Goal: Task Accomplishment & Management: Use online tool/utility

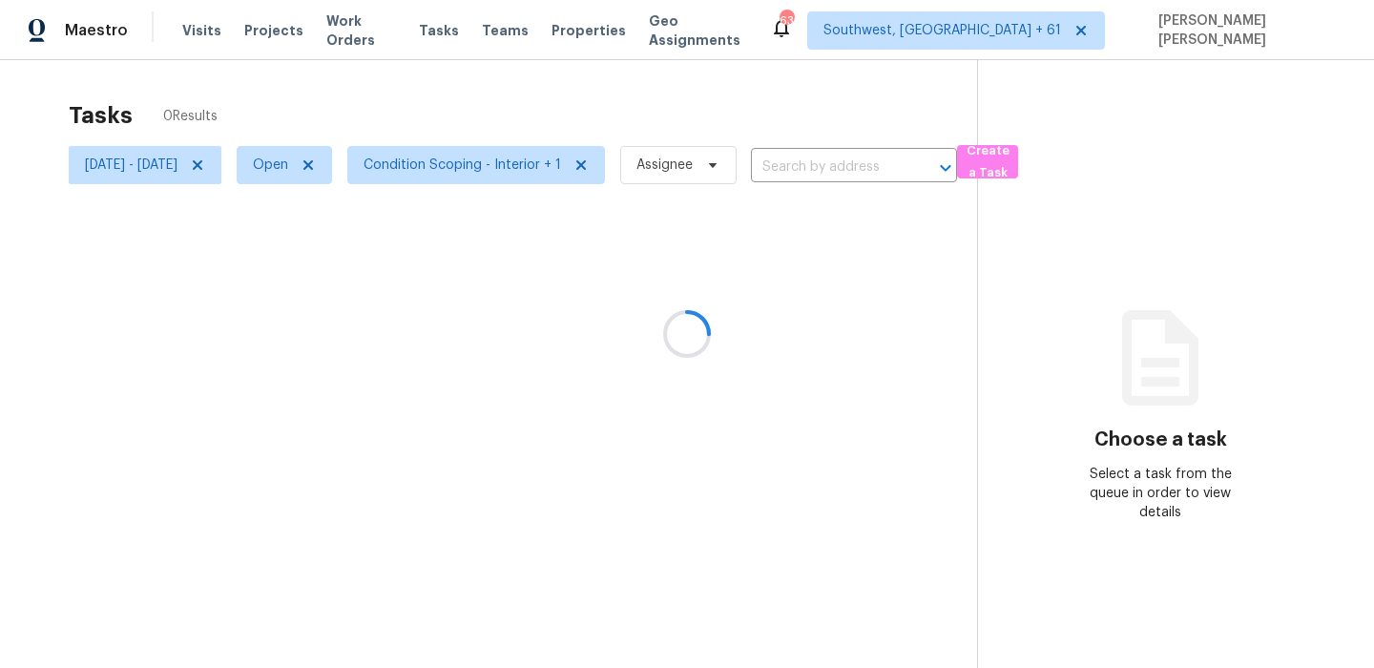
click at [752, 73] on div at bounding box center [687, 334] width 1374 height 668
click at [205, 166] on icon at bounding box center [197, 164] width 15 height 15
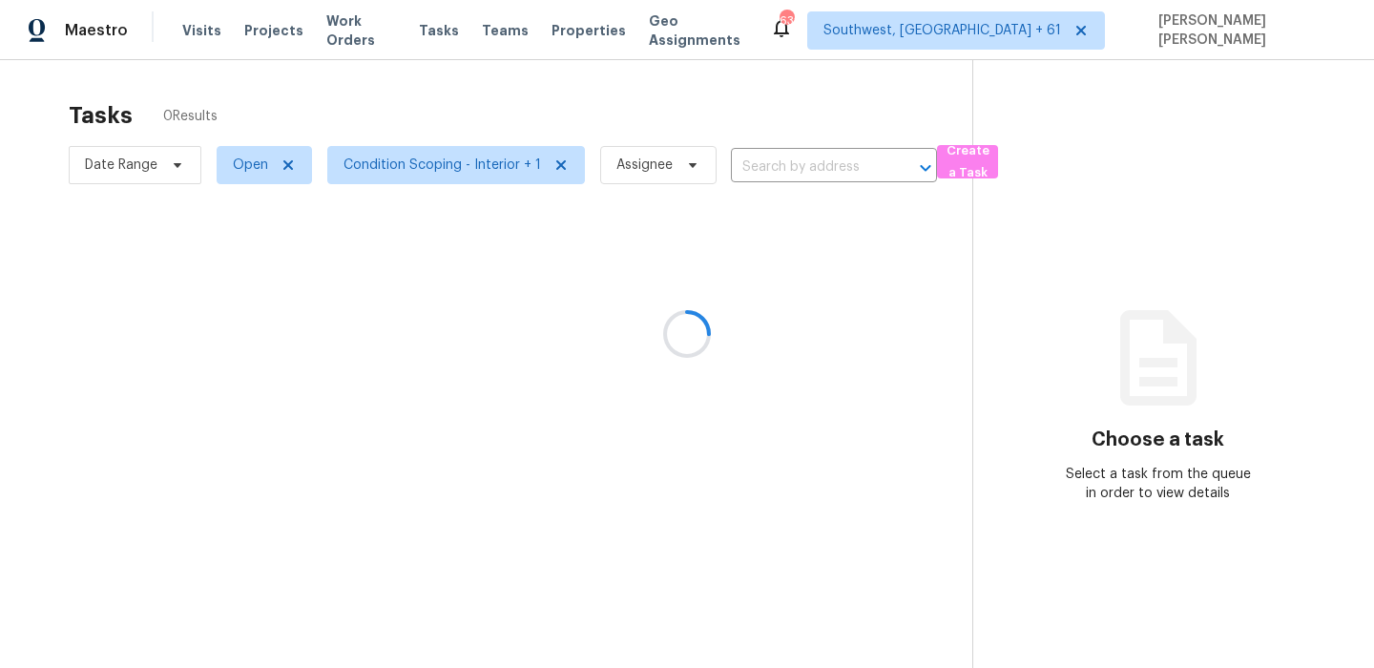
click at [433, 114] on div at bounding box center [687, 334] width 1374 height 668
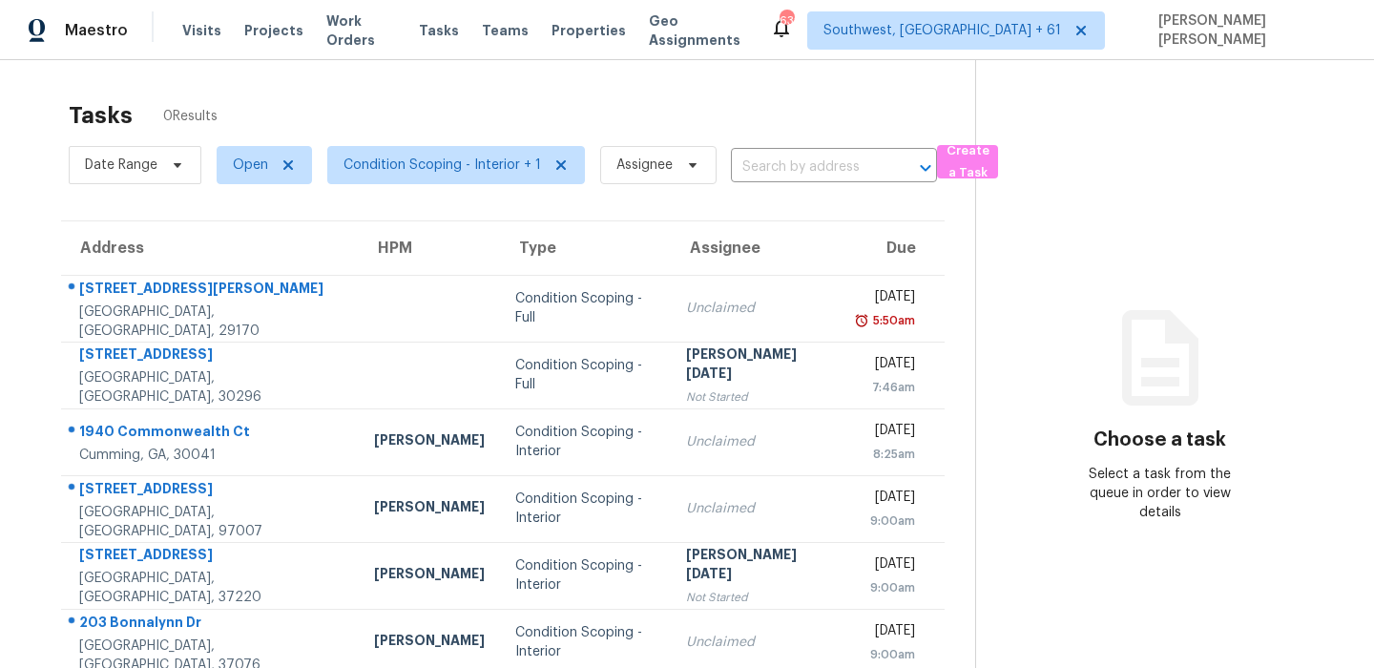
click at [657, 93] on div "Tasks 0 Results" at bounding box center [522, 116] width 906 height 50
click at [129, 156] on span "Date Range" at bounding box center [121, 165] width 73 height 19
click at [152, 148] on span "Date Range" at bounding box center [135, 165] width 133 height 38
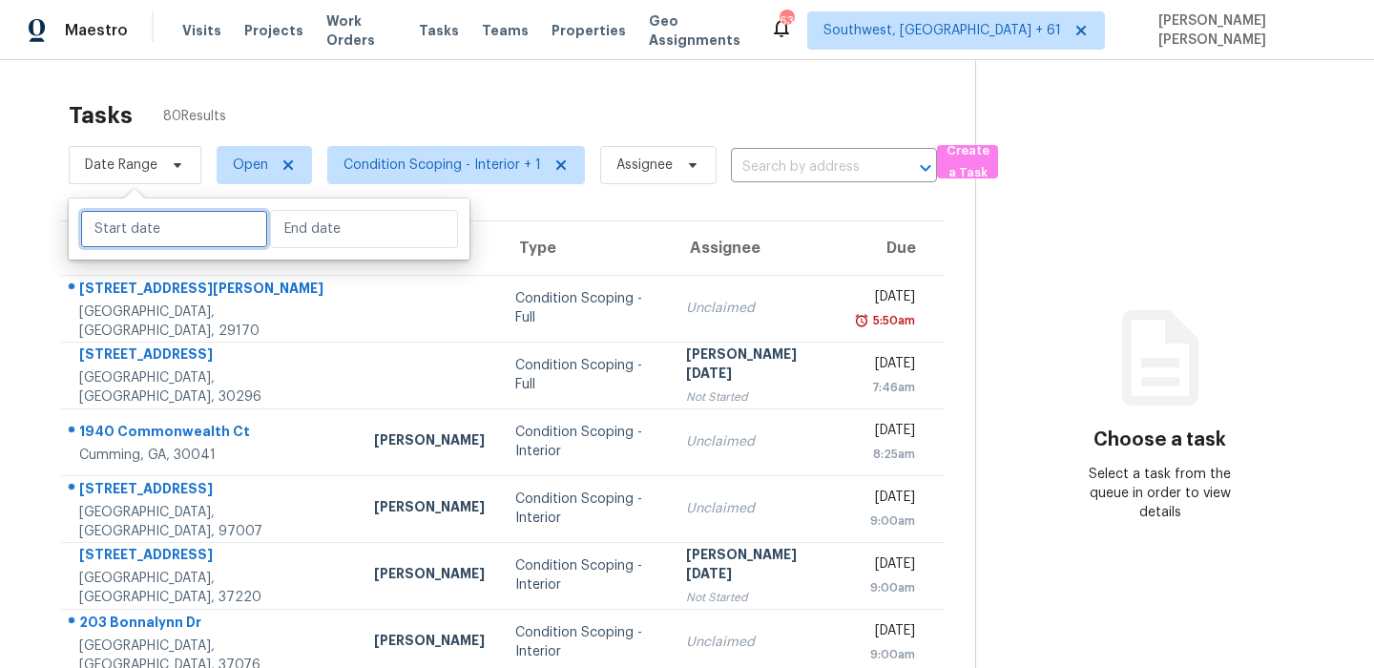
click at [156, 242] on input "text" at bounding box center [174, 229] width 188 height 38
select select "8"
select select "2025"
select select "9"
select select "2025"
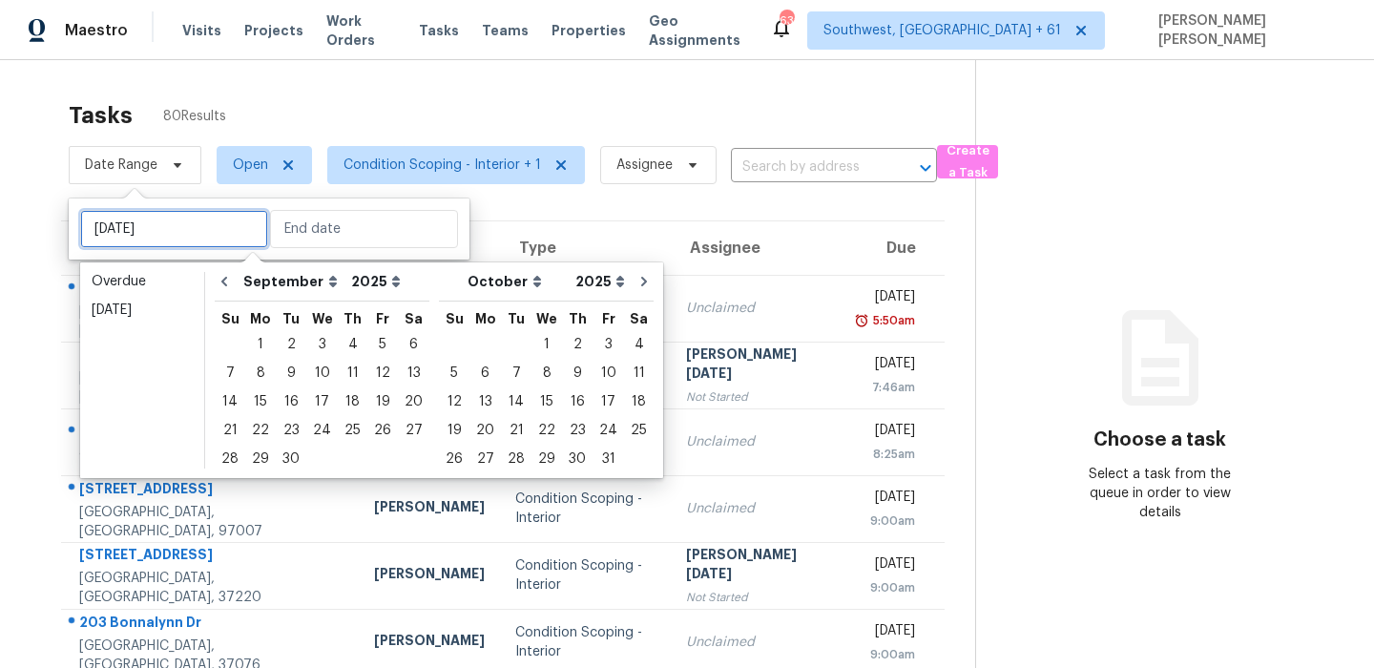
type input "[DATE]"
click at [370, 405] on div "19" at bounding box center [382, 401] width 31 height 27
type input "[DATE]"
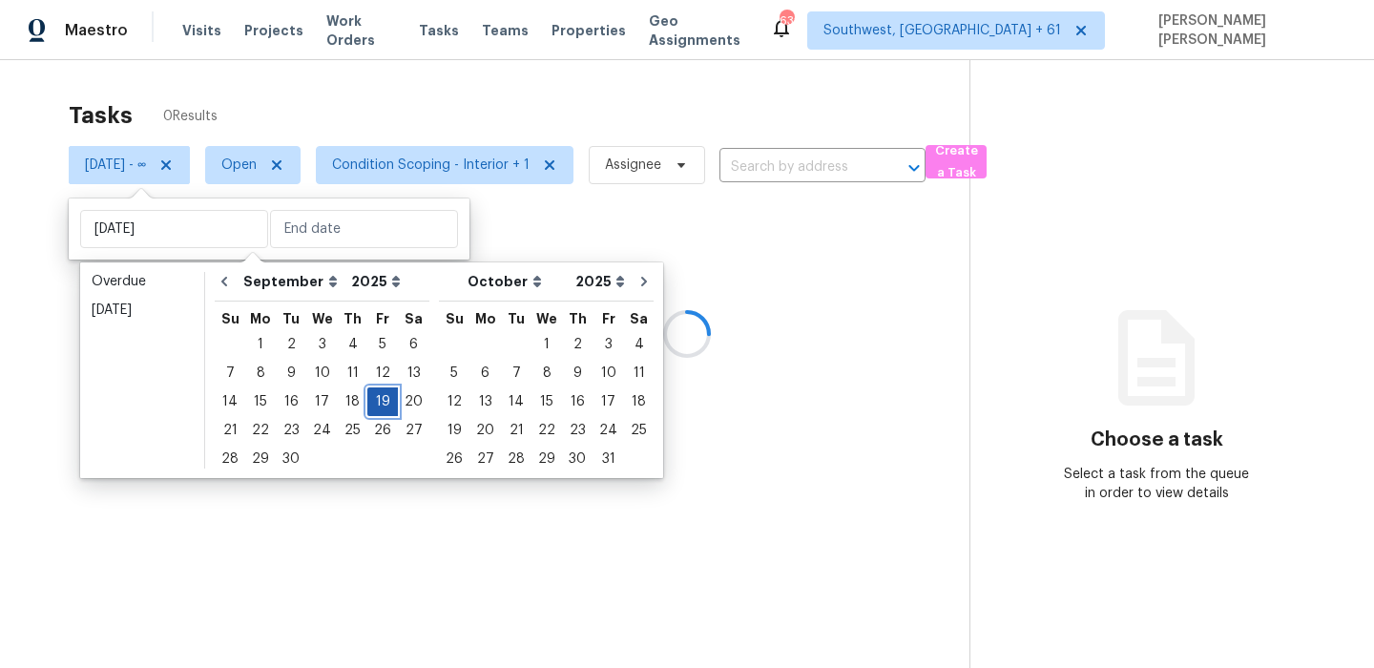
click at [370, 405] on div "19" at bounding box center [382, 401] width 31 height 27
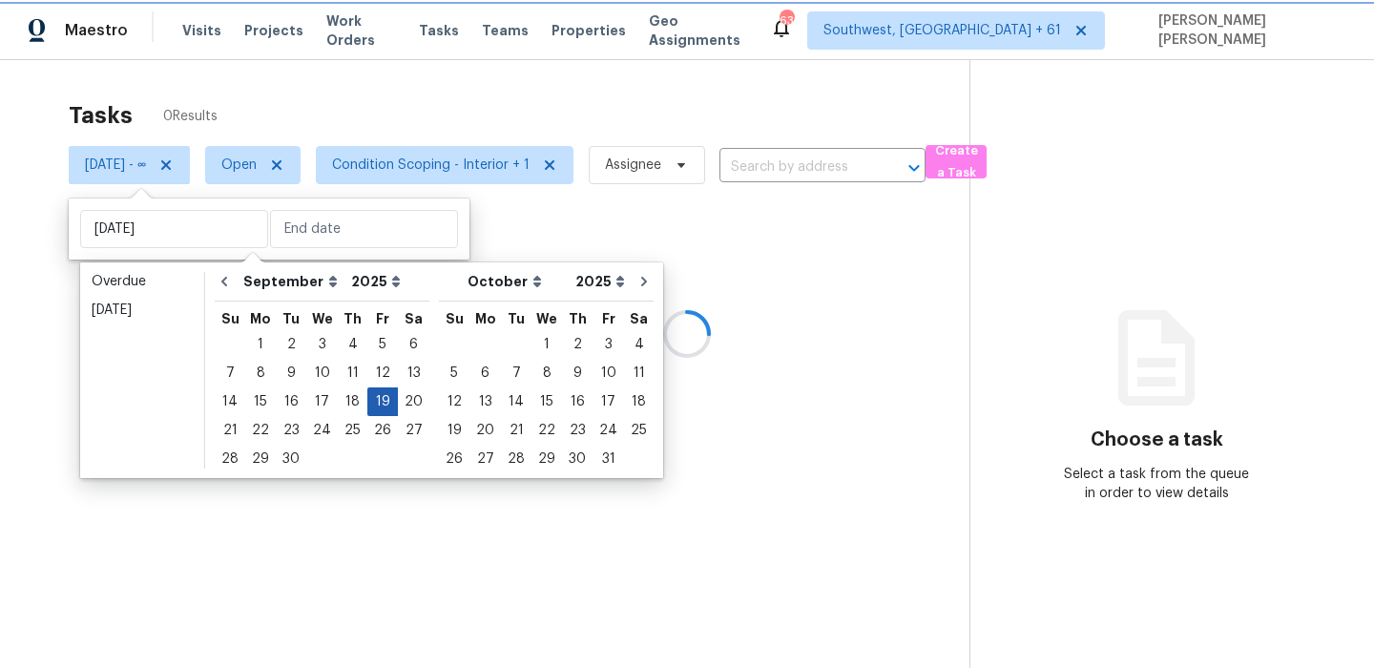
type input "[DATE]"
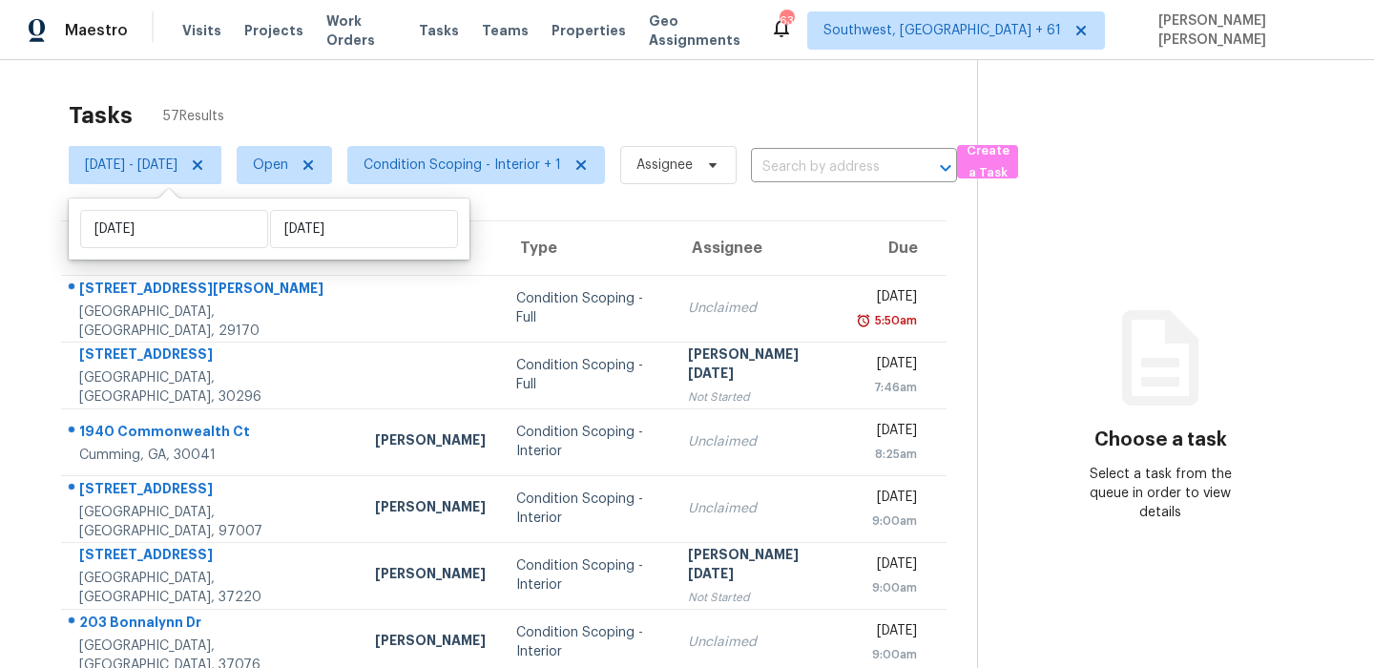
click at [556, 112] on div "Tasks 57 Results" at bounding box center [523, 116] width 908 height 50
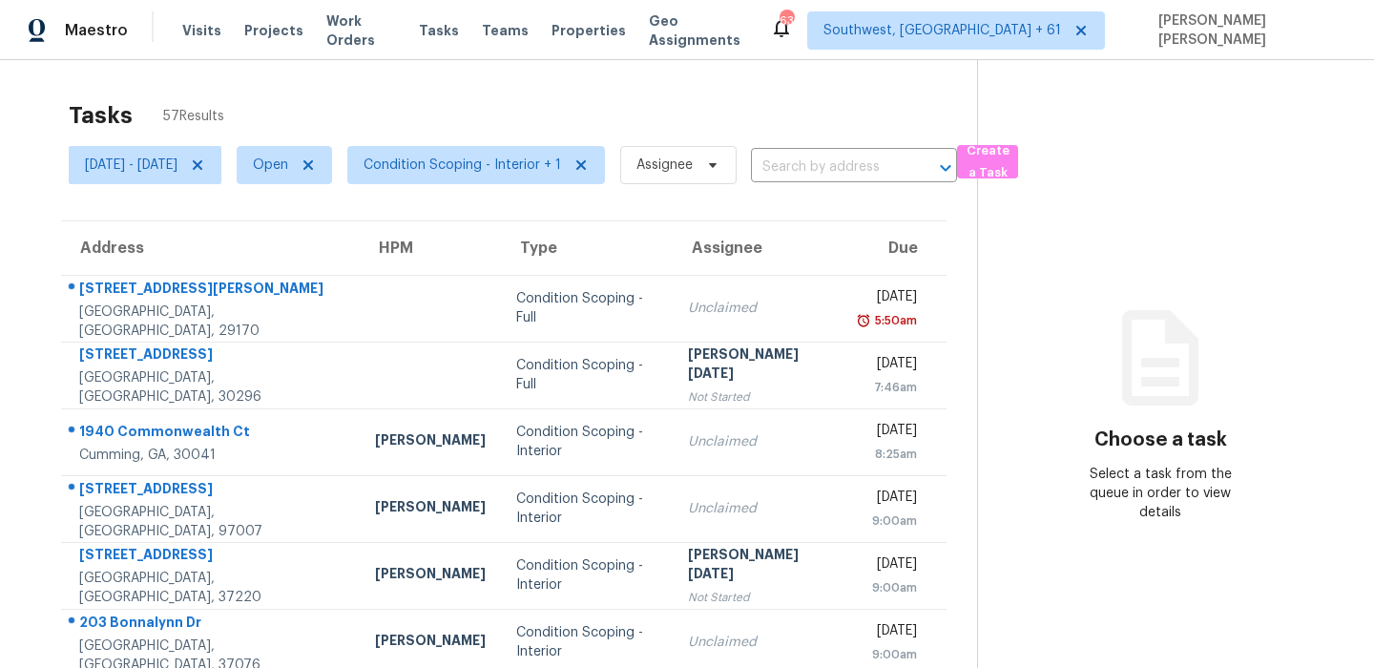
click at [489, 145] on span "Condition Scoping - Interior + 1" at bounding box center [468, 165] width 273 height 50
click at [479, 177] on span "Condition Scoping - Interior + 1" at bounding box center [476, 165] width 258 height 38
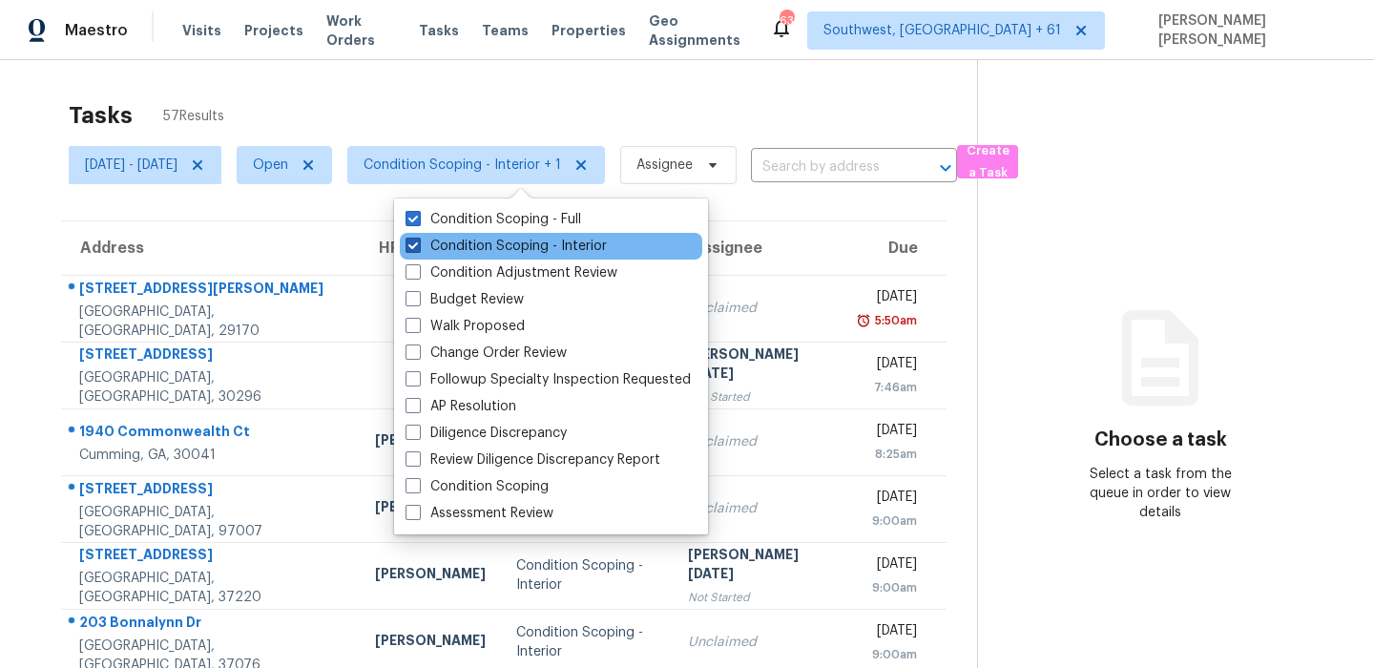
click at [461, 248] on label "Condition Scoping - Interior" at bounding box center [505, 246] width 201 height 19
click at [418, 248] on input "Condition Scoping - Interior" at bounding box center [411, 243] width 12 height 12
checkbox input "false"
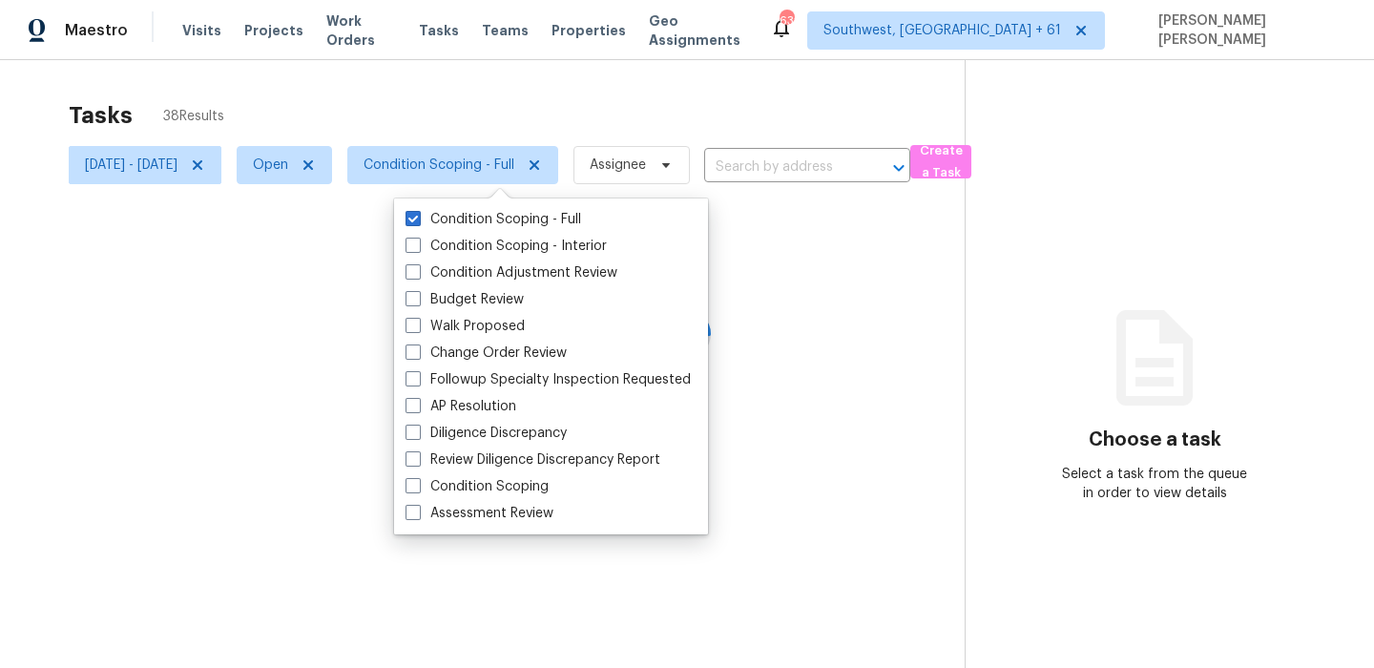
click at [531, 106] on div at bounding box center [687, 334] width 1374 height 668
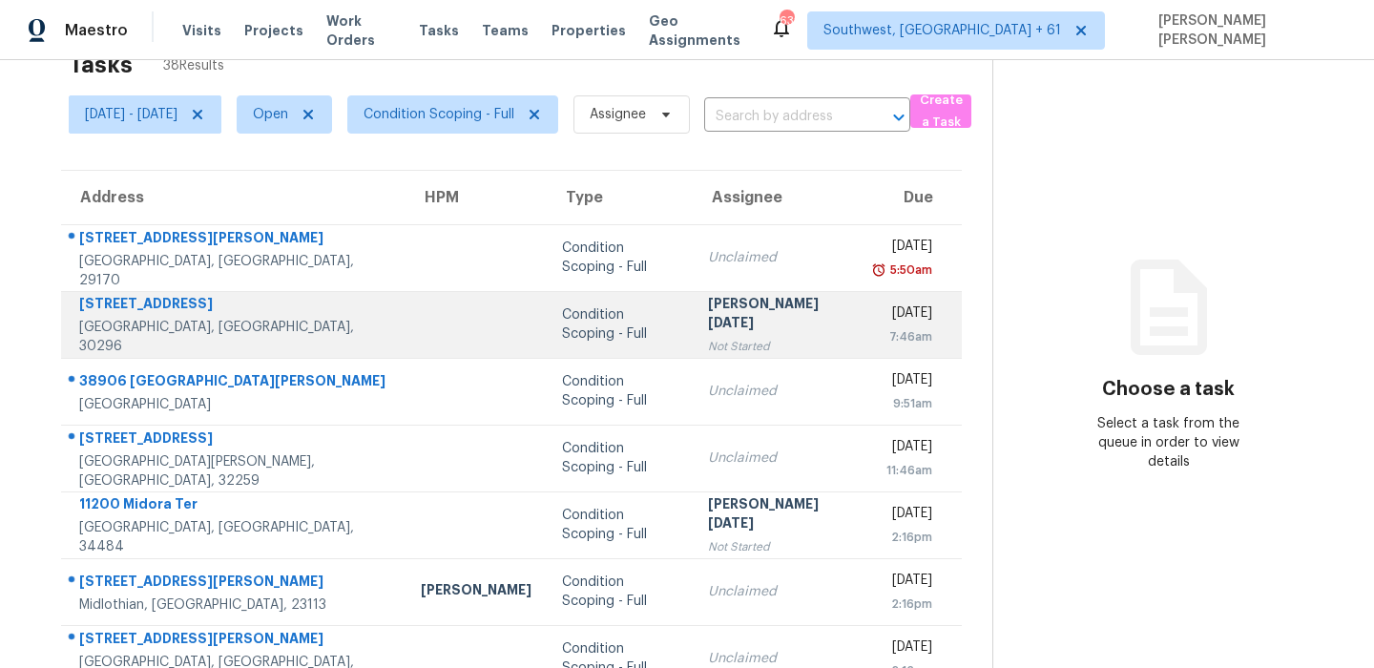
scroll to position [67, 0]
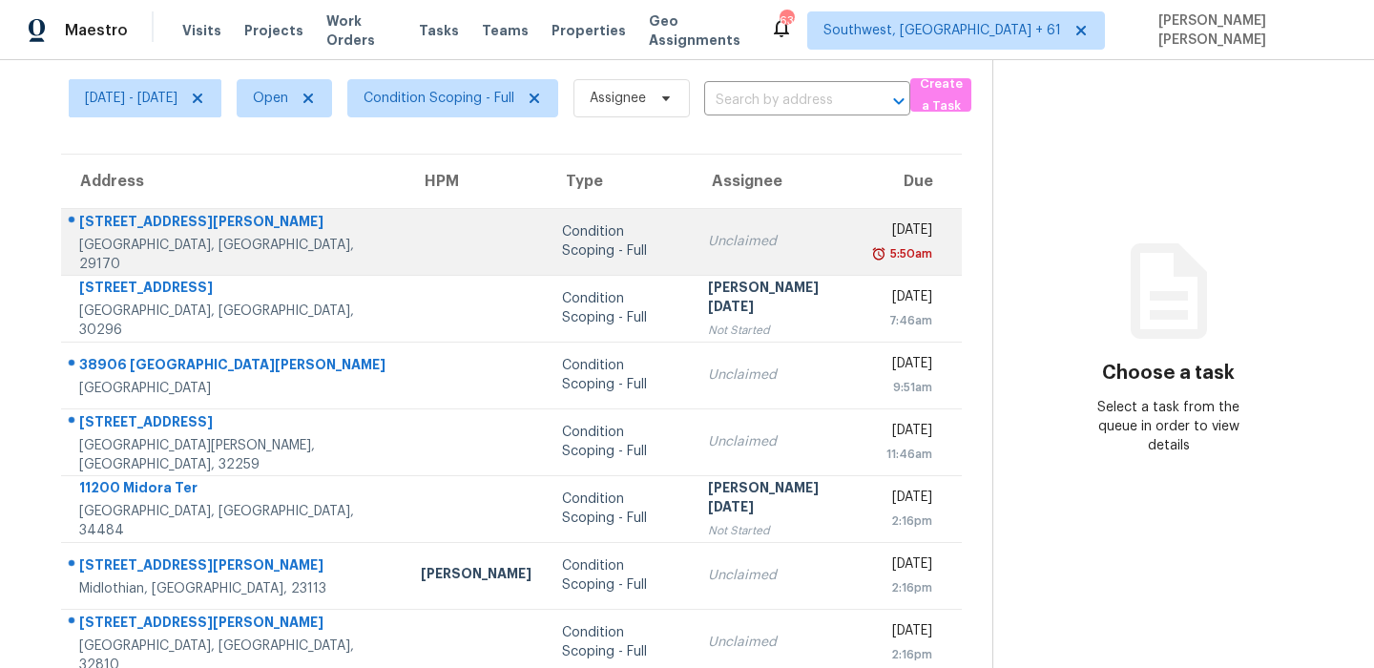
click at [103, 232] on div "[STREET_ADDRESS][PERSON_NAME]" at bounding box center [234, 224] width 311 height 24
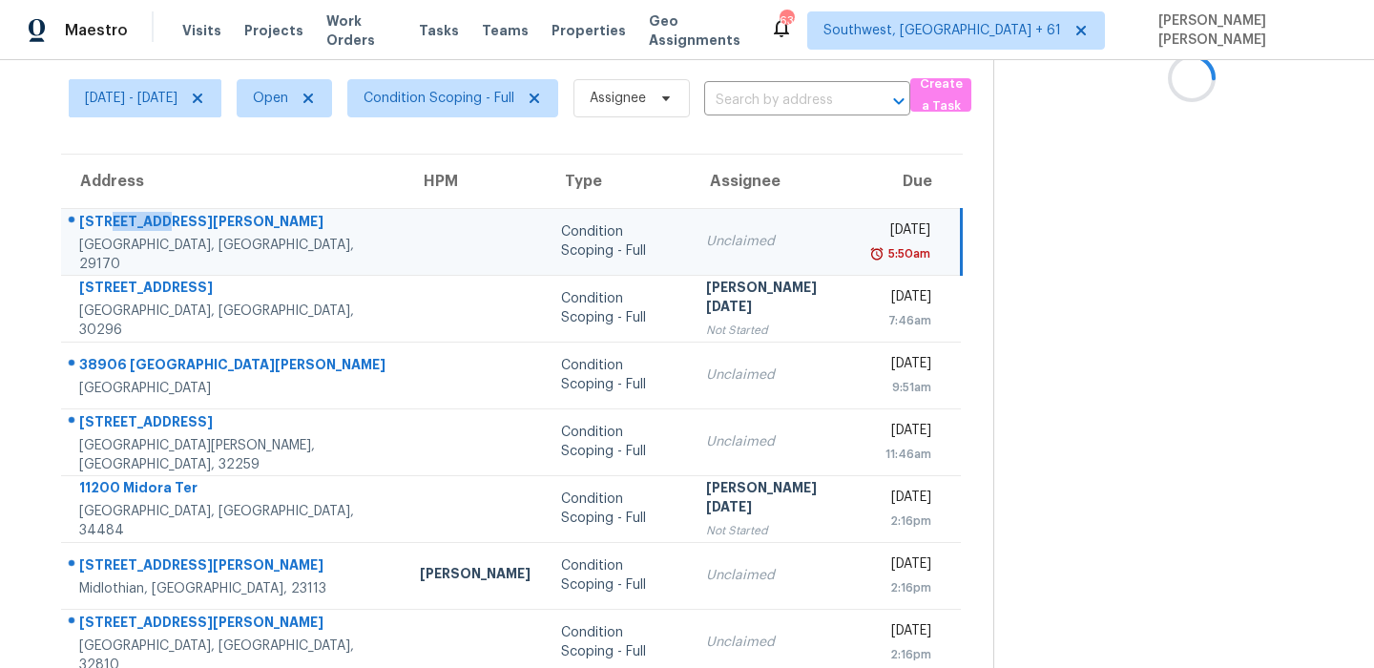
click at [103, 232] on div "[STREET_ADDRESS][PERSON_NAME]" at bounding box center [234, 224] width 310 height 24
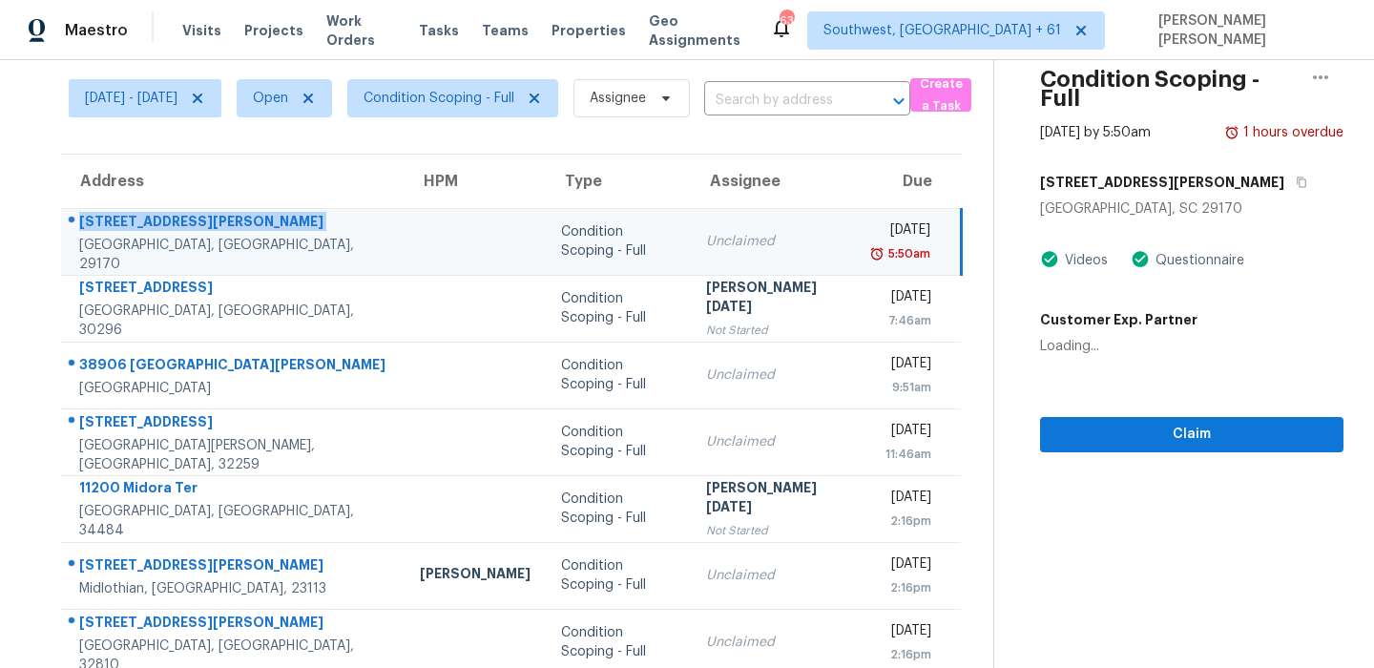
copy div "[STREET_ADDRESS][PERSON_NAME]"
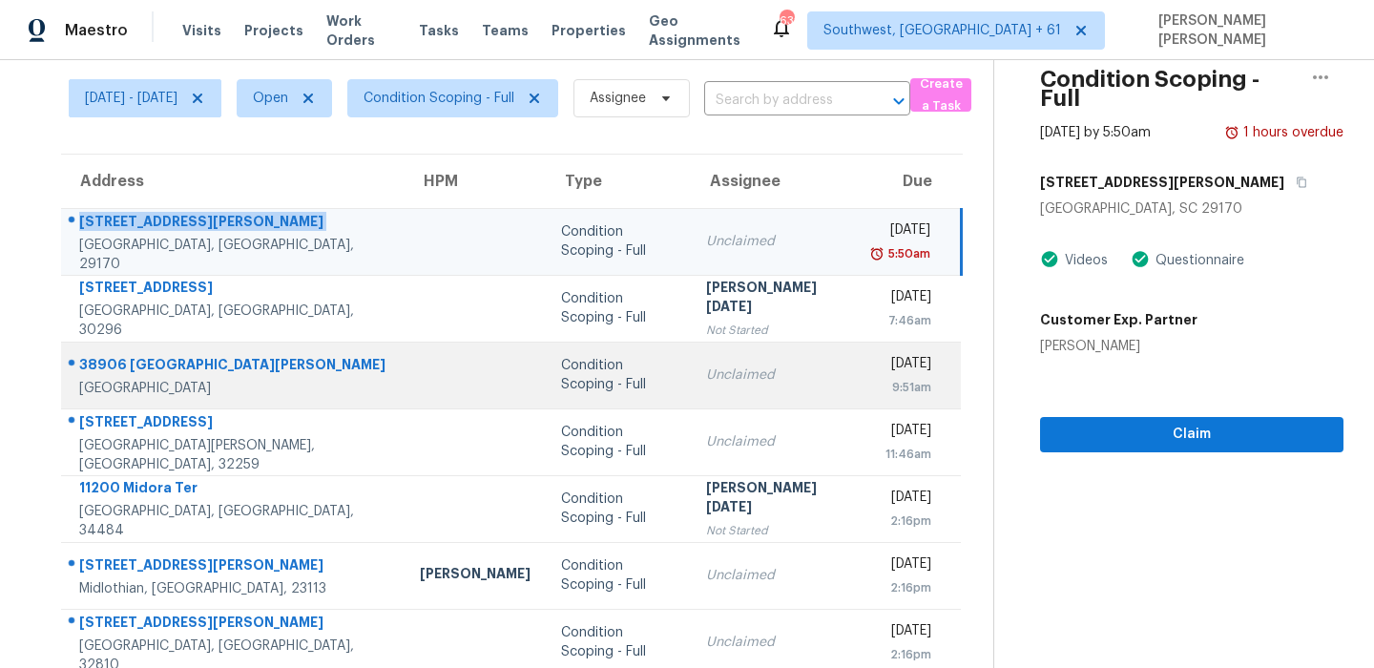
click at [174, 371] on div "38906 [GEOGRAPHIC_DATA][PERSON_NAME]" at bounding box center [234, 367] width 310 height 24
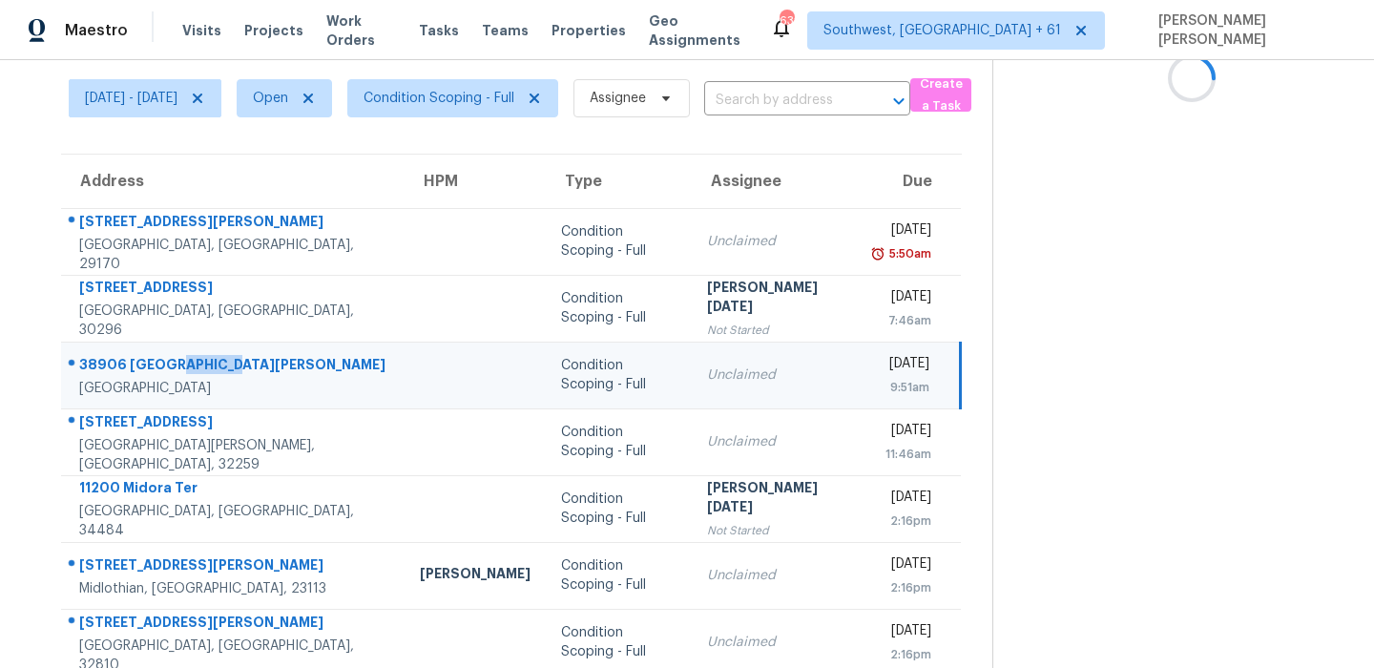
click at [174, 371] on div "38906 [GEOGRAPHIC_DATA][PERSON_NAME]" at bounding box center [234, 367] width 310 height 24
copy div "38906 [GEOGRAPHIC_DATA][PERSON_NAME]"
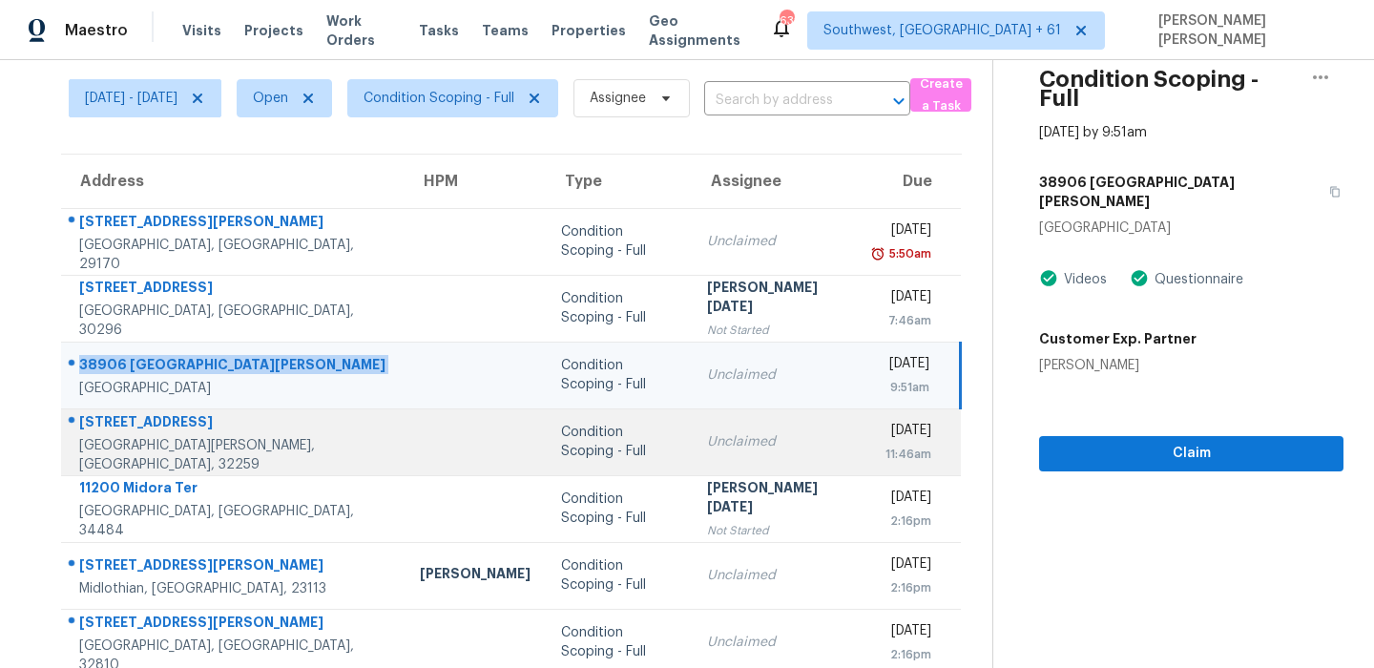
click at [178, 436] on div "[STREET_ADDRESS]" at bounding box center [234, 424] width 310 height 24
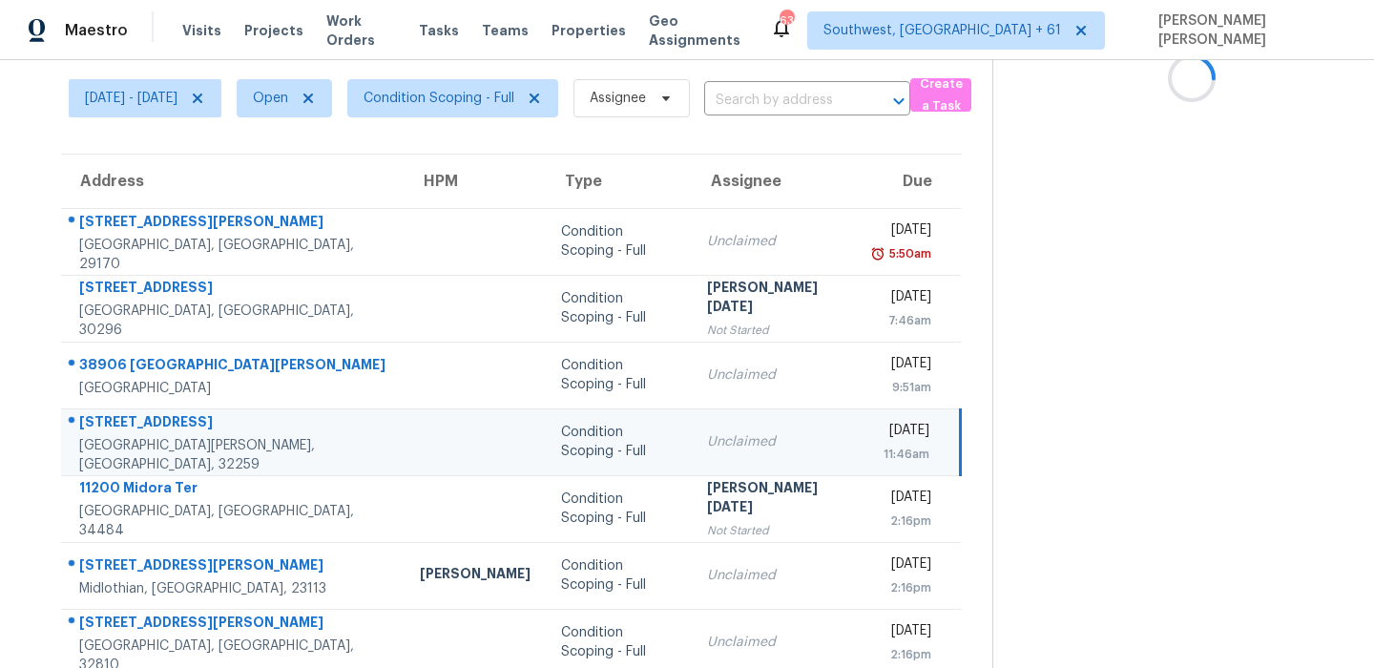
click at [178, 436] on div "[STREET_ADDRESS]" at bounding box center [234, 424] width 310 height 24
copy div "[STREET_ADDRESS]"
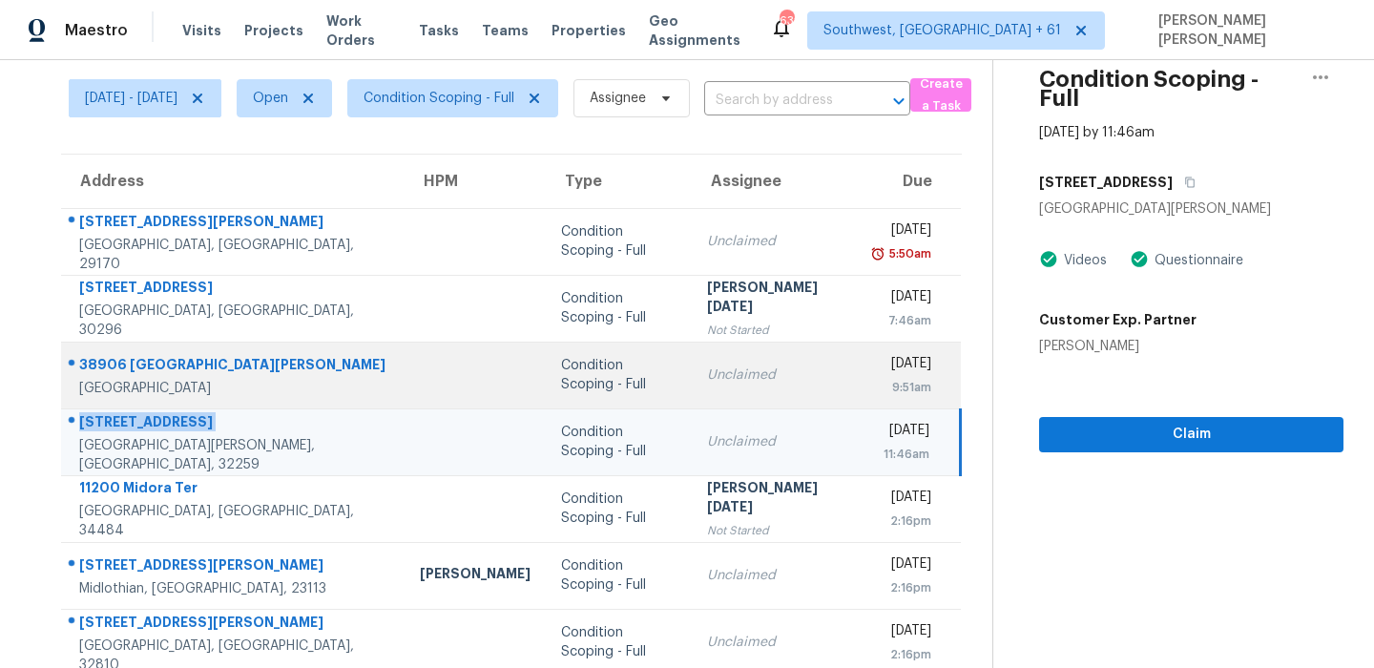
scroll to position [325, 0]
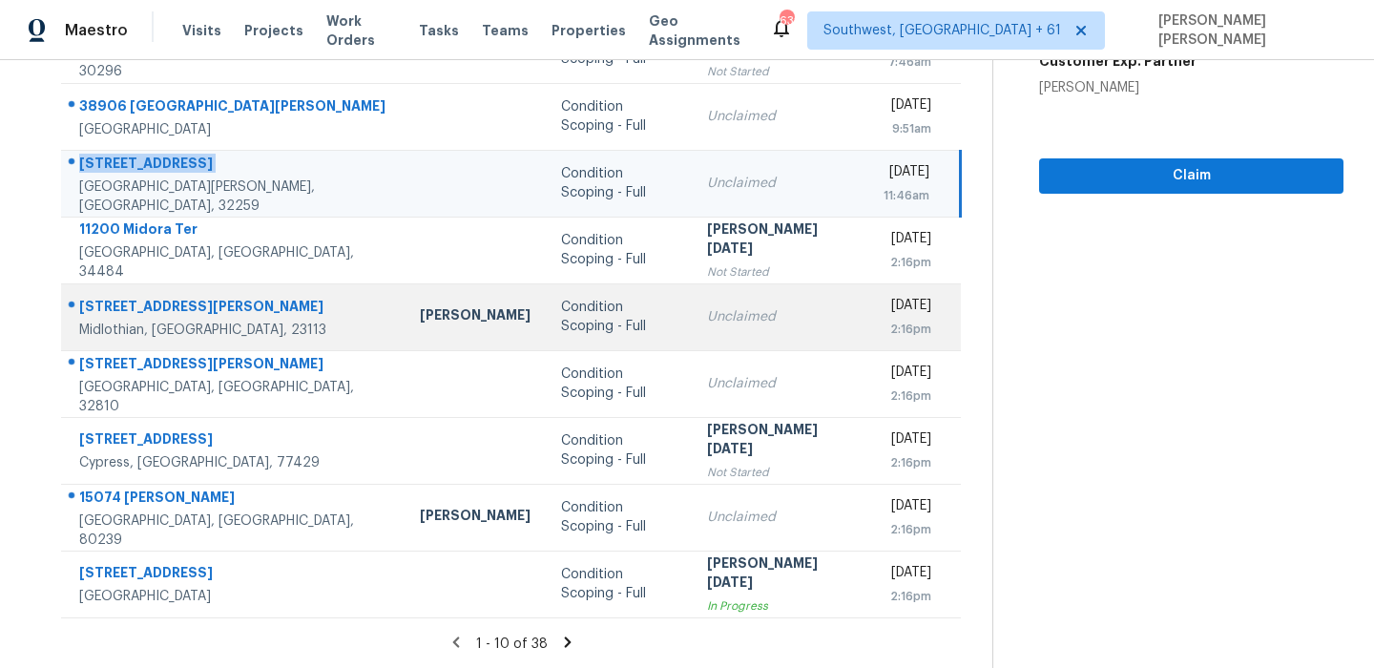
click at [154, 290] on td "[STREET_ADDRESS][PERSON_NAME][PERSON_NAME]" at bounding box center [232, 316] width 343 height 67
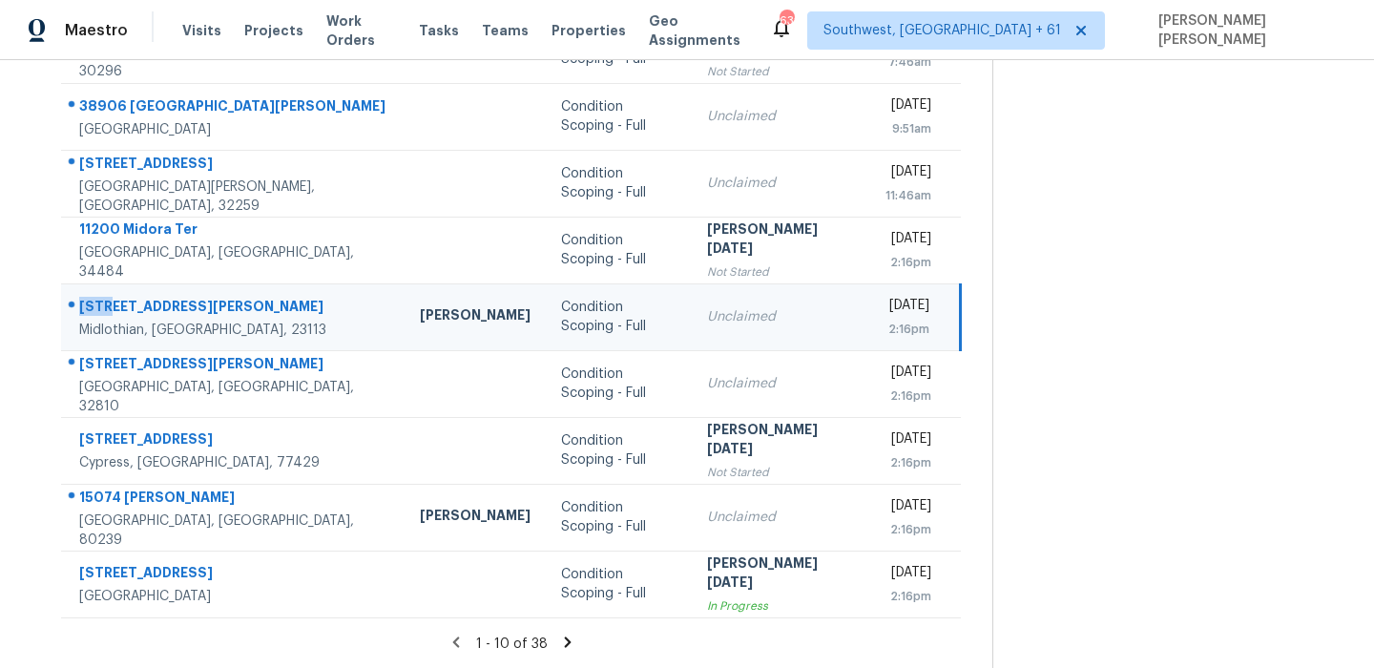
click at [154, 290] on td "[STREET_ADDRESS][PERSON_NAME][PERSON_NAME]" at bounding box center [232, 316] width 343 height 67
copy div "[STREET_ADDRESS][PERSON_NAME]"
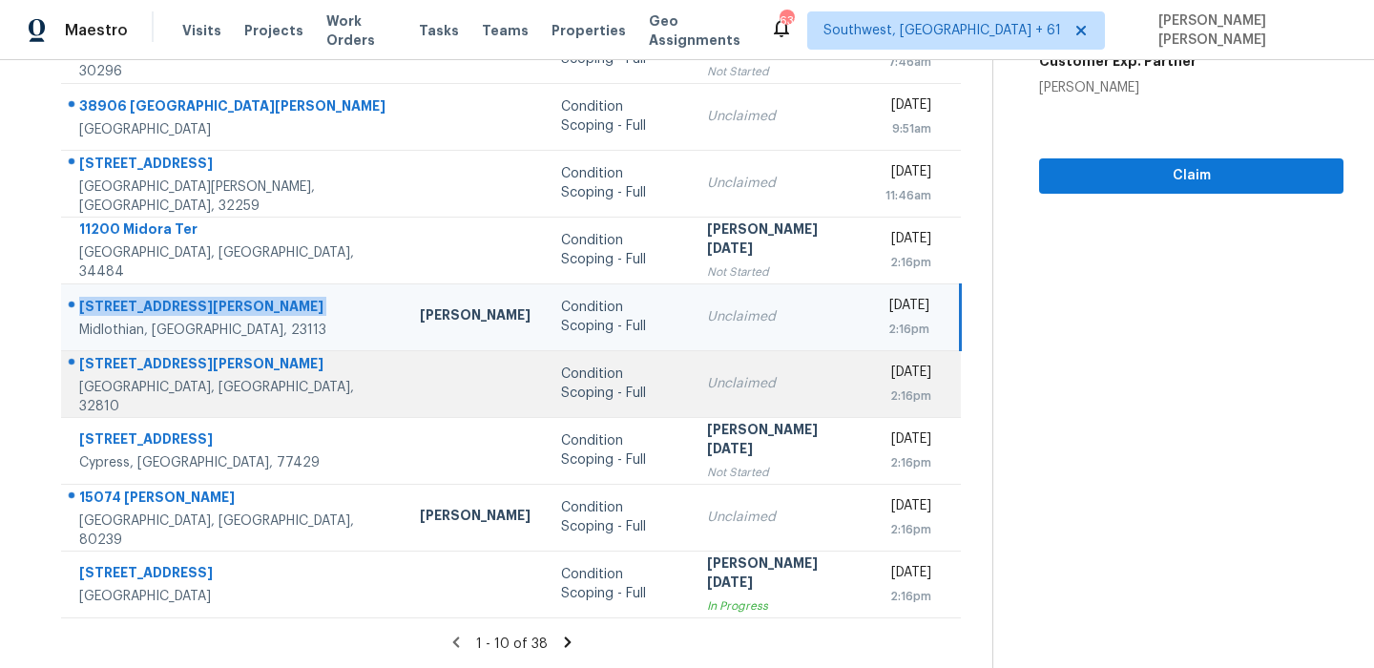
click at [151, 372] on div "[STREET_ADDRESS][PERSON_NAME]" at bounding box center [234, 366] width 310 height 24
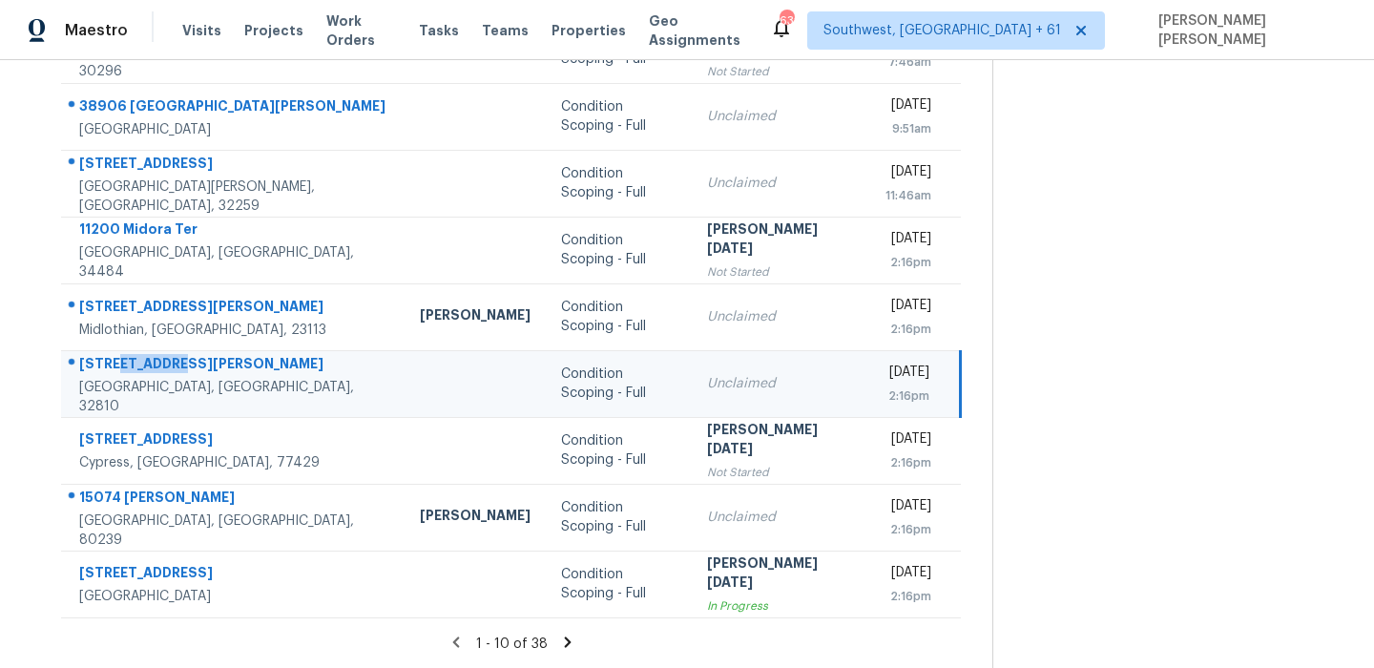
click at [151, 372] on div "[STREET_ADDRESS][PERSON_NAME]" at bounding box center [234, 366] width 310 height 24
copy div "[STREET_ADDRESS][PERSON_NAME]"
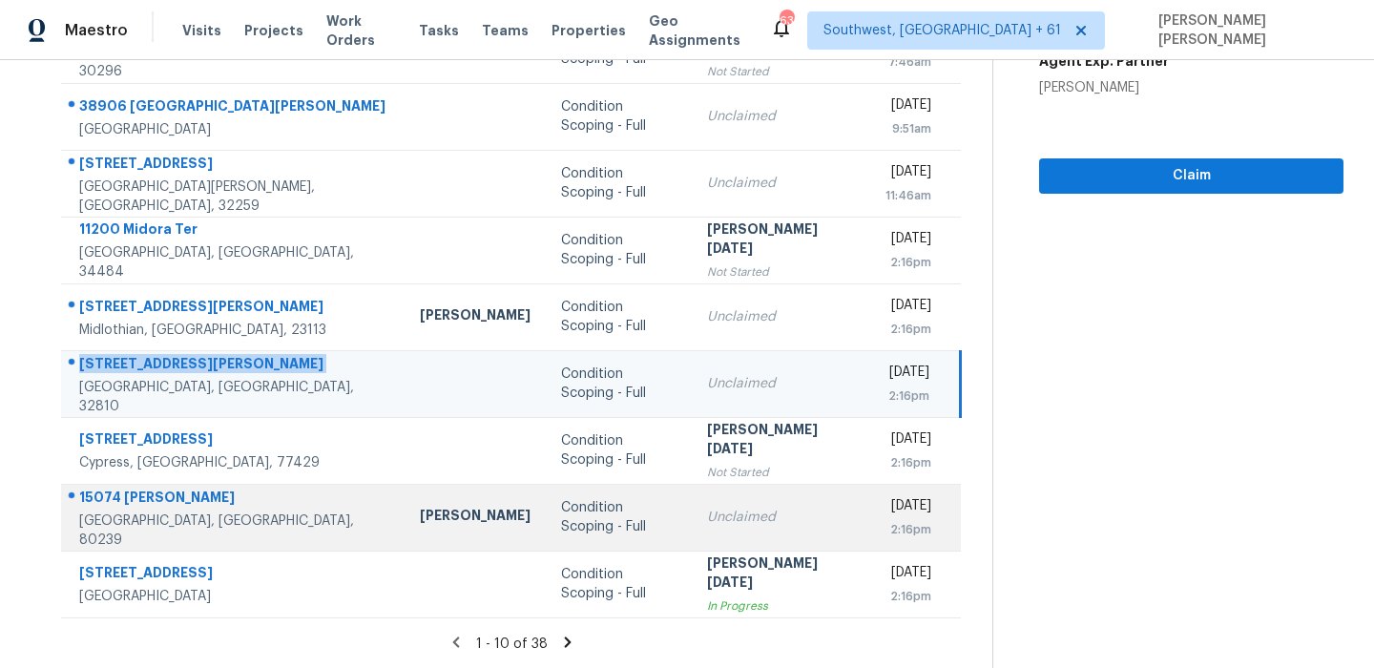
click at [151, 504] on div "15074 [PERSON_NAME]" at bounding box center [234, 500] width 310 height 24
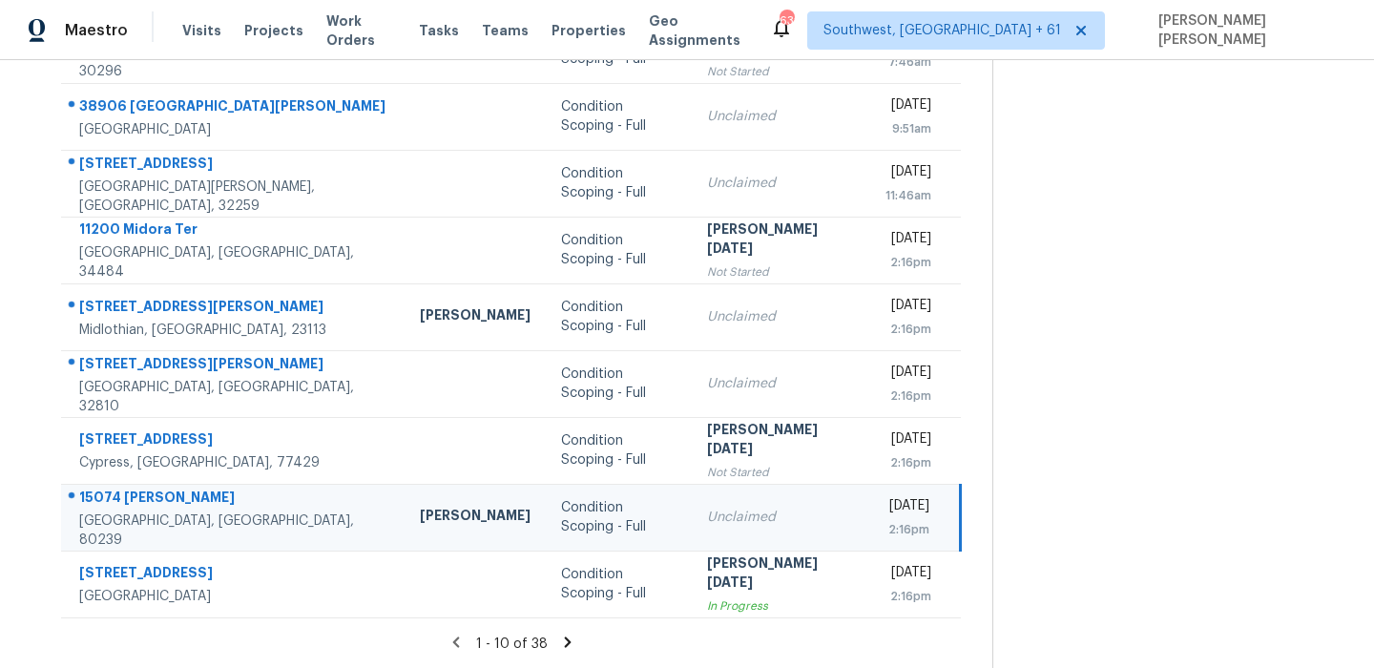
click at [151, 504] on div "15074 [PERSON_NAME]" at bounding box center [234, 500] width 310 height 24
copy div "15074 [PERSON_NAME]"
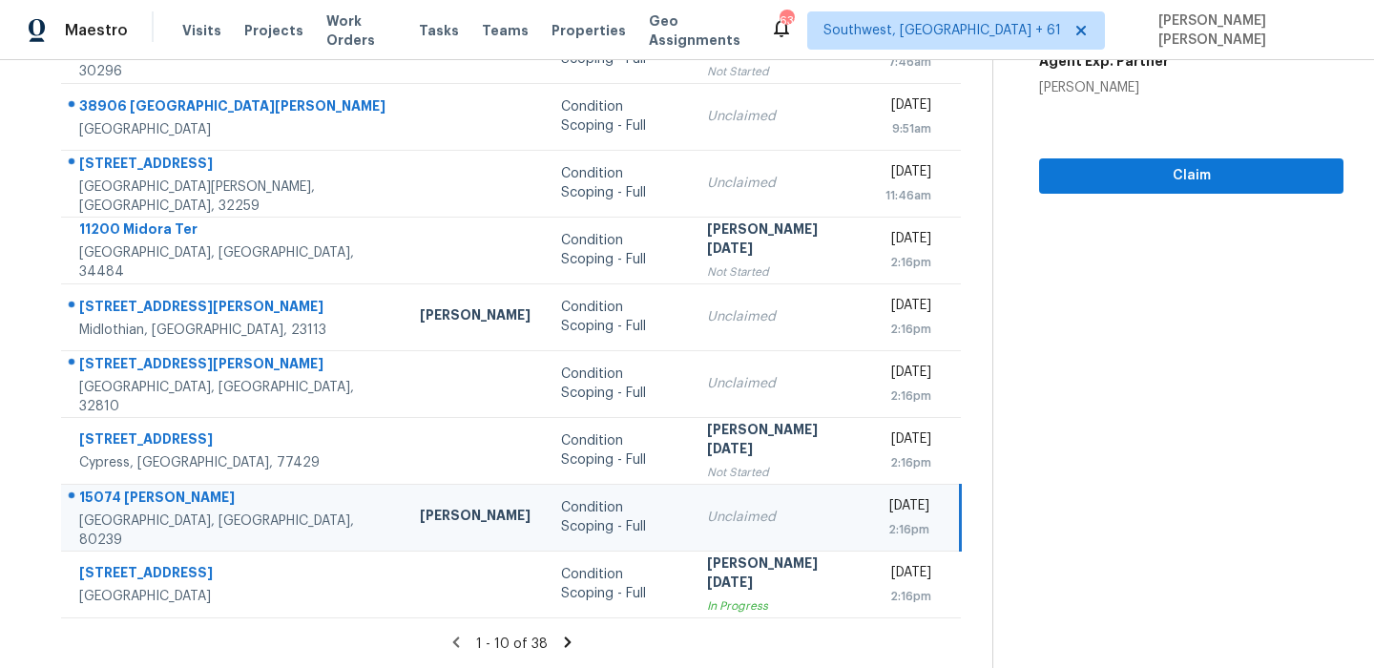
click at [564, 637] on icon at bounding box center [567, 641] width 7 height 10
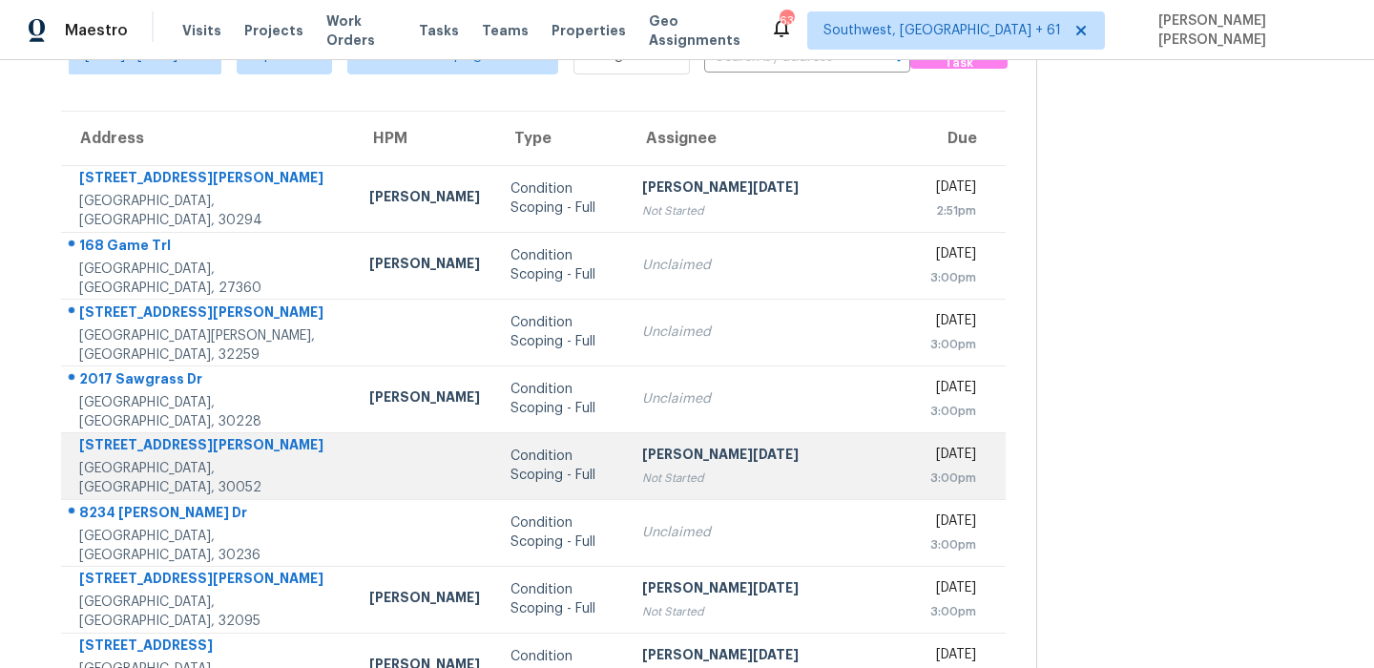
scroll to position [0, 0]
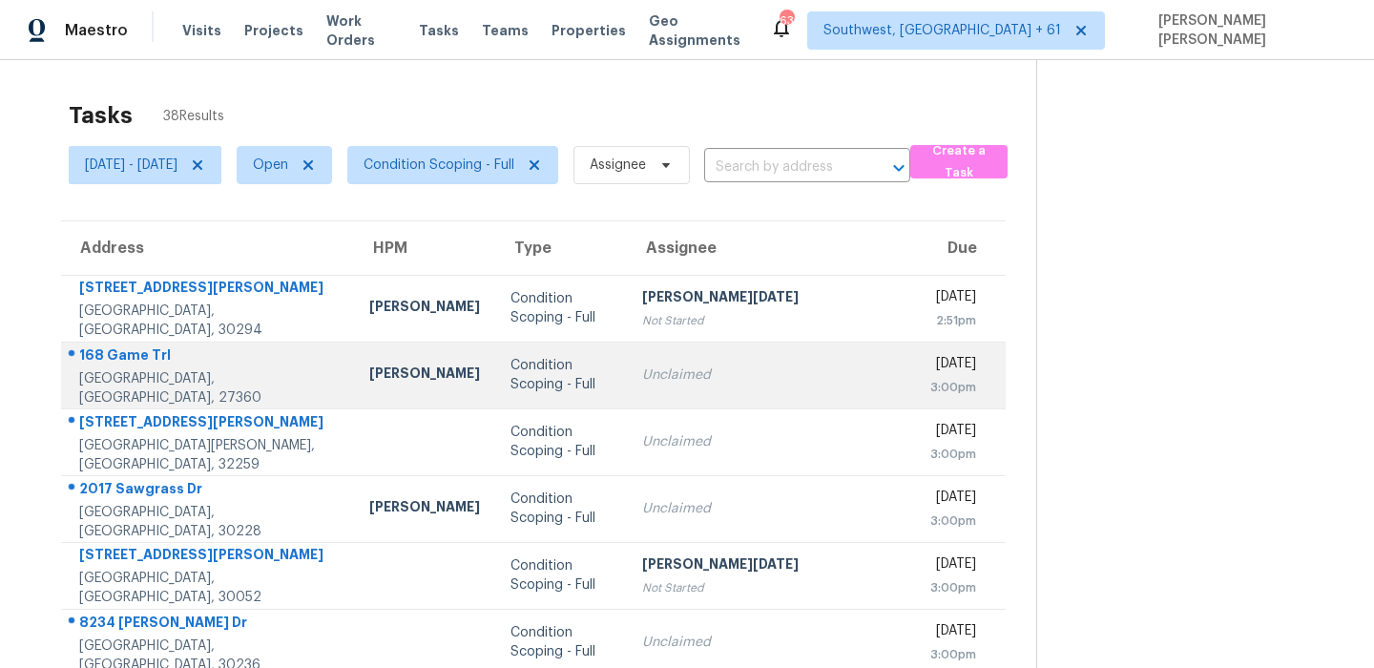
click at [128, 360] on div "168 Game Trl" at bounding box center [209, 357] width 260 height 24
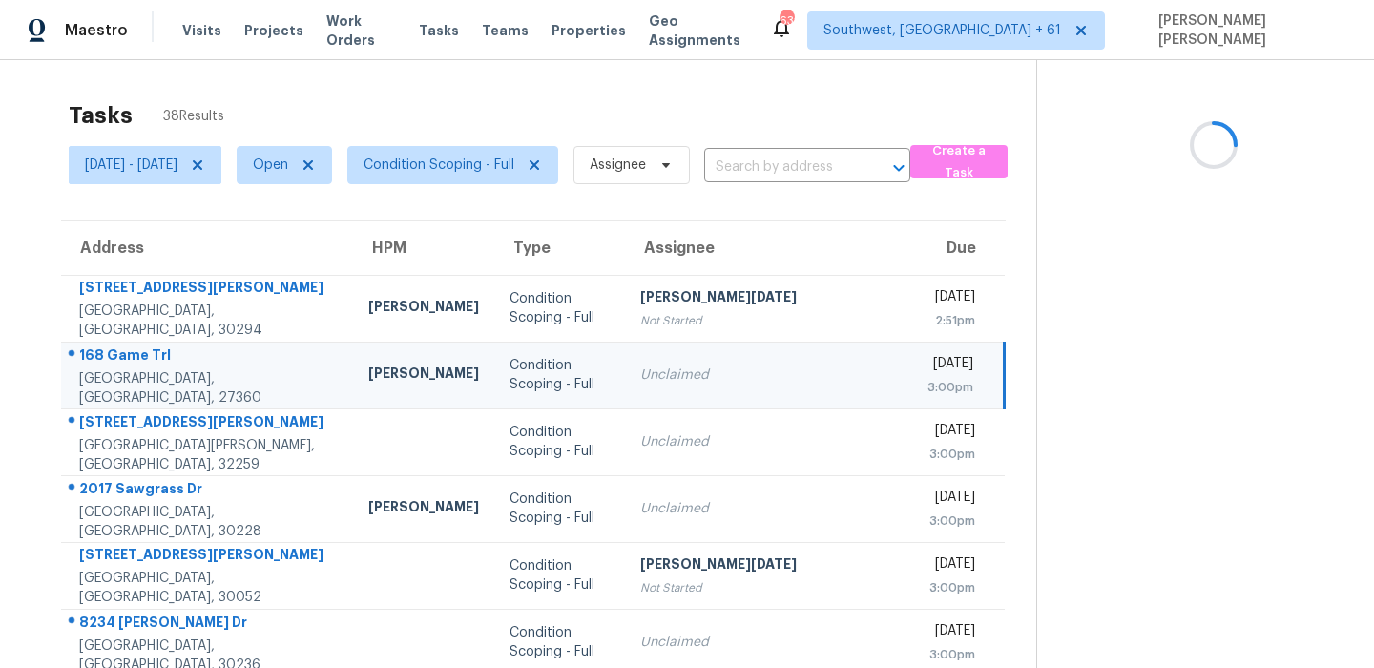
click at [128, 360] on div "168 Game Trl" at bounding box center [208, 357] width 259 height 24
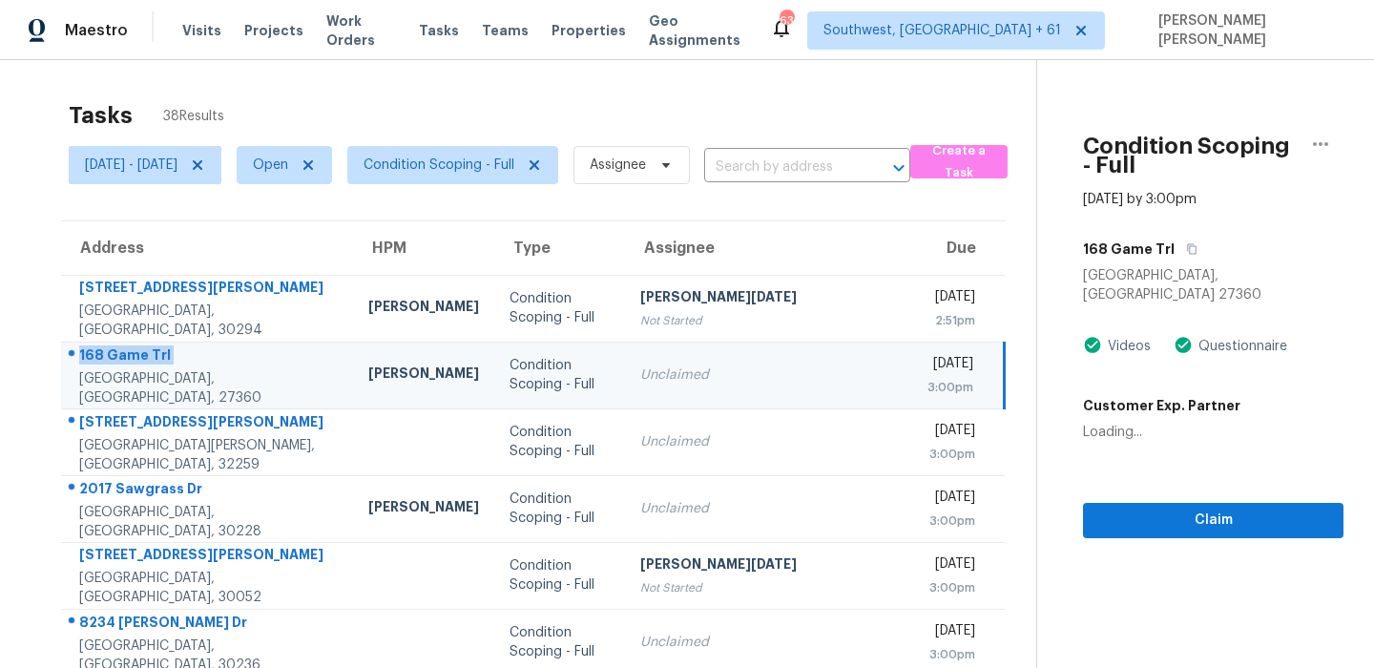
copy div "168 Game Trl"
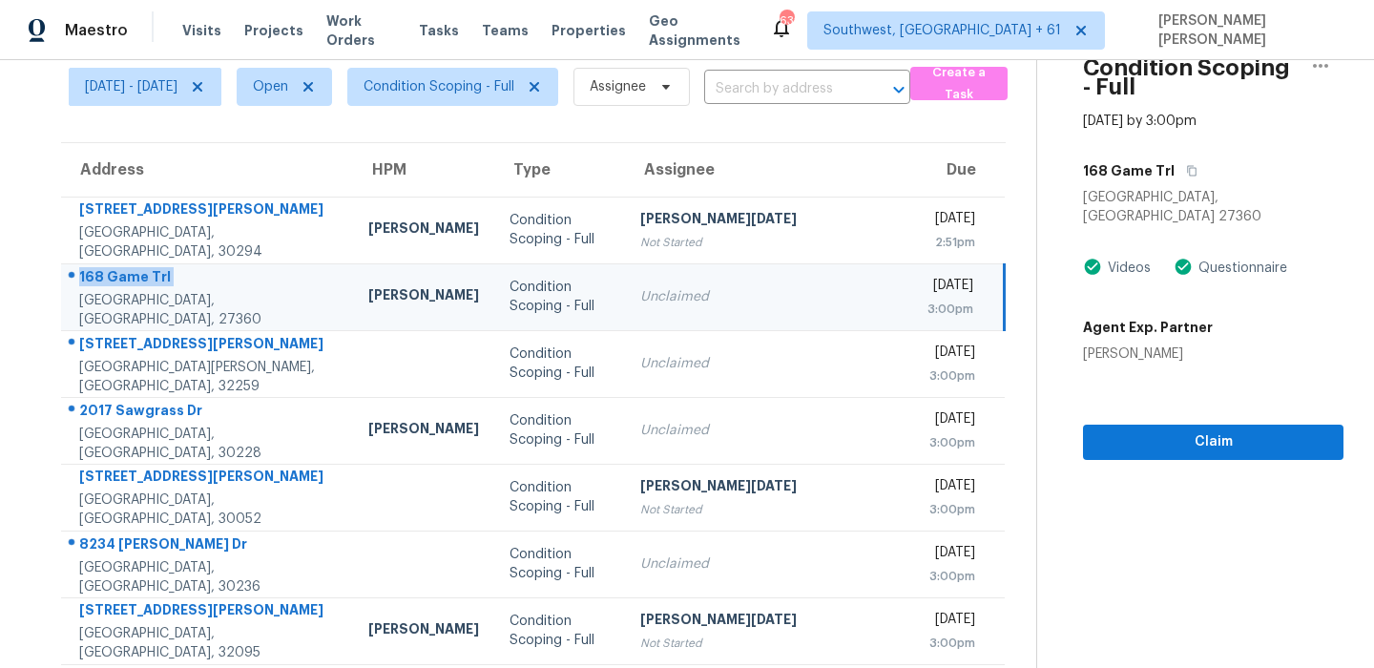
scroll to position [151, 0]
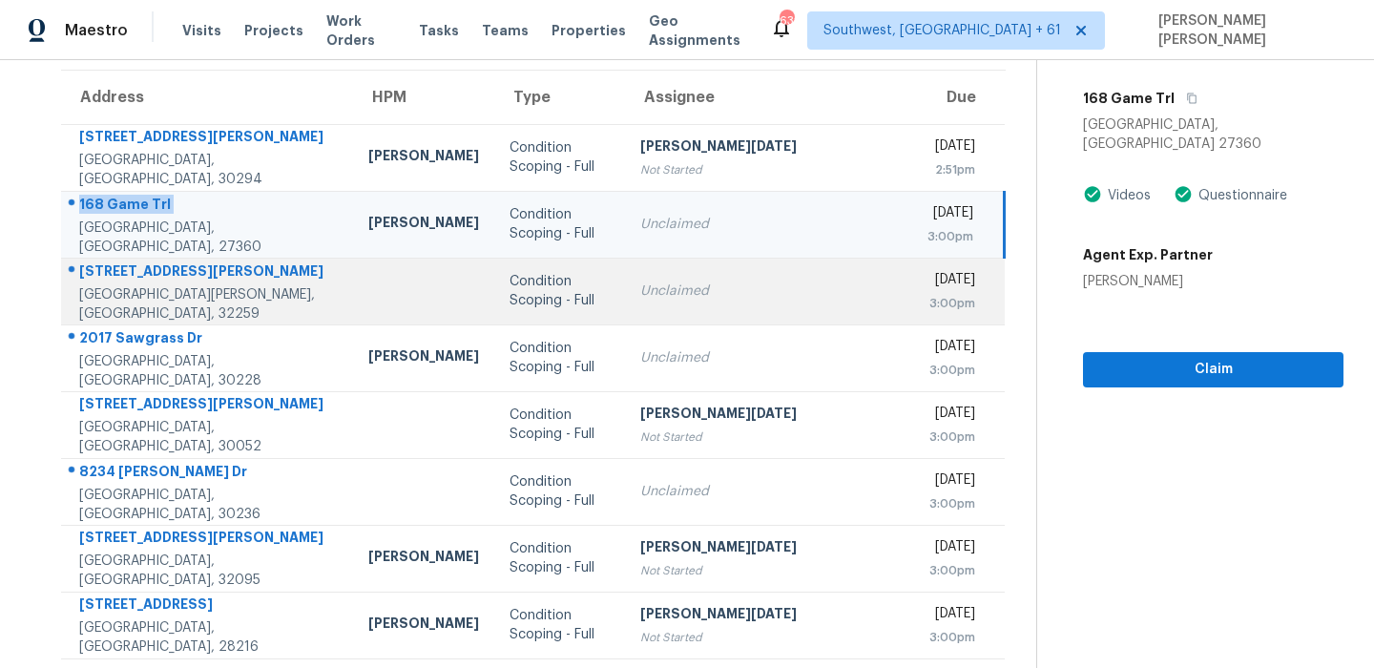
click at [132, 285] on div "[STREET_ADDRESS][PERSON_NAME]" at bounding box center [208, 273] width 259 height 24
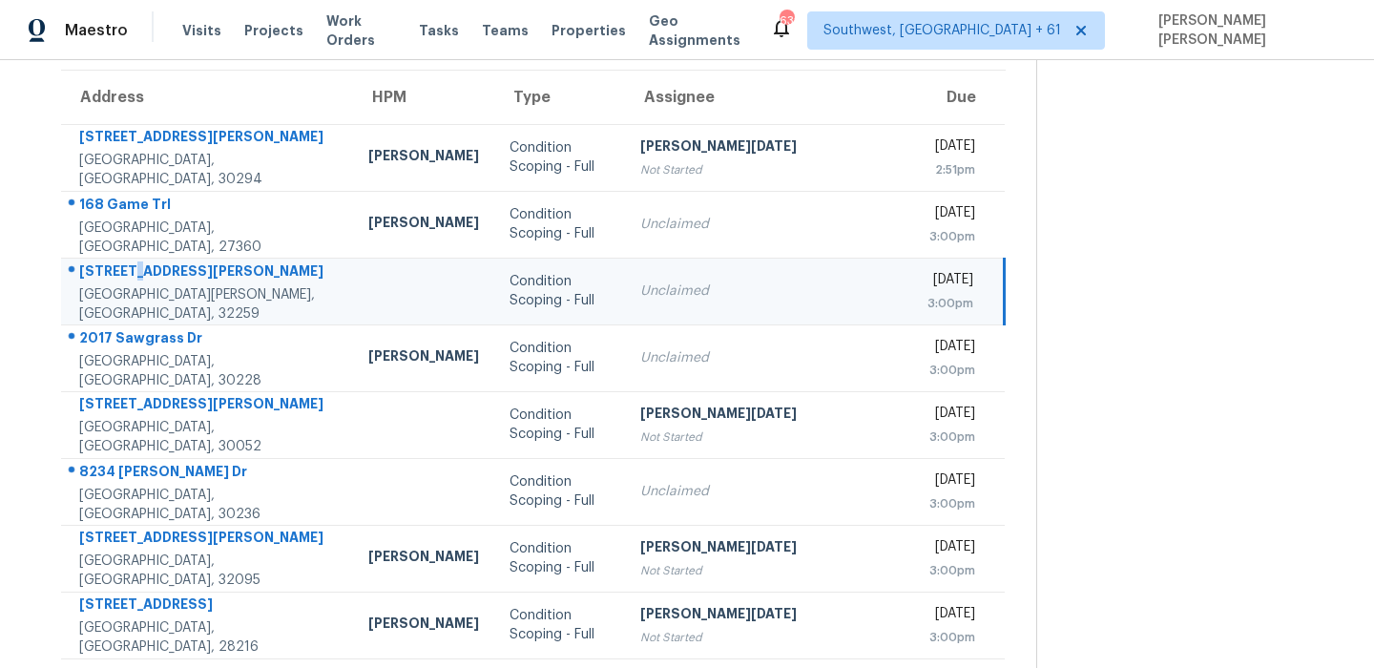
click at [132, 285] on div "[STREET_ADDRESS][PERSON_NAME]" at bounding box center [208, 273] width 259 height 24
copy div "[STREET_ADDRESS][PERSON_NAME]"
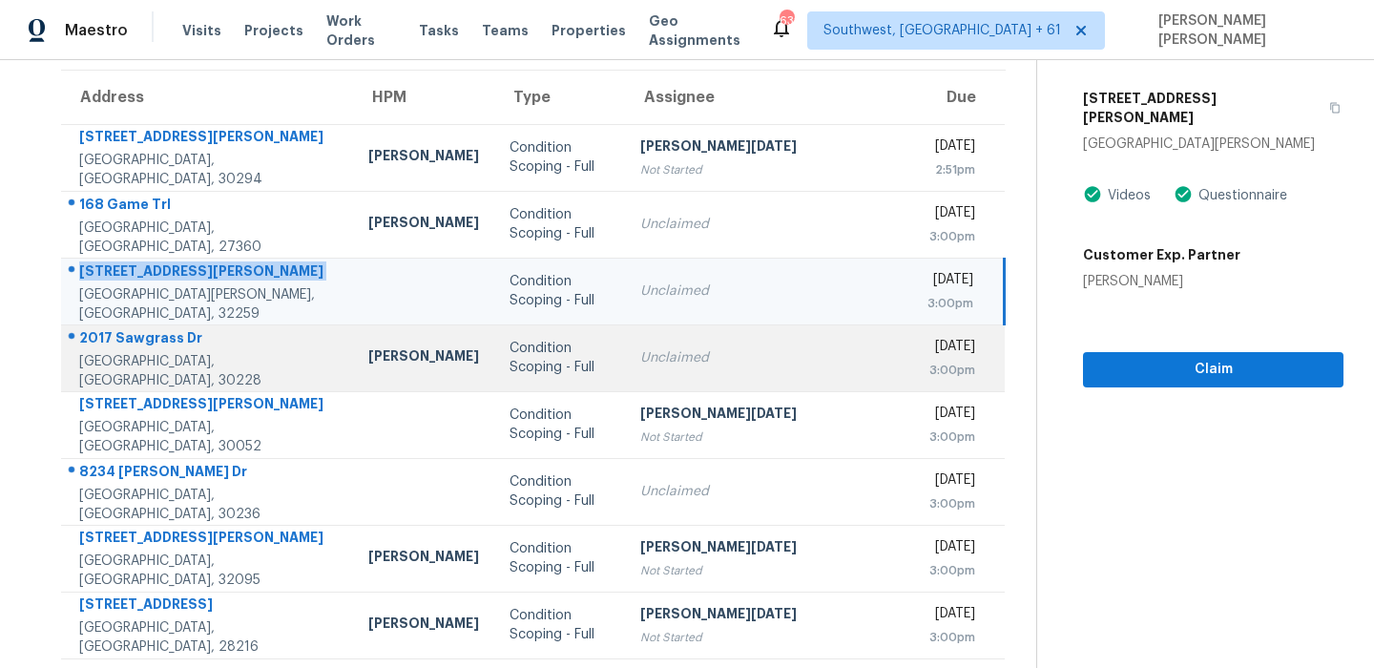
scroll to position [325, 0]
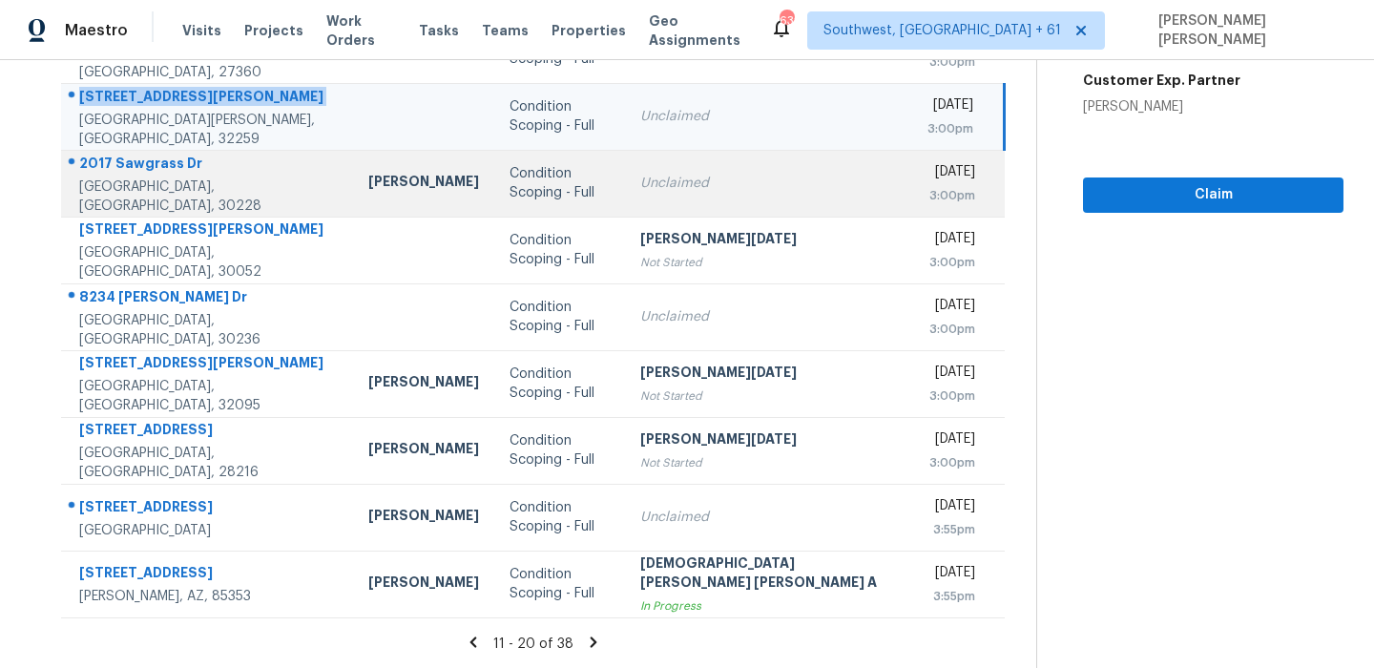
click at [140, 170] on div "2017 Sawgrass Dr" at bounding box center [208, 166] width 259 height 24
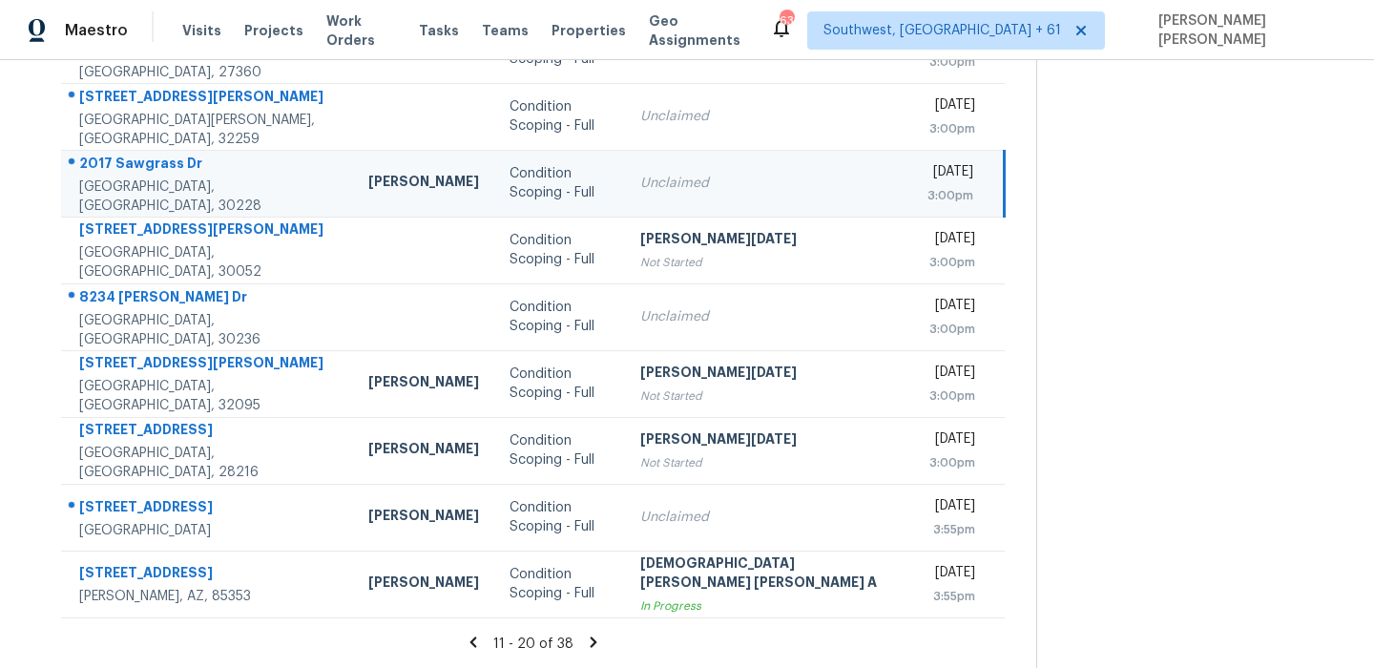
click at [140, 170] on div "2017 Sawgrass Dr" at bounding box center [208, 166] width 259 height 24
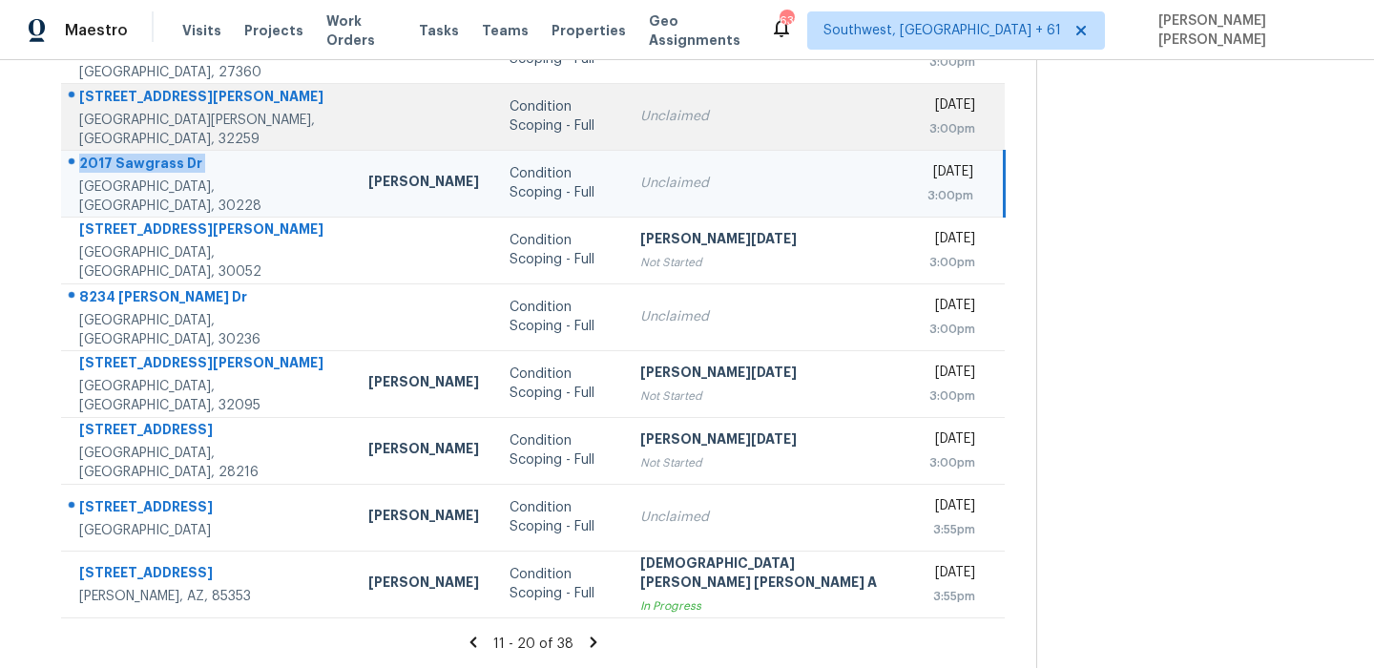
copy div "2017 Sawgrass Dr"
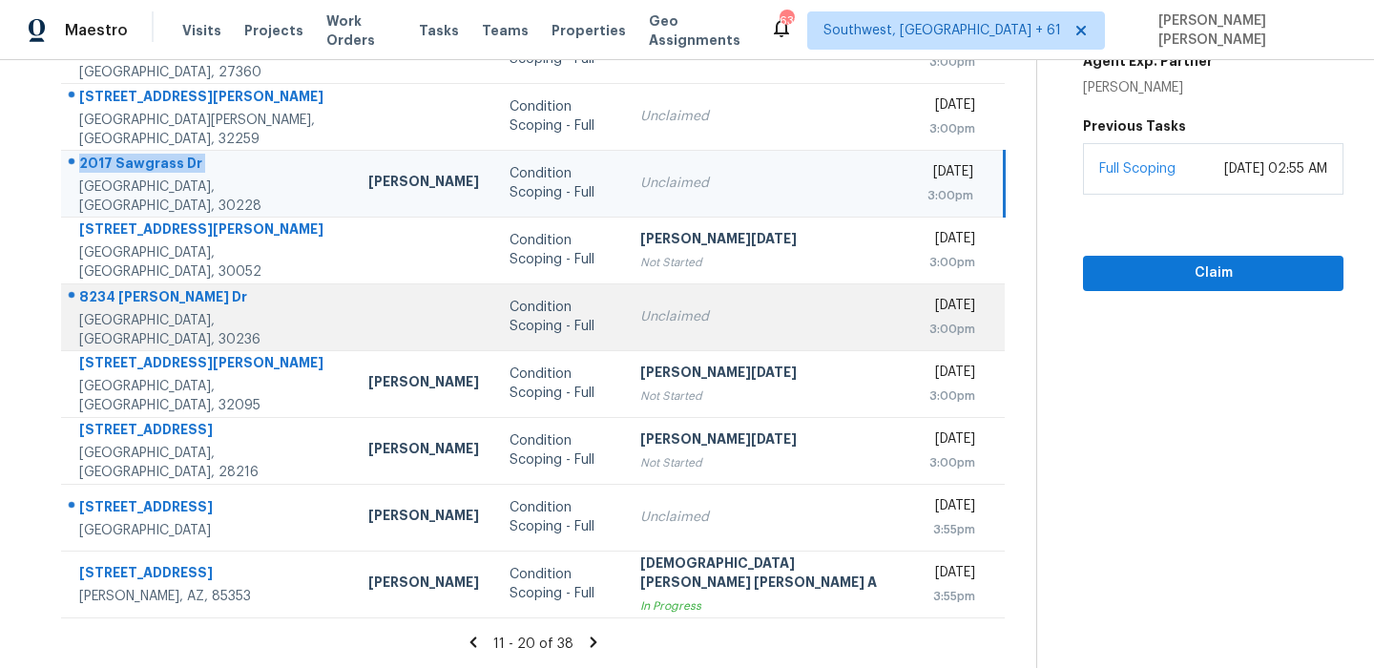
click at [139, 305] on div "8234 [PERSON_NAME] Dr" at bounding box center [208, 299] width 259 height 24
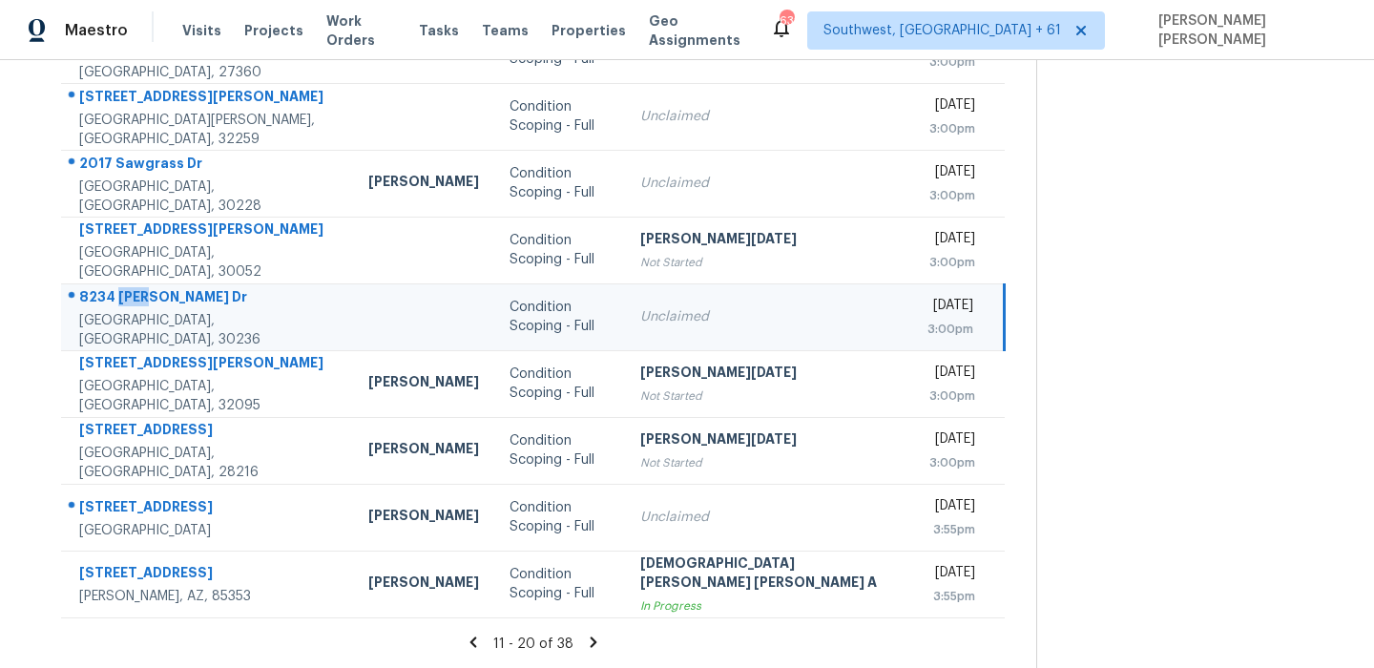
click at [139, 305] on div "8234 [PERSON_NAME] Dr" at bounding box center [208, 299] width 259 height 24
copy div "8234 [PERSON_NAME] Dr"
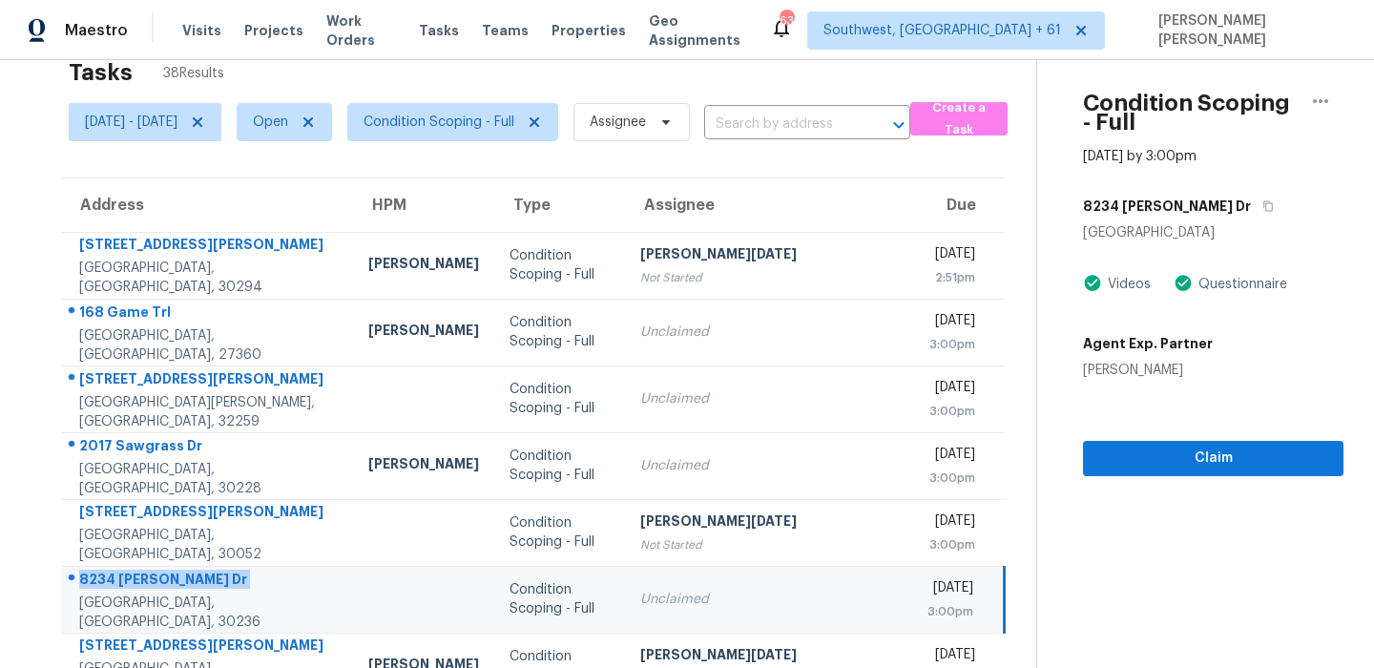
scroll to position [24, 0]
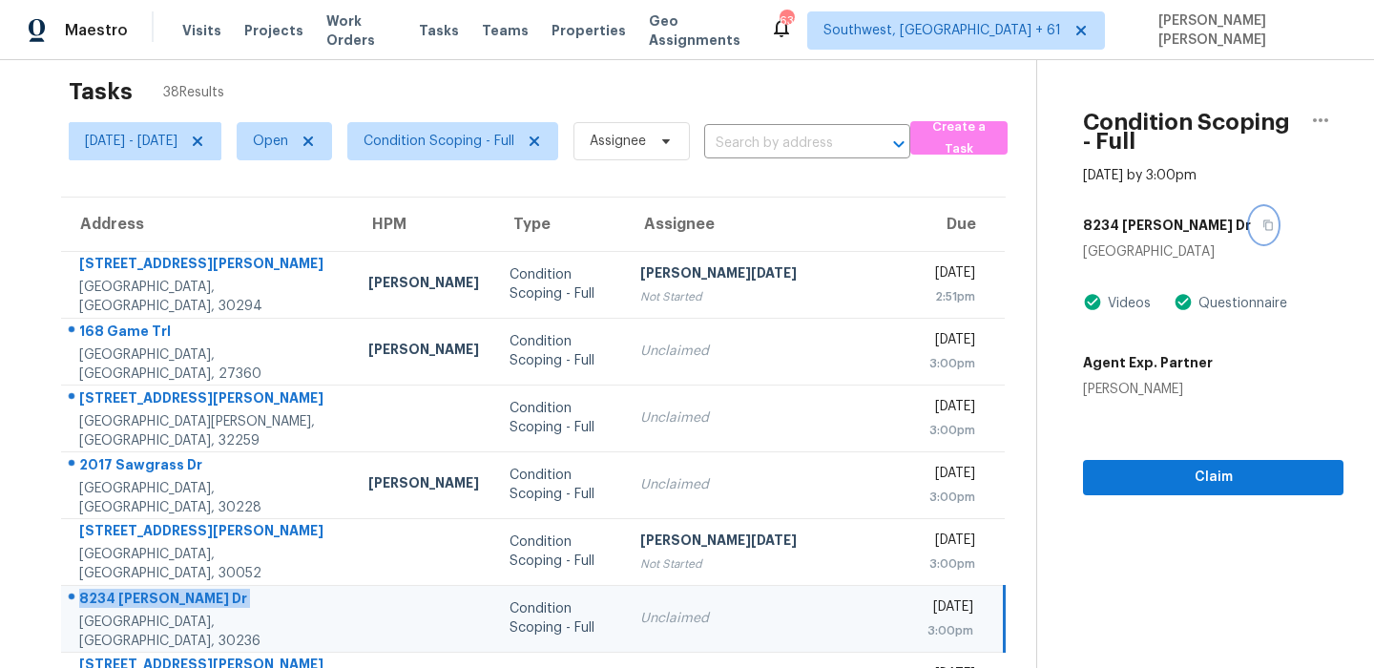
click at [1251, 208] on button "button" at bounding box center [1264, 225] width 26 height 34
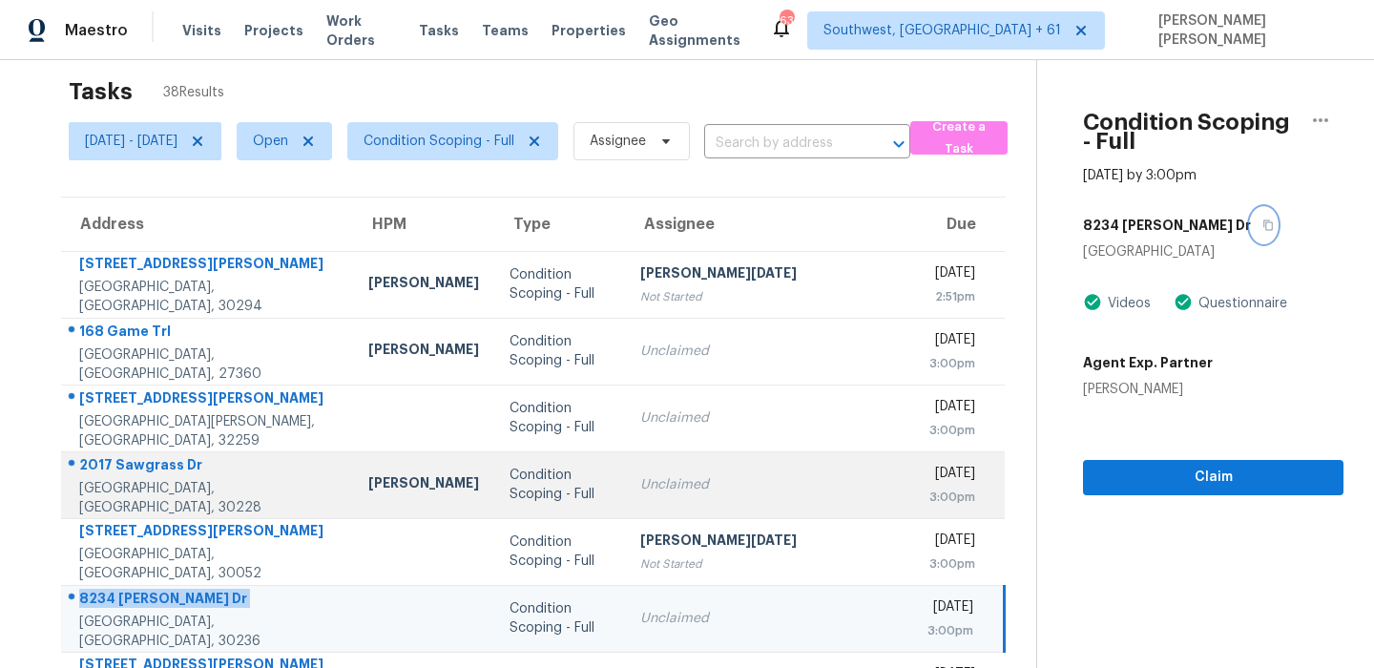
scroll to position [325, 0]
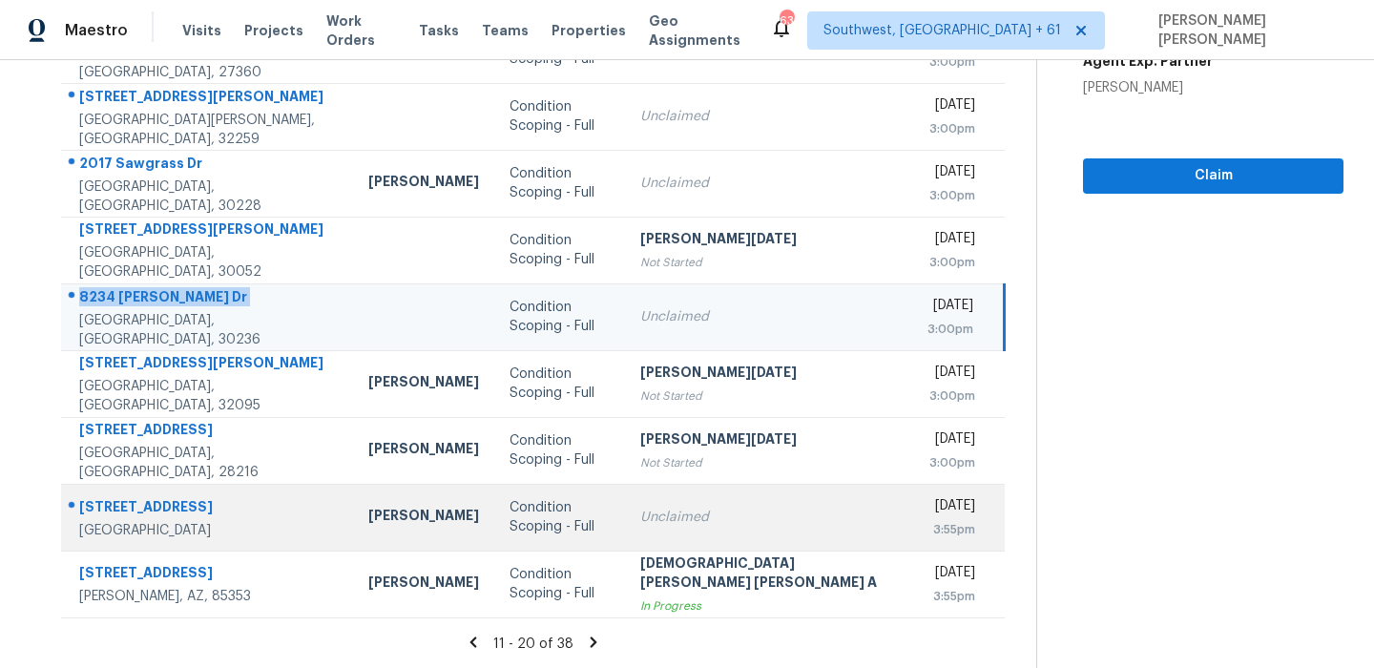
click at [135, 499] on div "[STREET_ADDRESS]" at bounding box center [208, 509] width 259 height 24
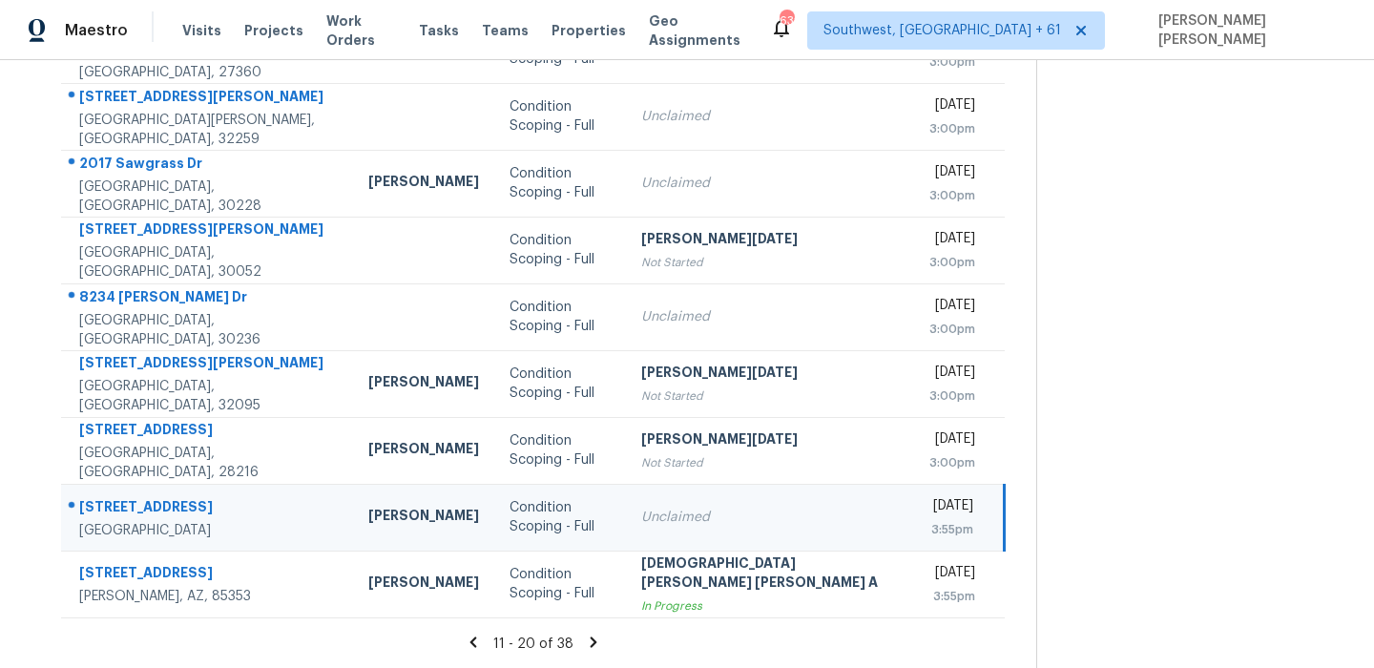
click at [135, 499] on div "[STREET_ADDRESS]" at bounding box center [208, 509] width 259 height 24
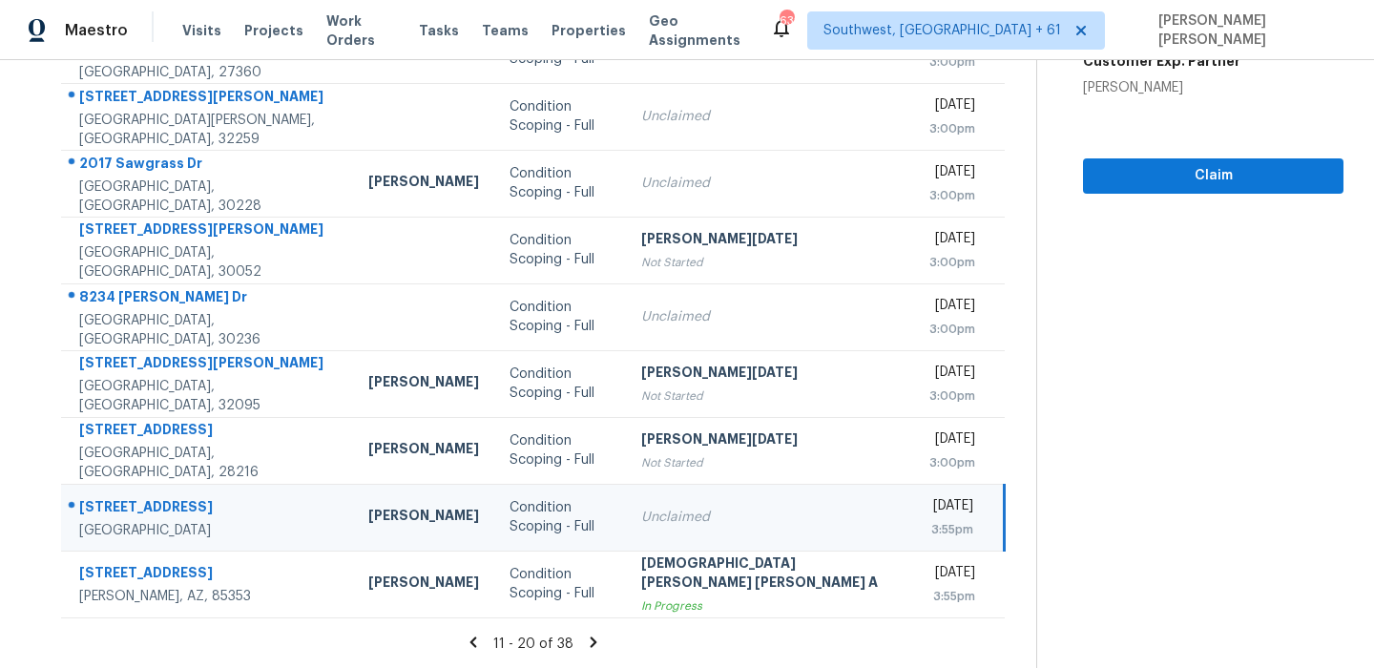
click at [591, 640] on icon at bounding box center [594, 641] width 7 height 10
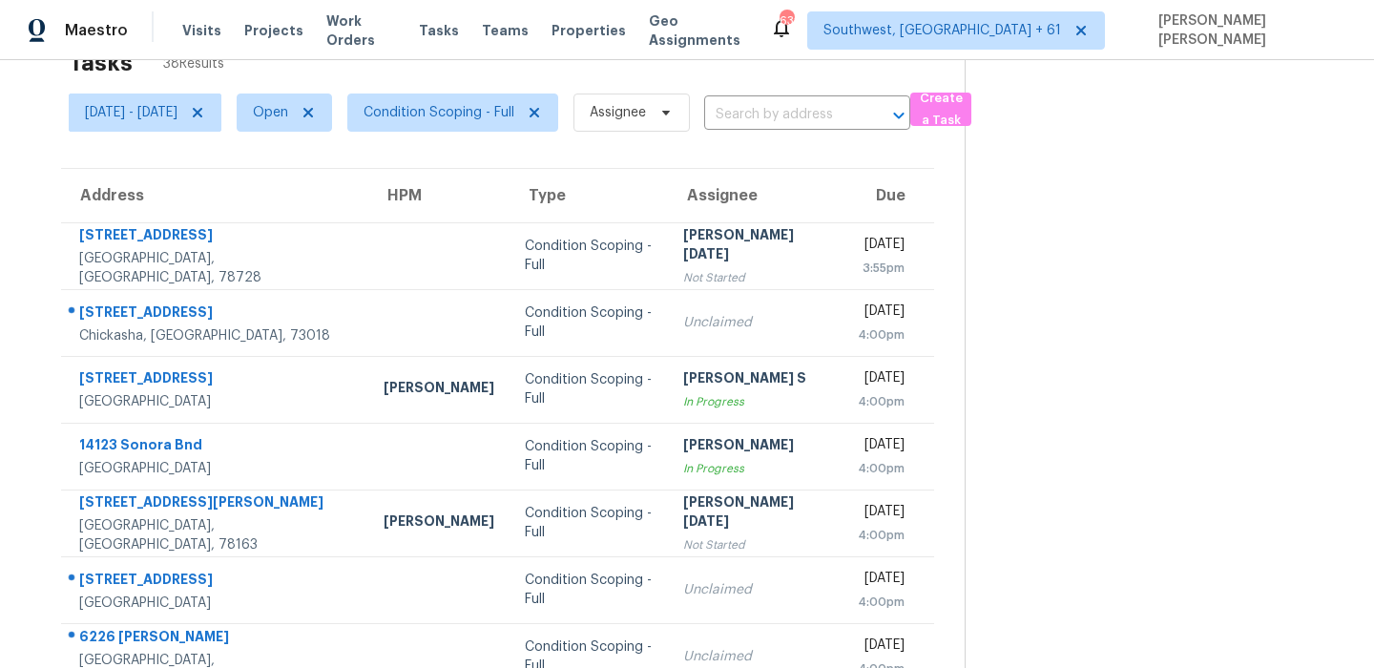
scroll to position [0, 0]
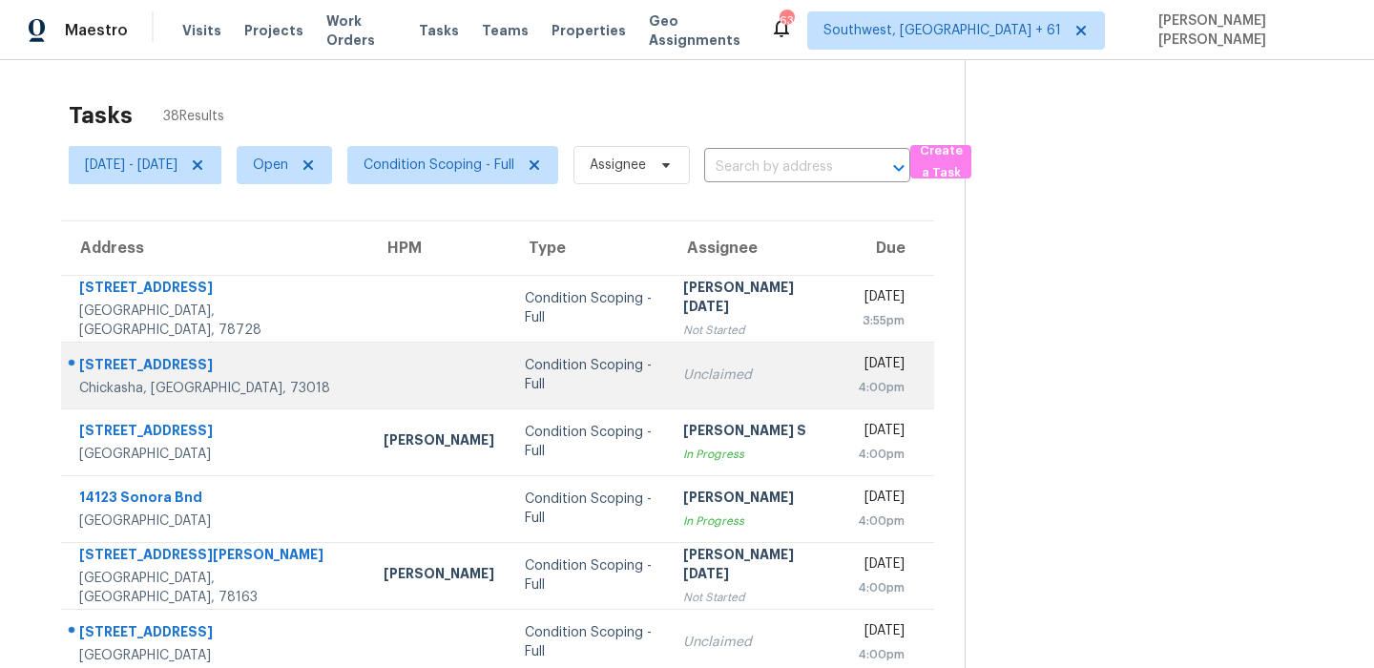
click at [140, 355] on div "[STREET_ADDRESS]" at bounding box center [216, 367] width 274 height 24
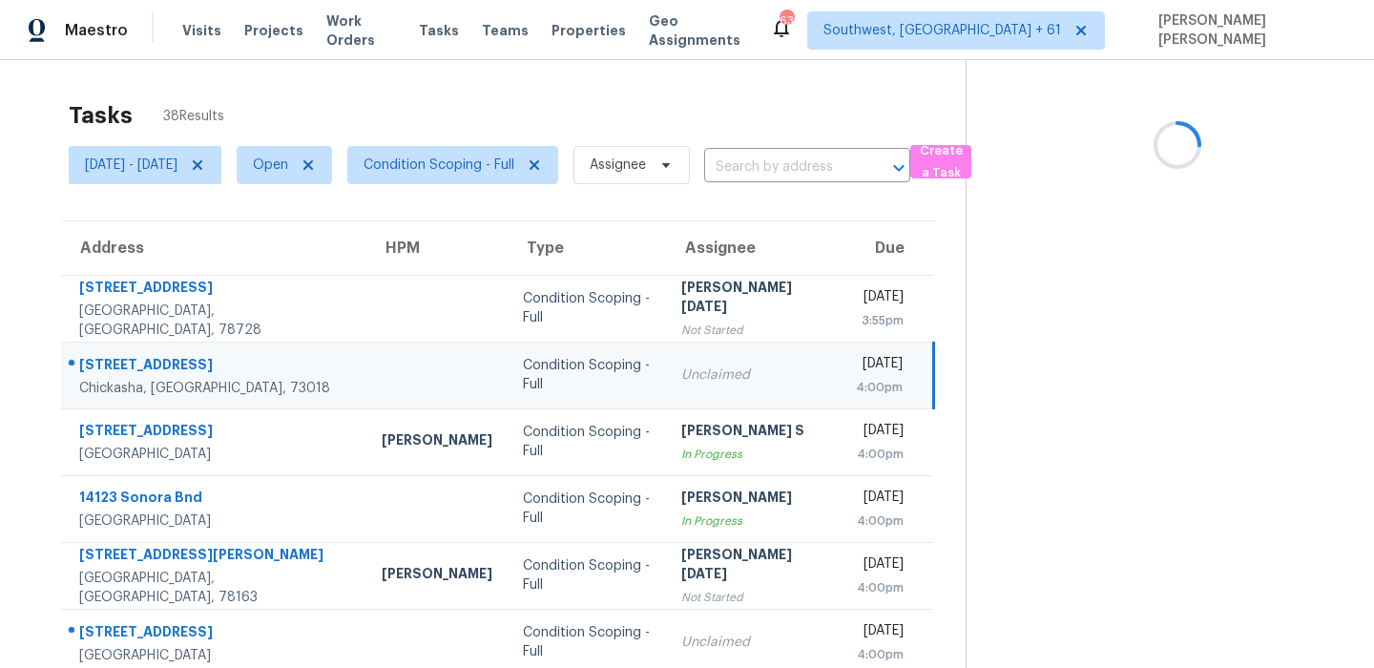
click at [140, 355] on div "[STREET_ADDRESS]" at bounding box center [215, 367] width 272 height 24
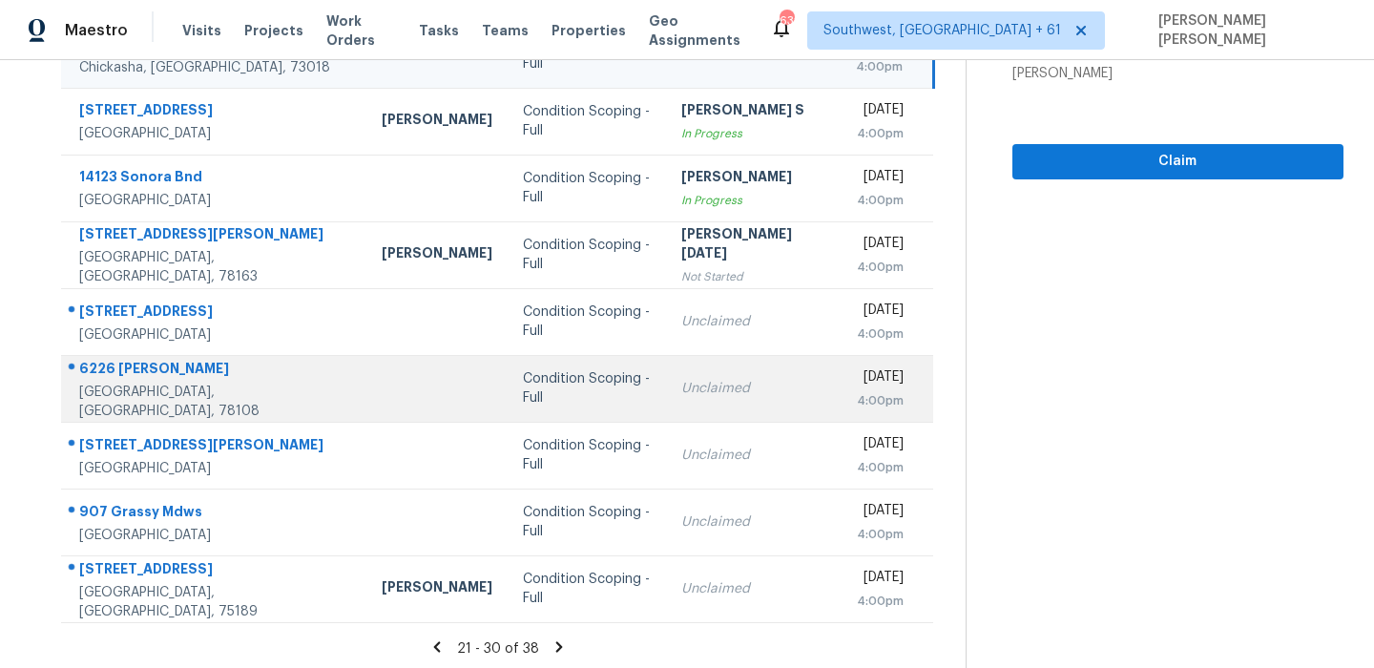
scroll to position [325, 0]
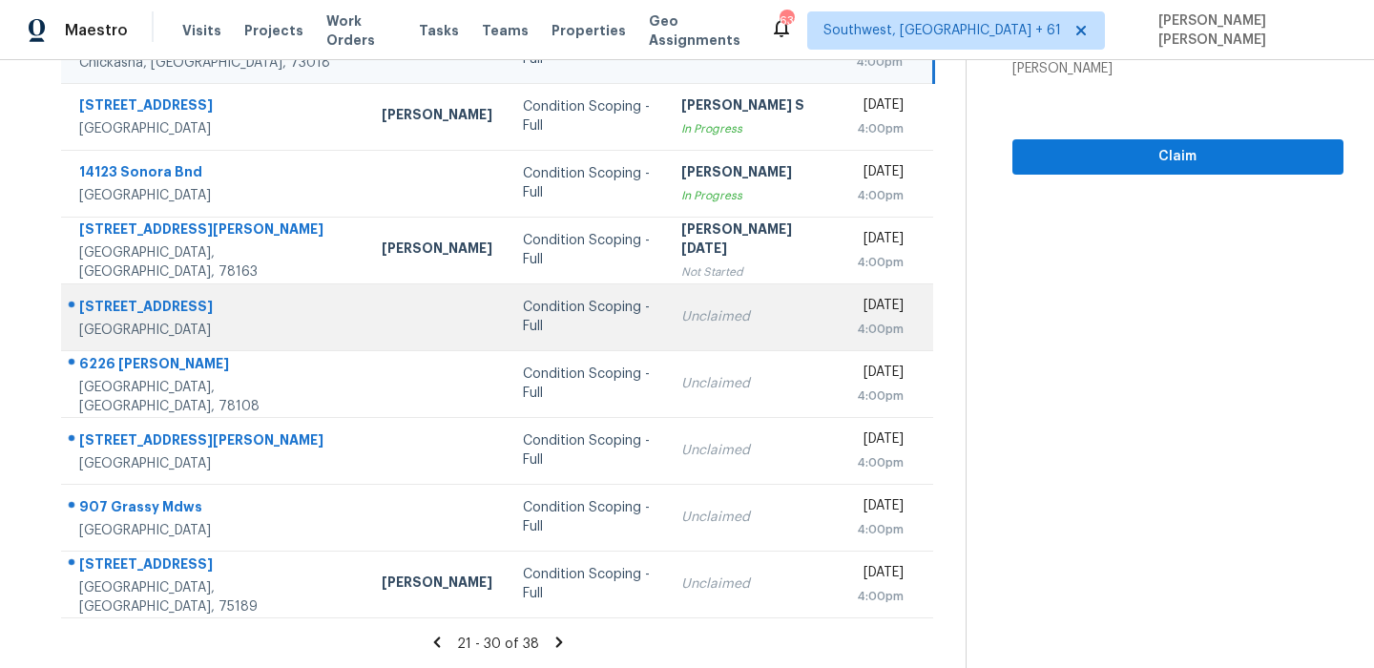
click at [183, 290] on td "[STREET_ADDRESS][PERSON_NAME]" at bounding box center [213, 316] width 305 height 67
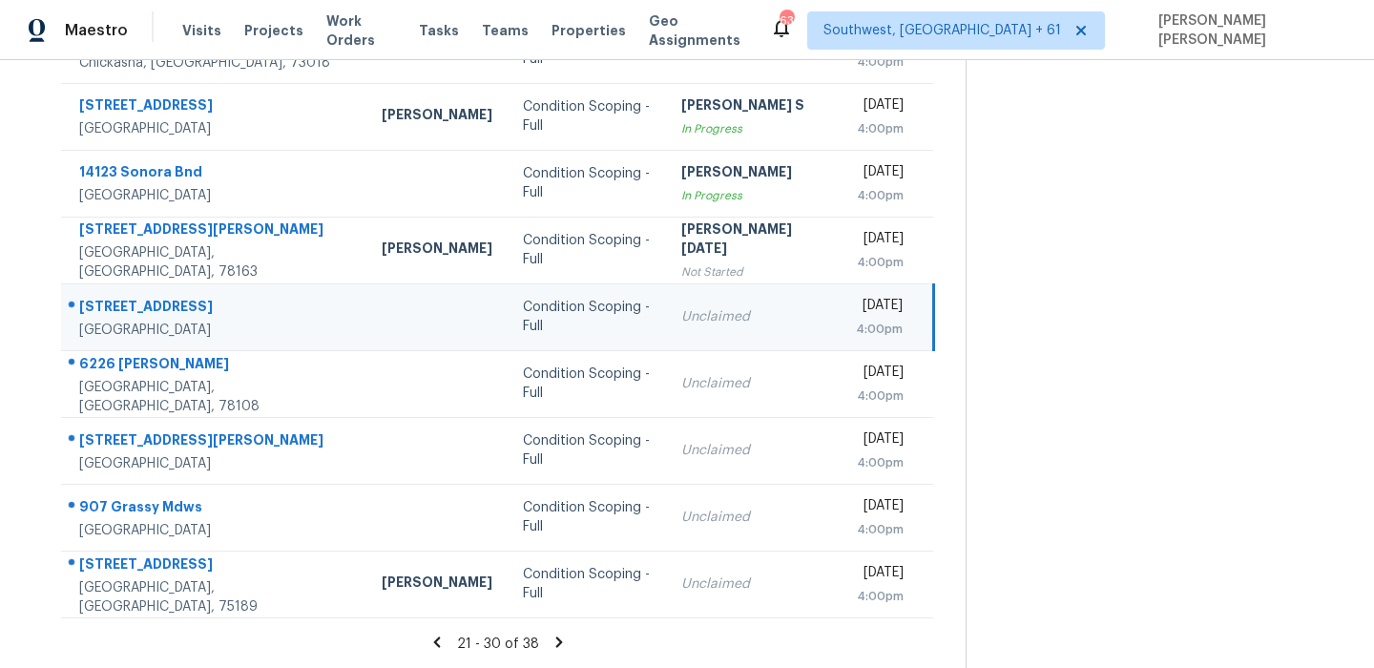
click at [183, 290] on td "[STREET_ADDRESS][PERSON_NAME]" at bounding box center [213, 316] width 305 height 67
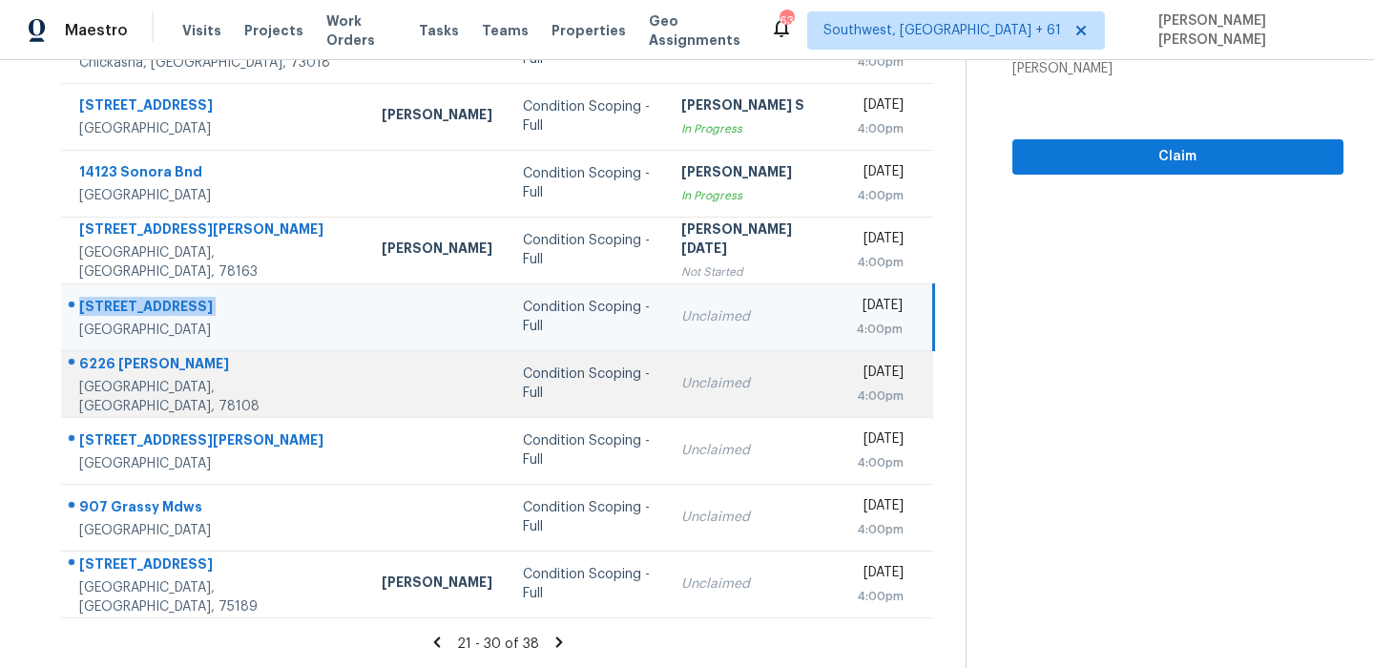
click at [132, 350] on td "6226 [PERSON_NAME] Schertz, [GEOGRAPHIC_DATA], 78108" at bounding box center [213, 383] width 305 height 67
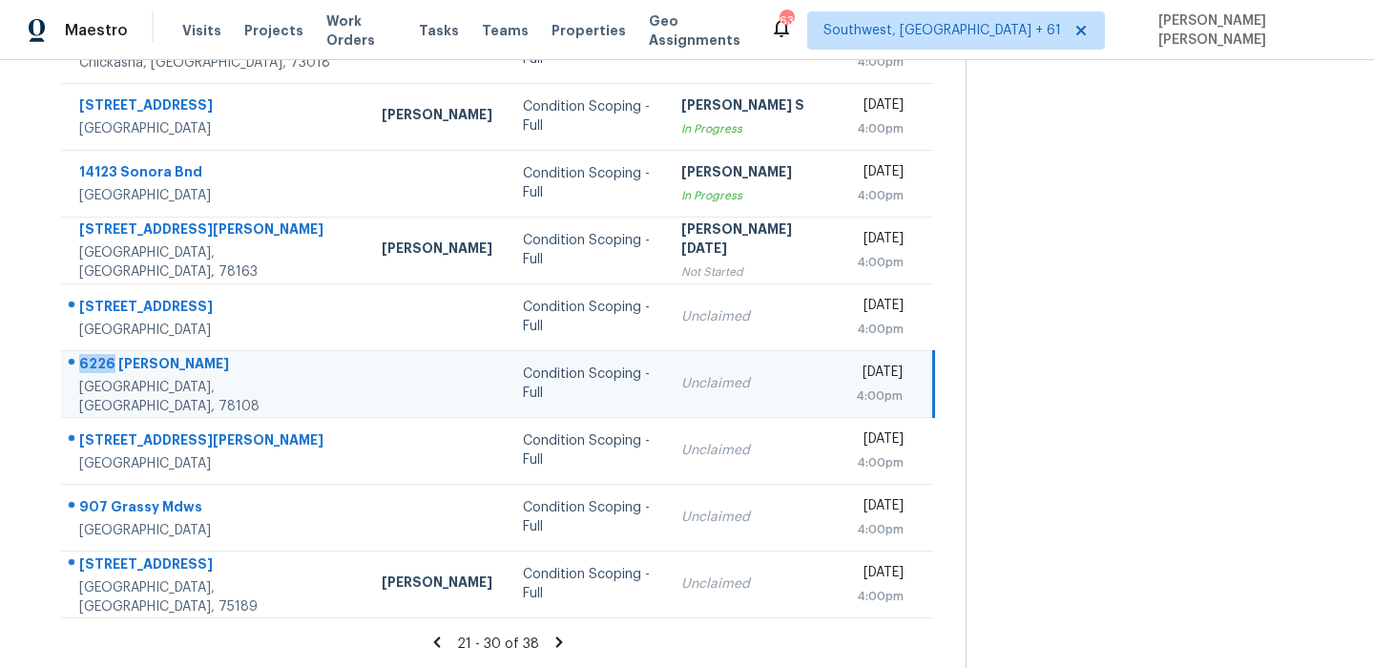
click at [132, 350] on td "6226 [PERSON_NAME] Schertz, [GEOGRAPHIC_DATA], 78108" at bounding box center [213, 383] width 305 height 67
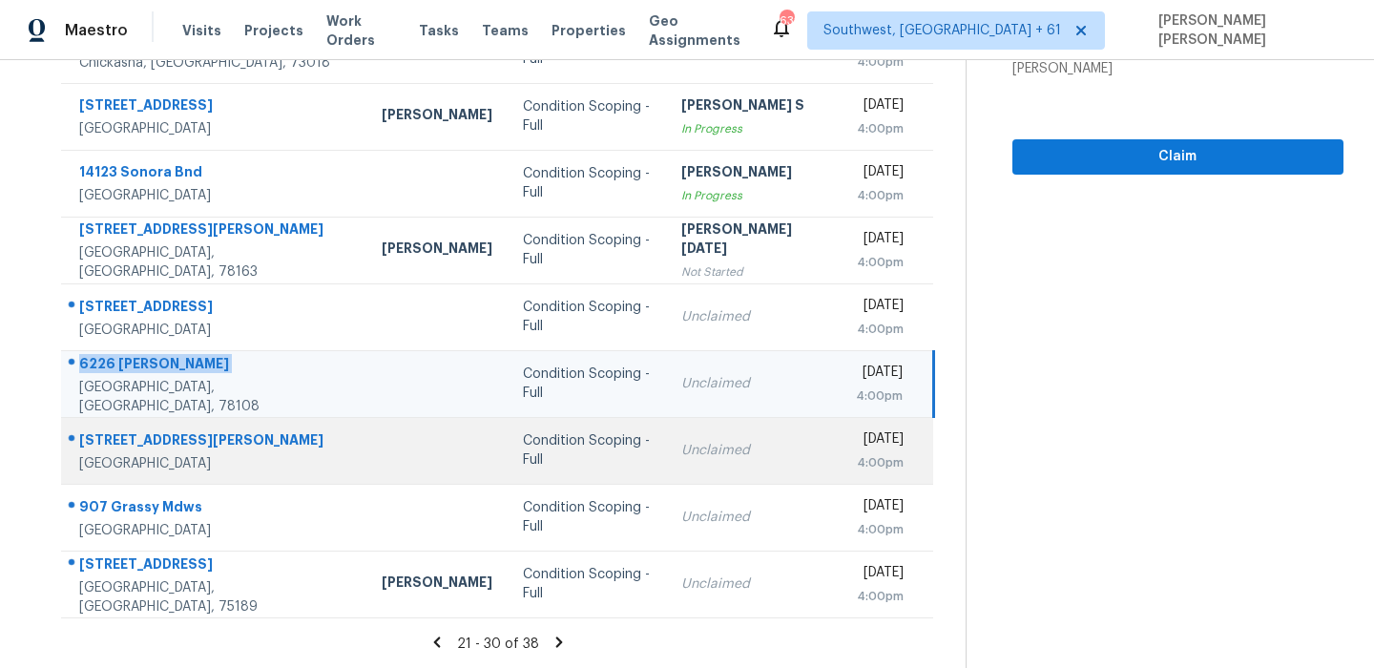
click at [154, 441] on div "[STREET_ADDRESS][PERSON_NAME]" at bounding box center [215, 442] width 272 height 24
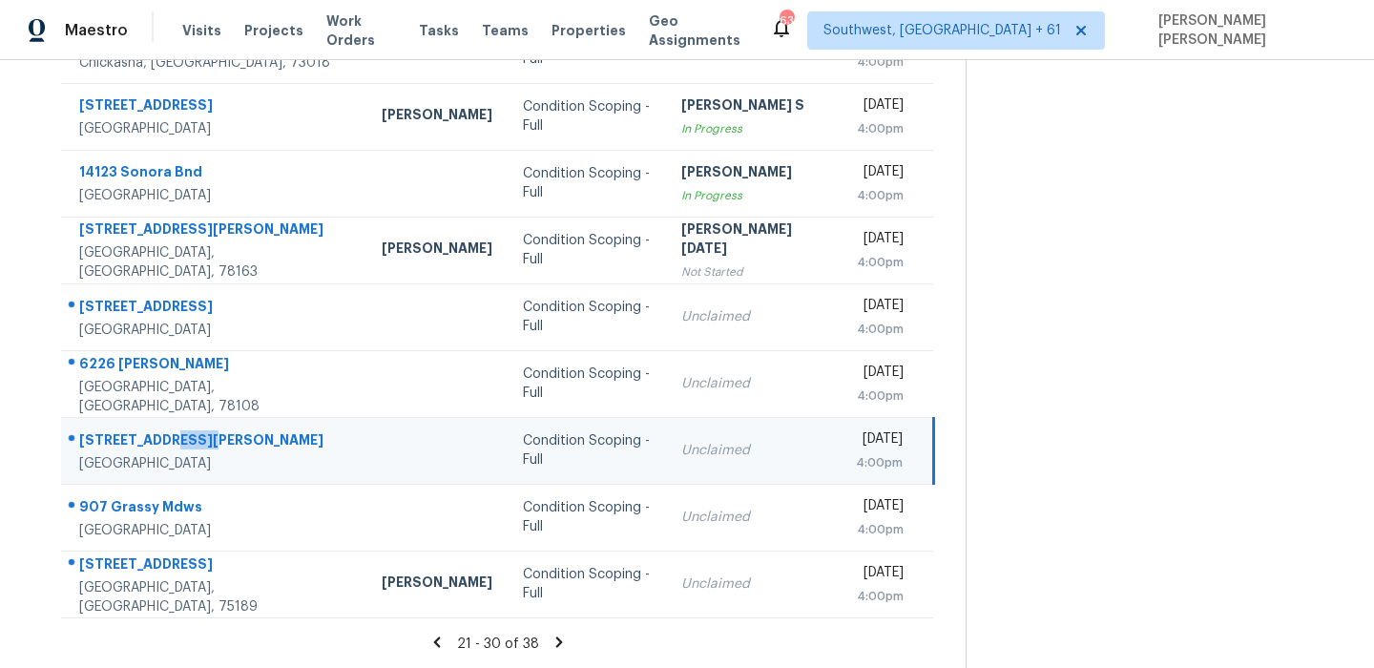
click at [154, 441] on div "[STREET_ADDRESS][PERSON_NAME]" at bounding box center [215, 442] width 272 height 24
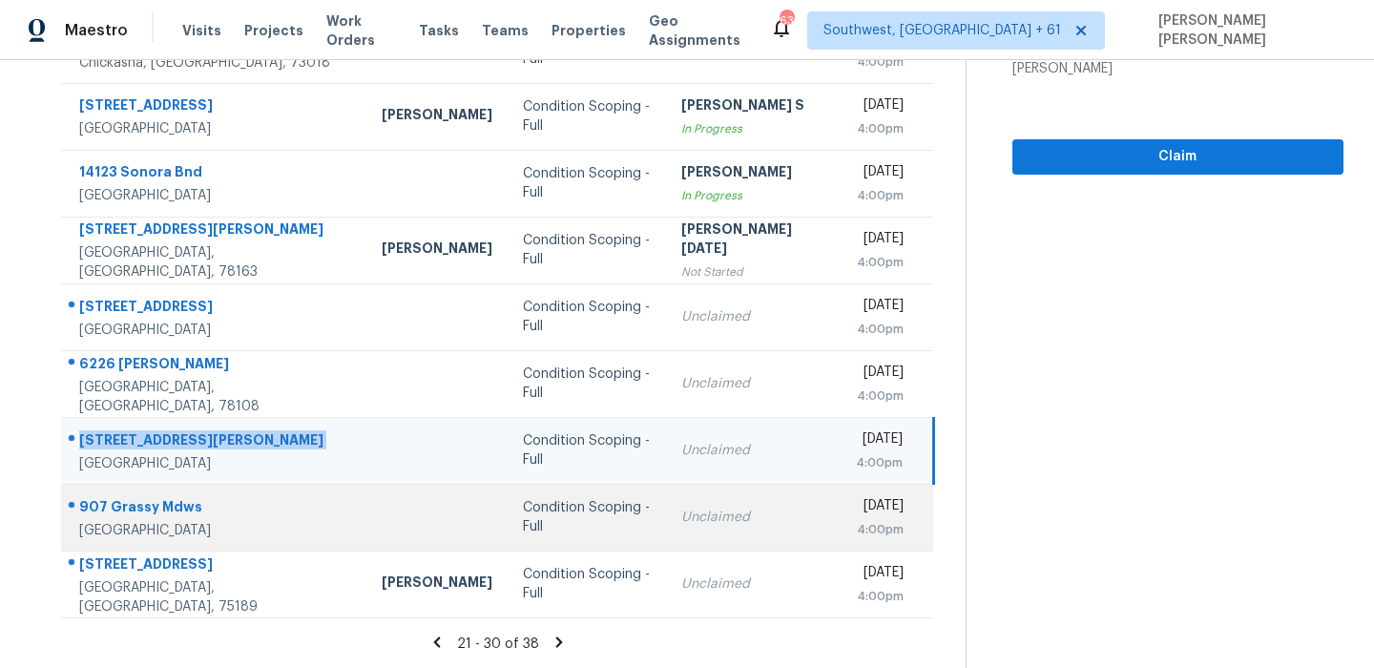
click at [172, 497] on div "907 Grassy Mdws" at bounding box center [215, 509] width 272 height 24
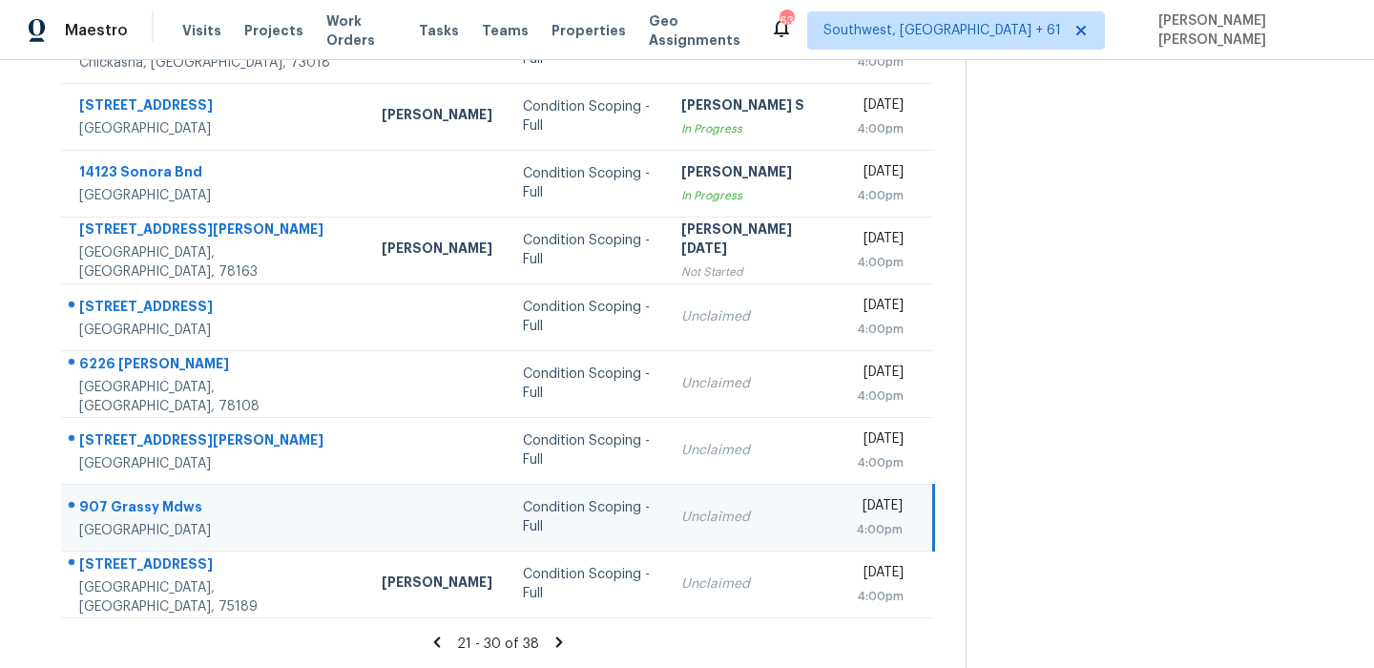
click at [172, 497] on div "907 Grassy Mdws" at bounding box center [215, 509] width 272 height 24
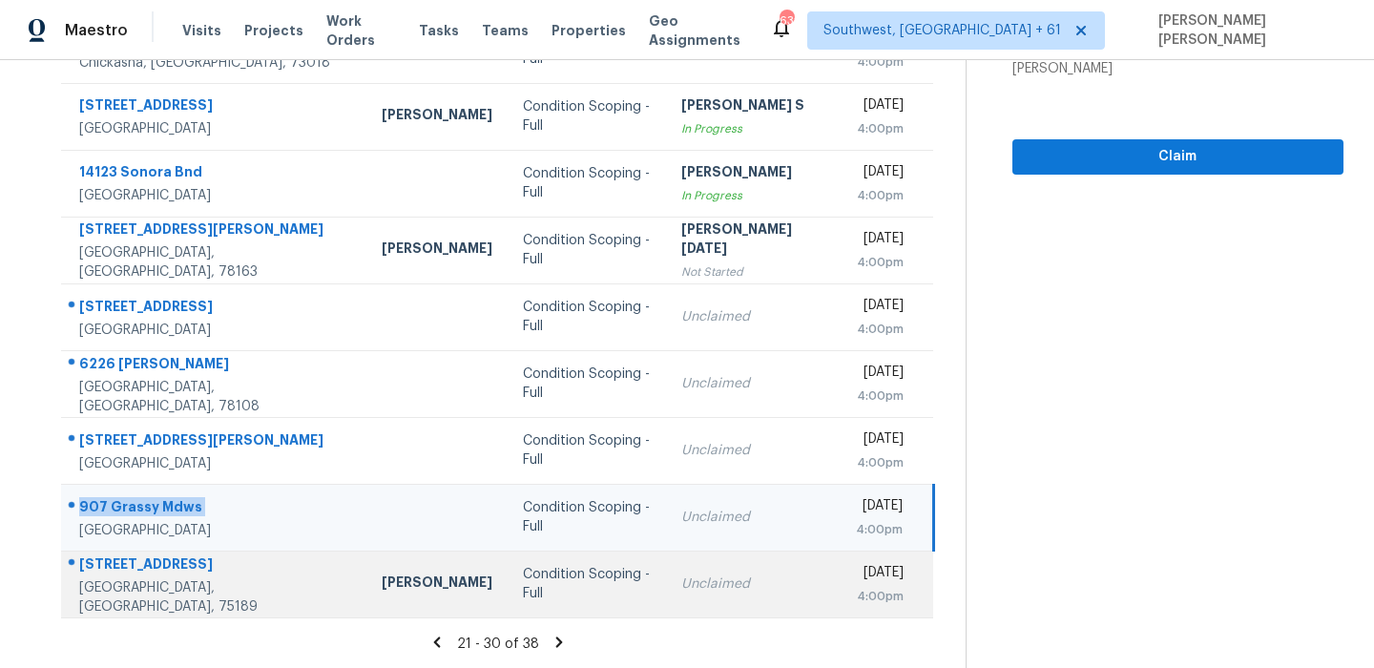
click at [135, 569] on div "[STREET_ADDRESS]" at bounding box center [215, 566] width 272 height 24
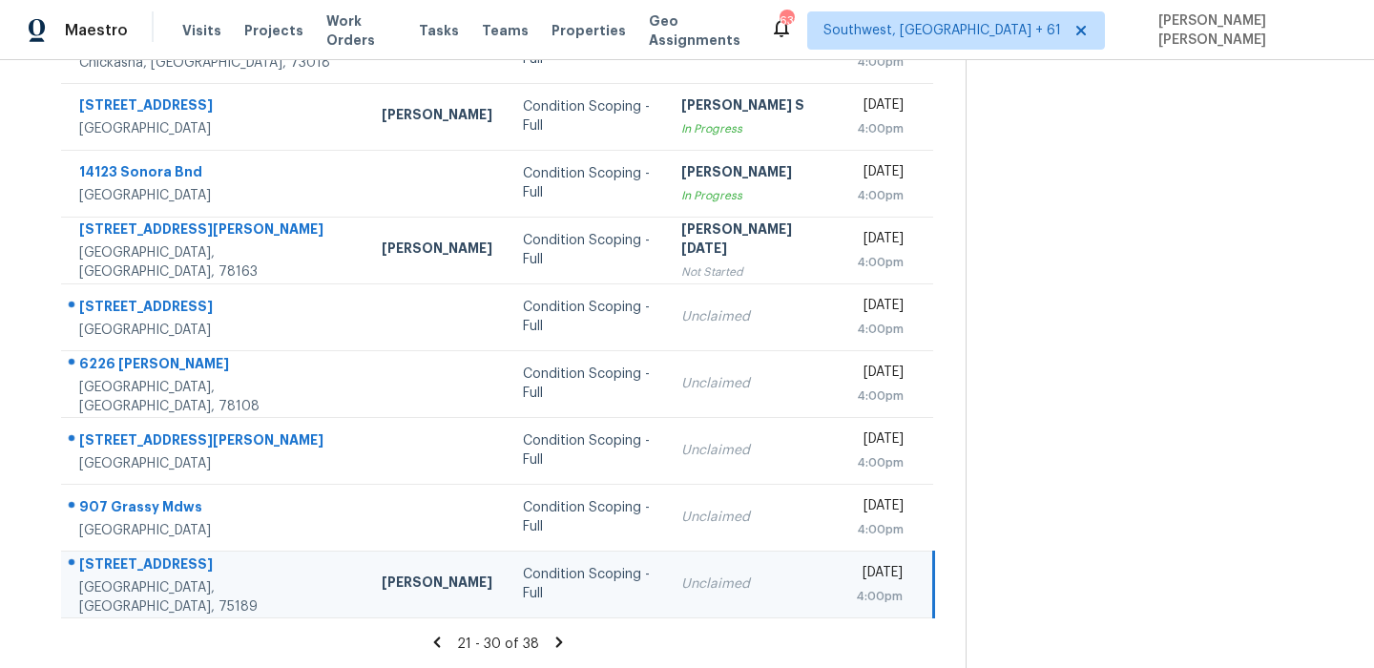
click at [135, 569] on div "[STREET_ADDRESS]" at bounding box center [215, 566] width 272 height 24
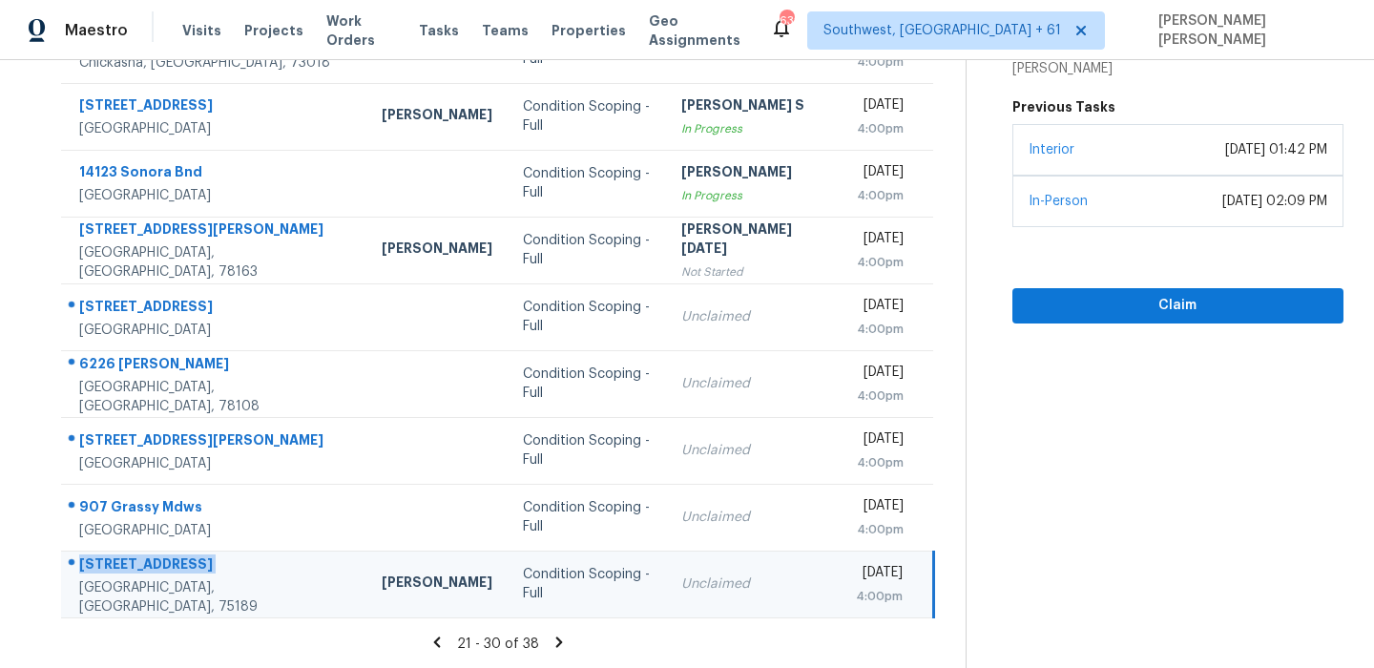
scroll to position [0, 0]
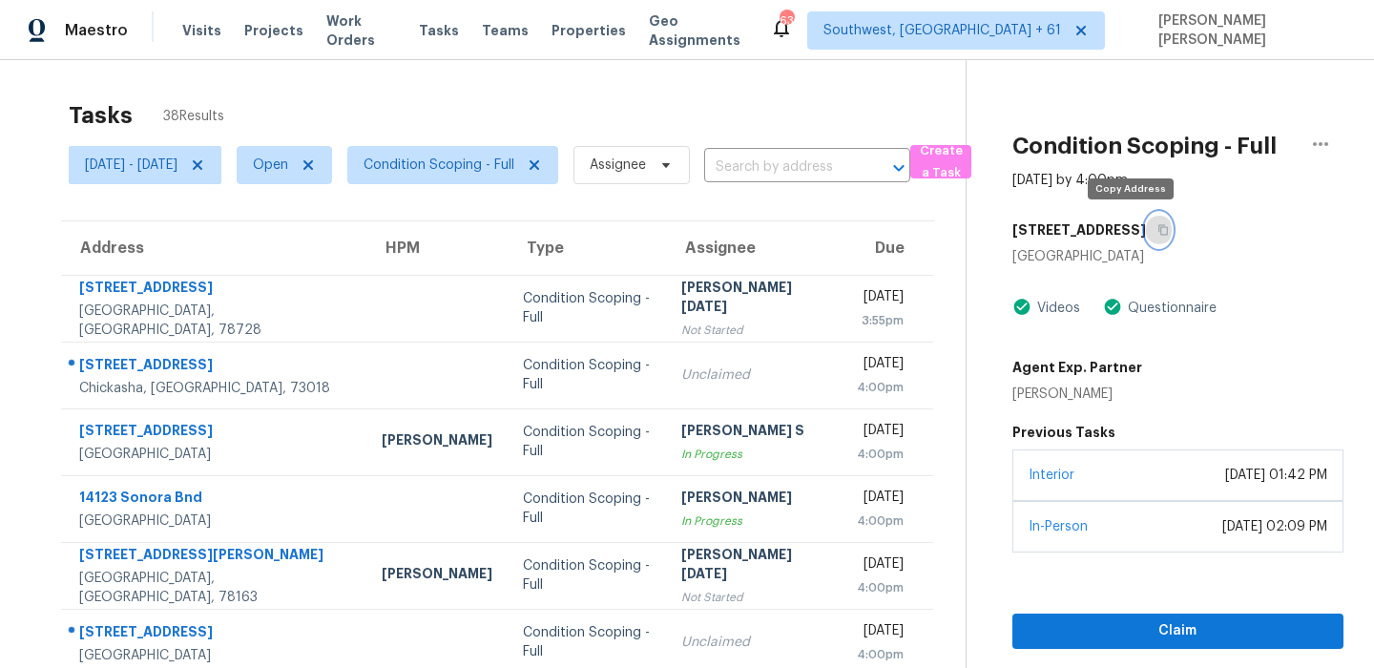
click at [1158, 234] on icon "button" at bounding box center [1163, 230] width 10 height 10
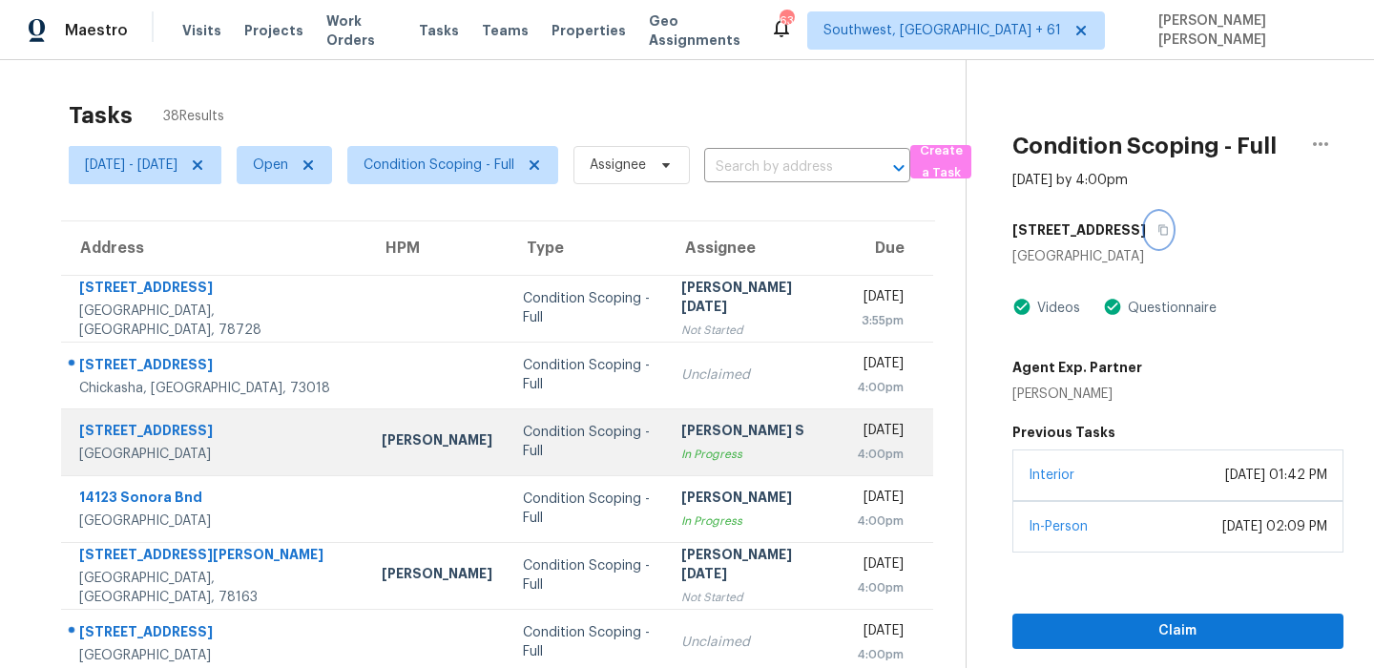
scroll to position [325, 0]
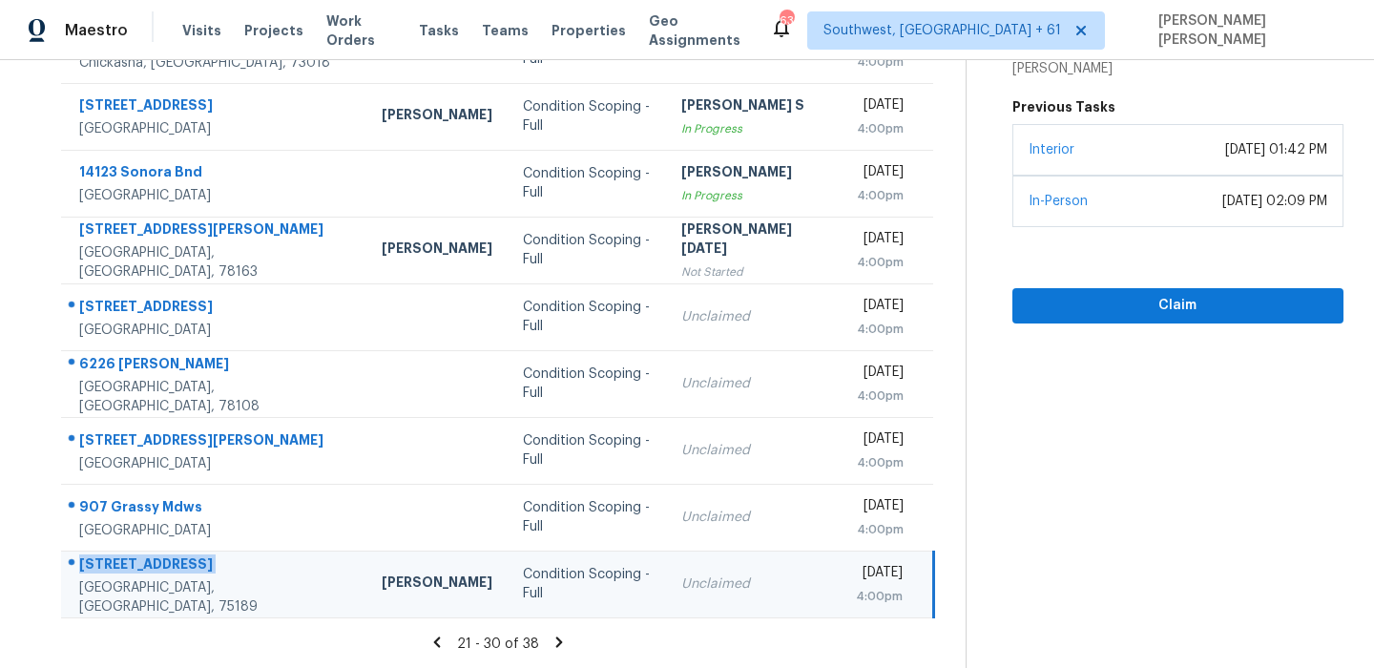
click at [559, 644] on icon at bounding box center [559, 641] width 7 height 10
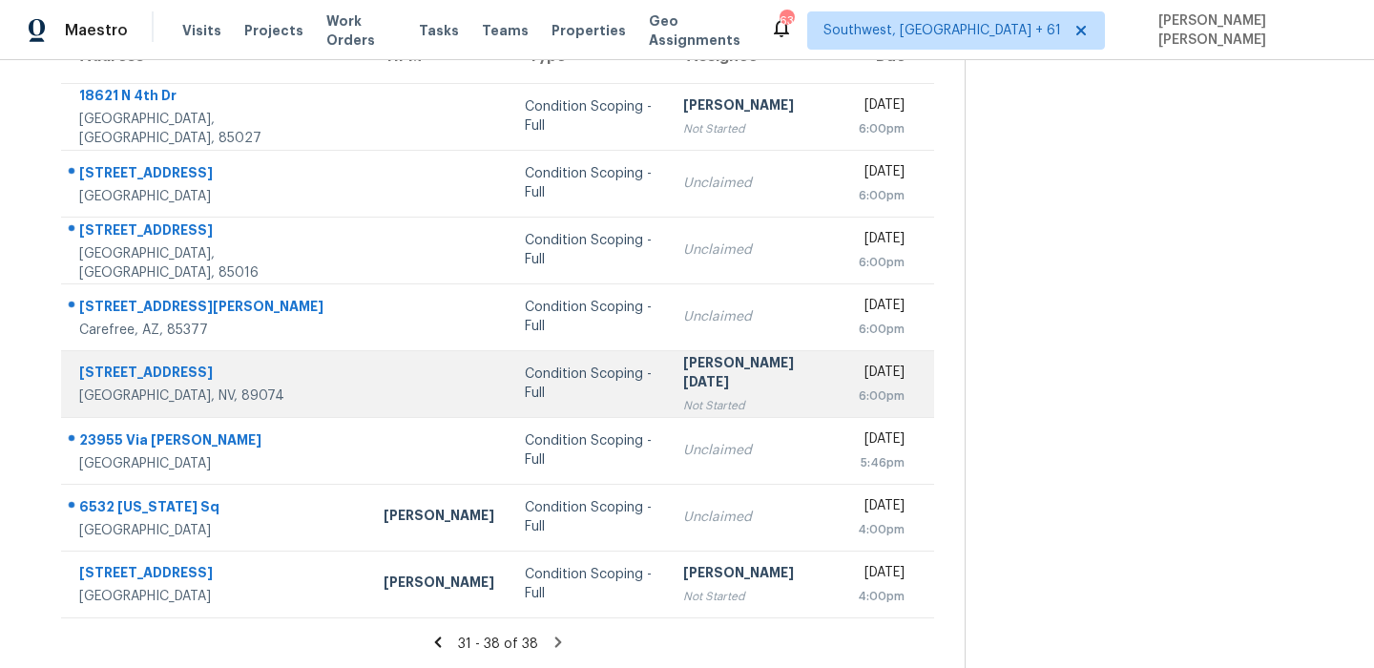
scroll to position [0, 0]
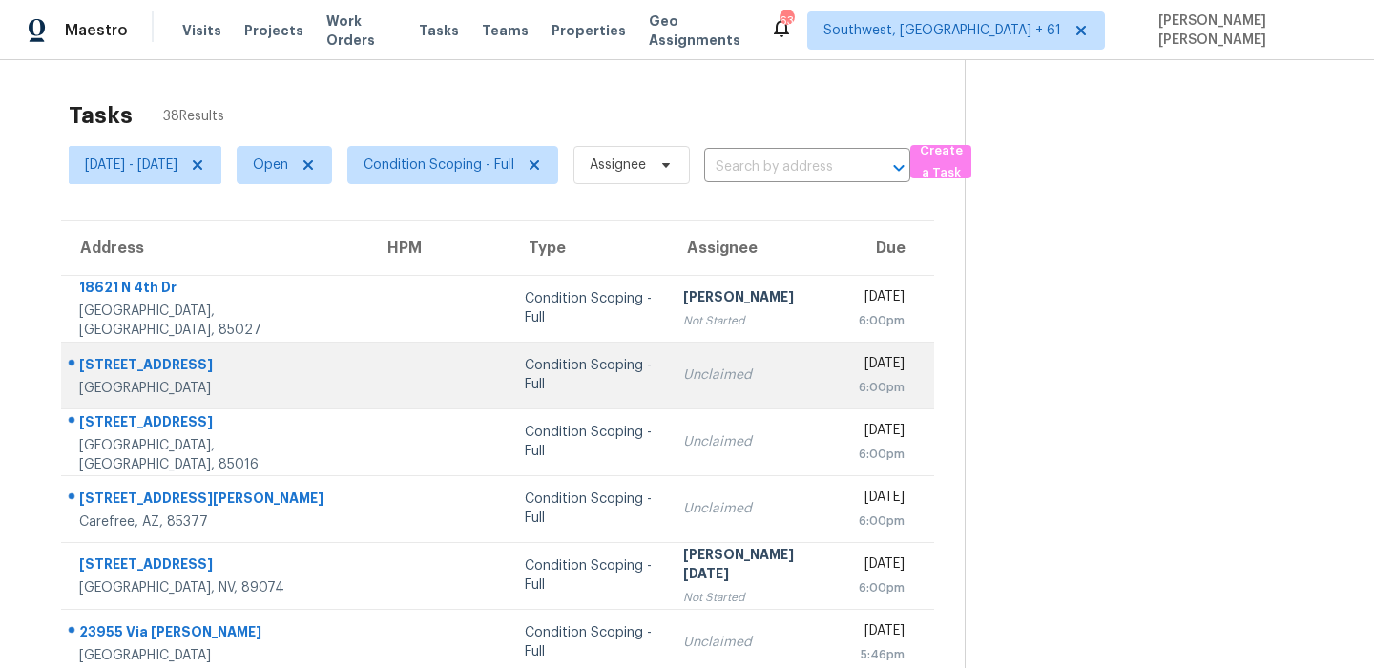
click at [171, 368] on div "[STREET_ADDRESS]" at bounding box center [216, 367] width 274 height 24
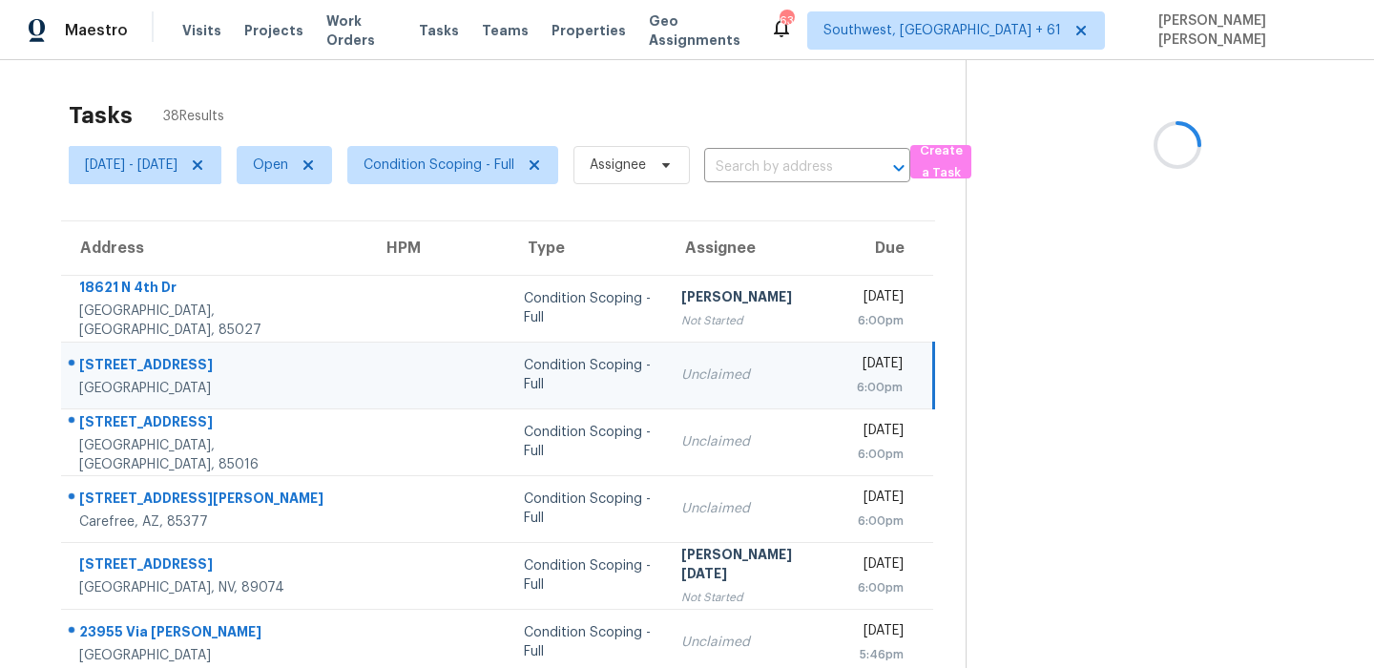
click at [171, 368] on div "[STREET_ADDRESS]" at bounding box center [215, 367] width 273 height 24
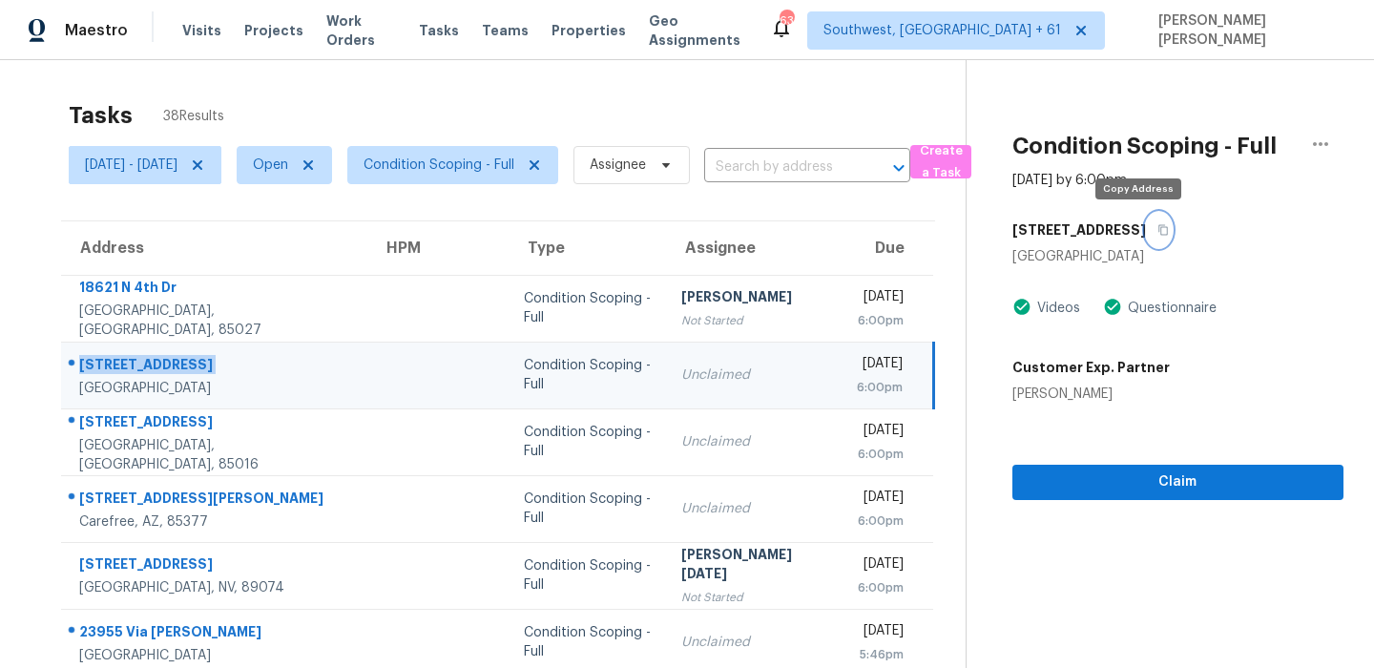
click at [1158, 228] on icon "button" at bounding box center [1163, 230] width 10 height 10
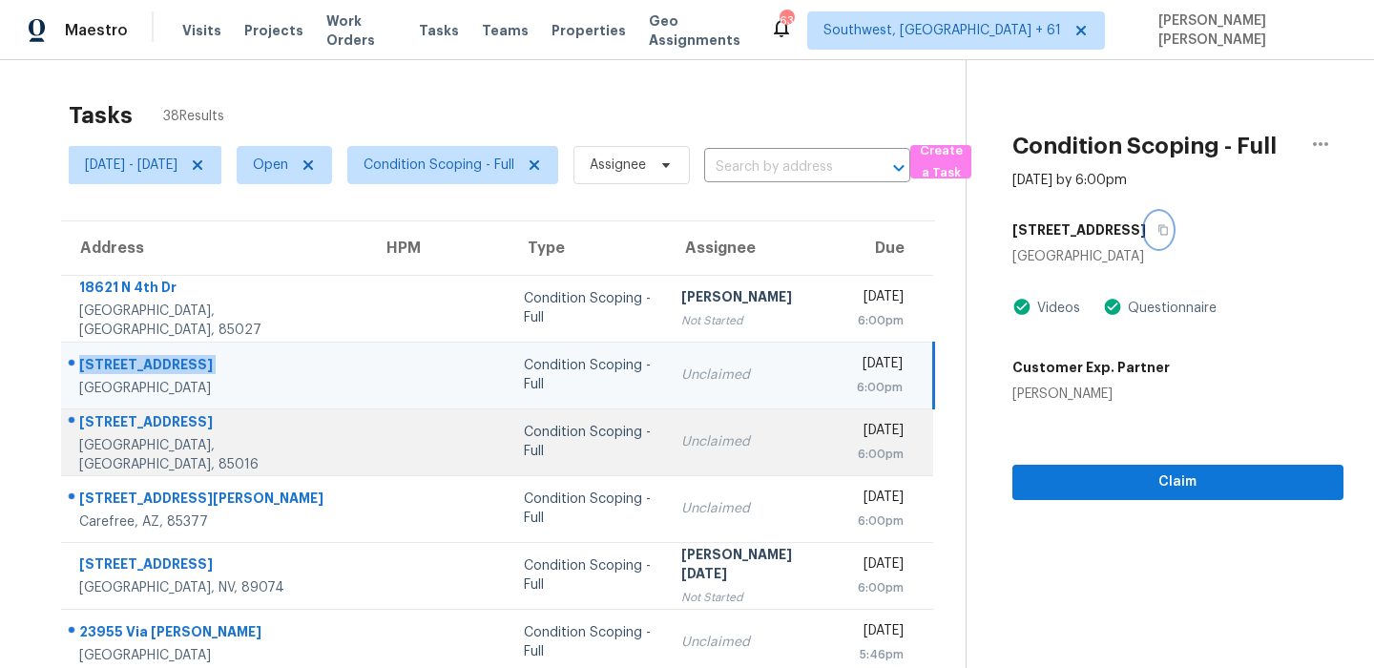
scroll to position [192, 0]
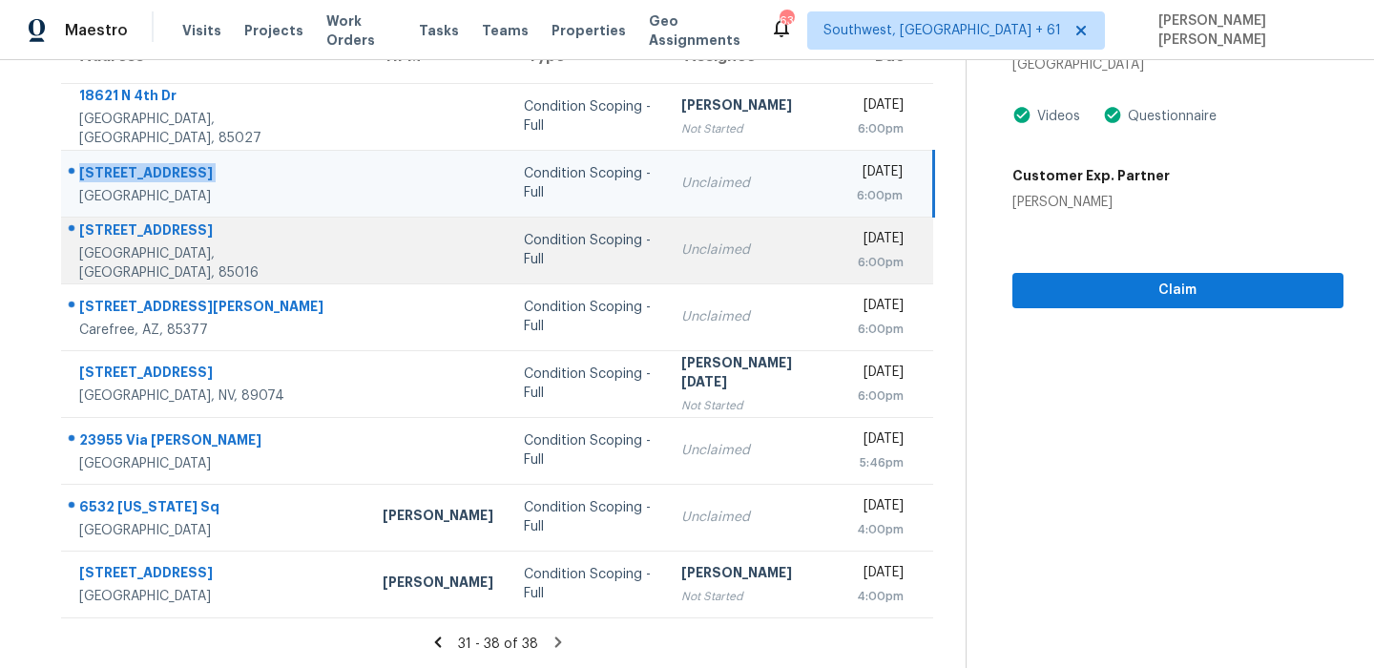
click at [150, 241] on div "[STREET_ADDRESS]" at bounding box center [215, 232] width 273 height 24
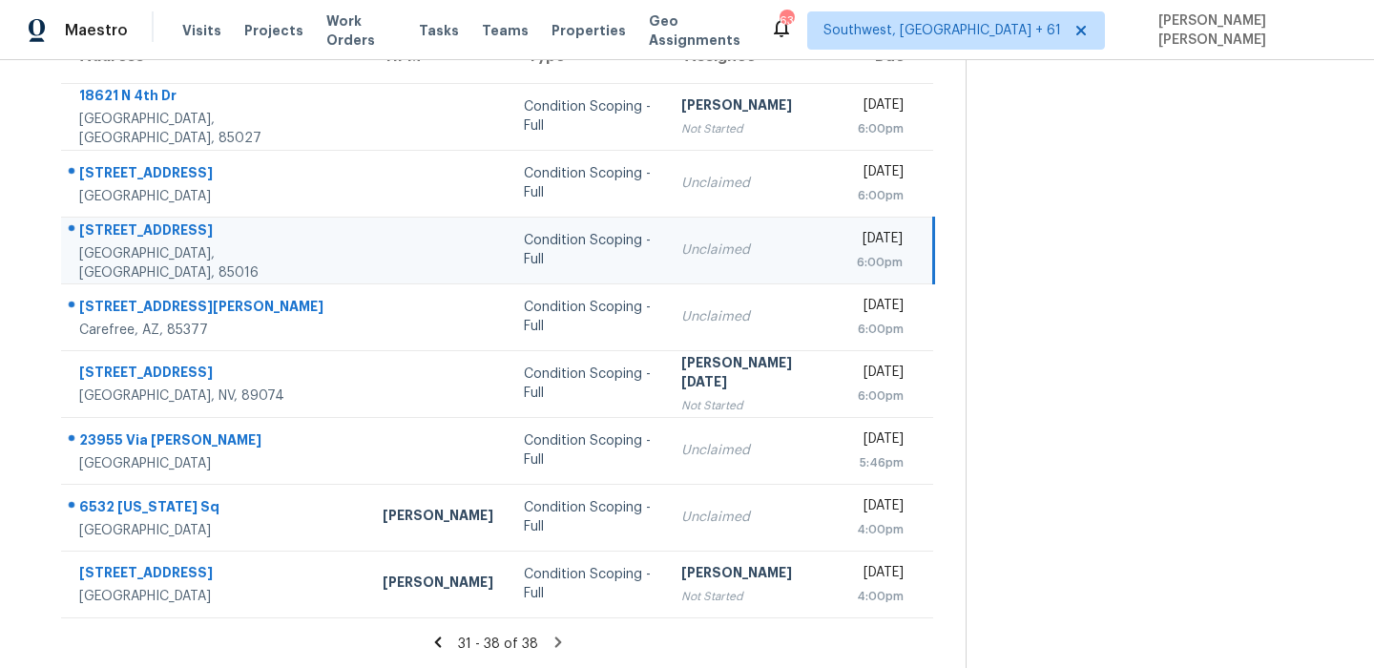
click at [150, 241] on div "[STREET_ADDRESS]" at bounding box center [215, 232] width 273 height 24
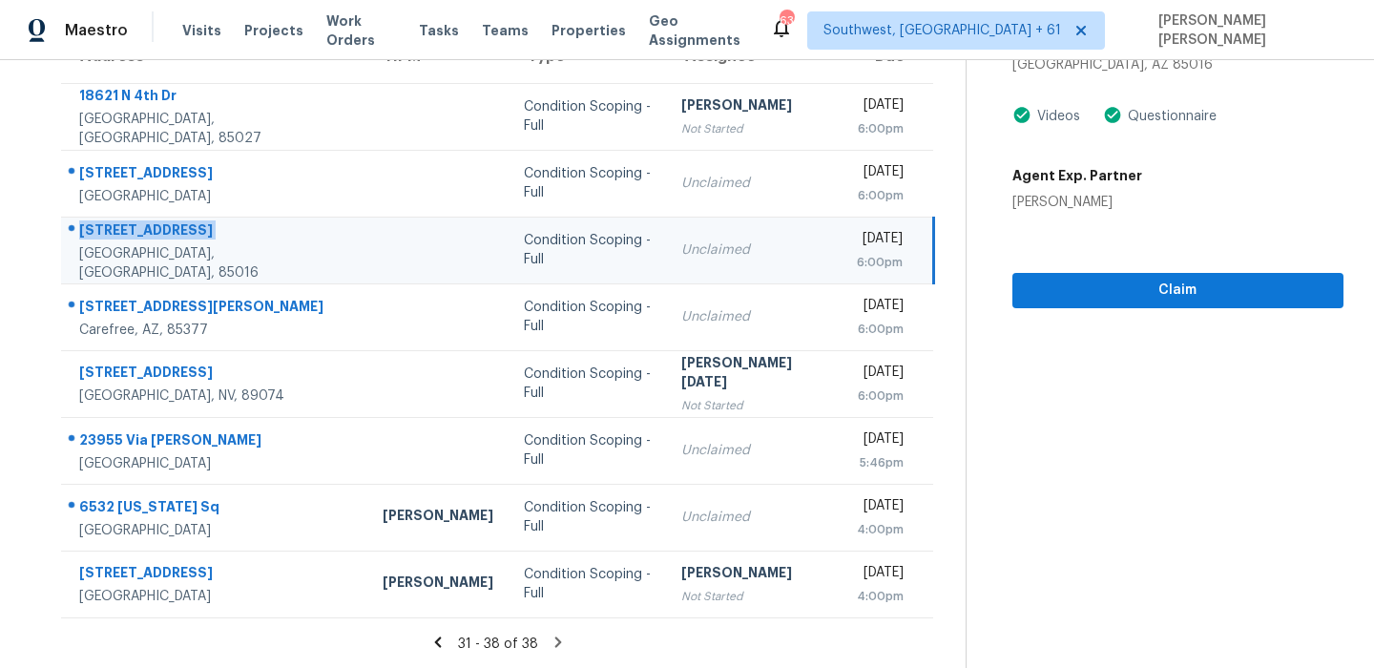
scroll to position [0, 0]
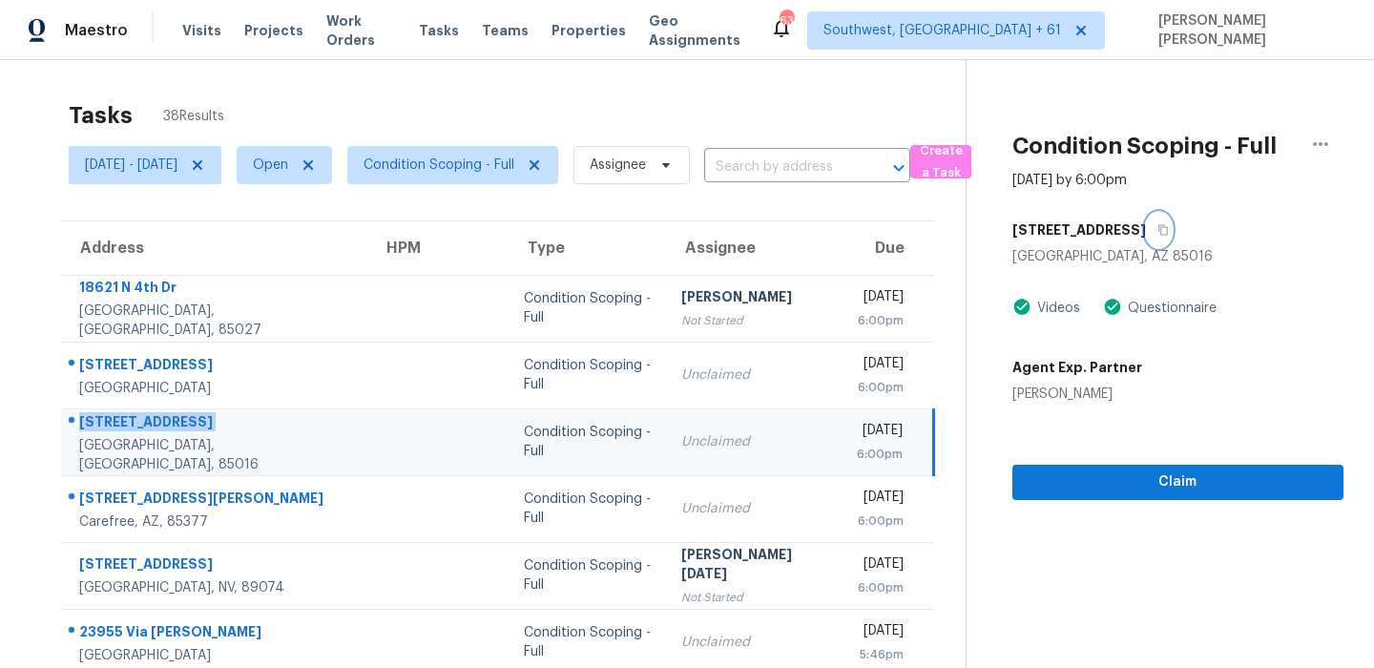
click at [1146, 244] on button "button" at bounding box center [1159, 230] width 26 height 34
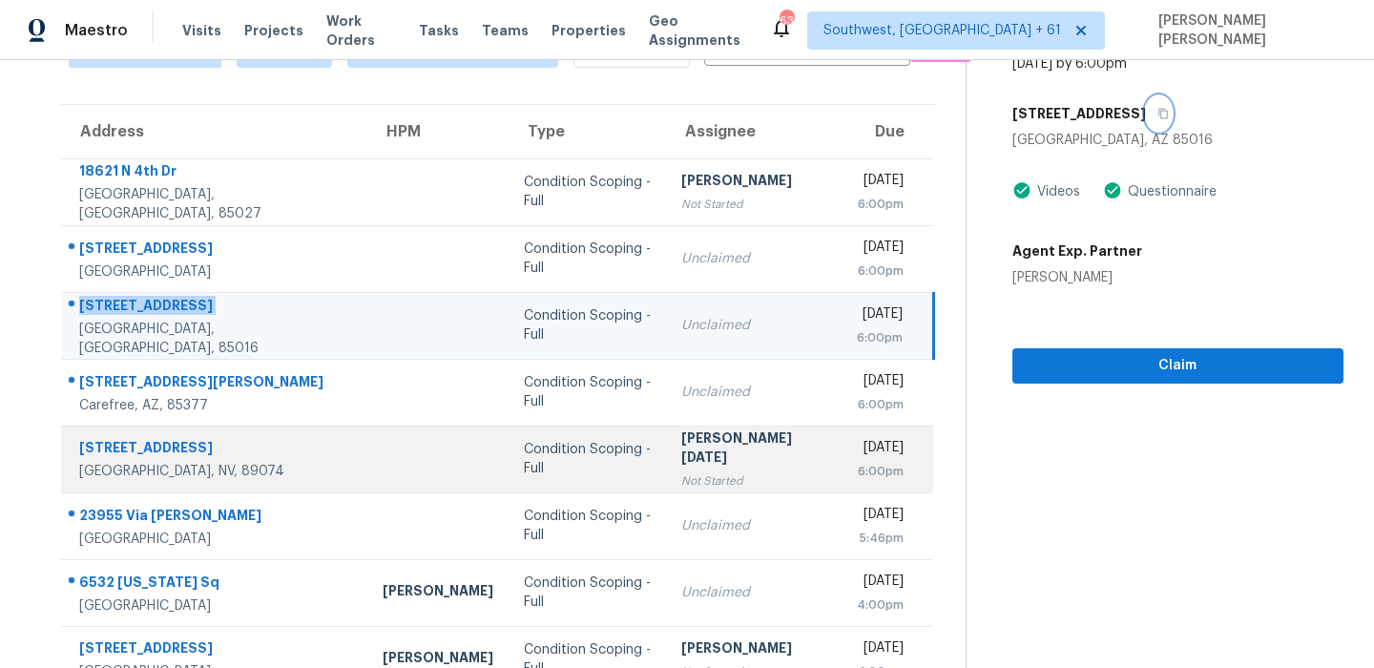
scroll to position [123, 0]
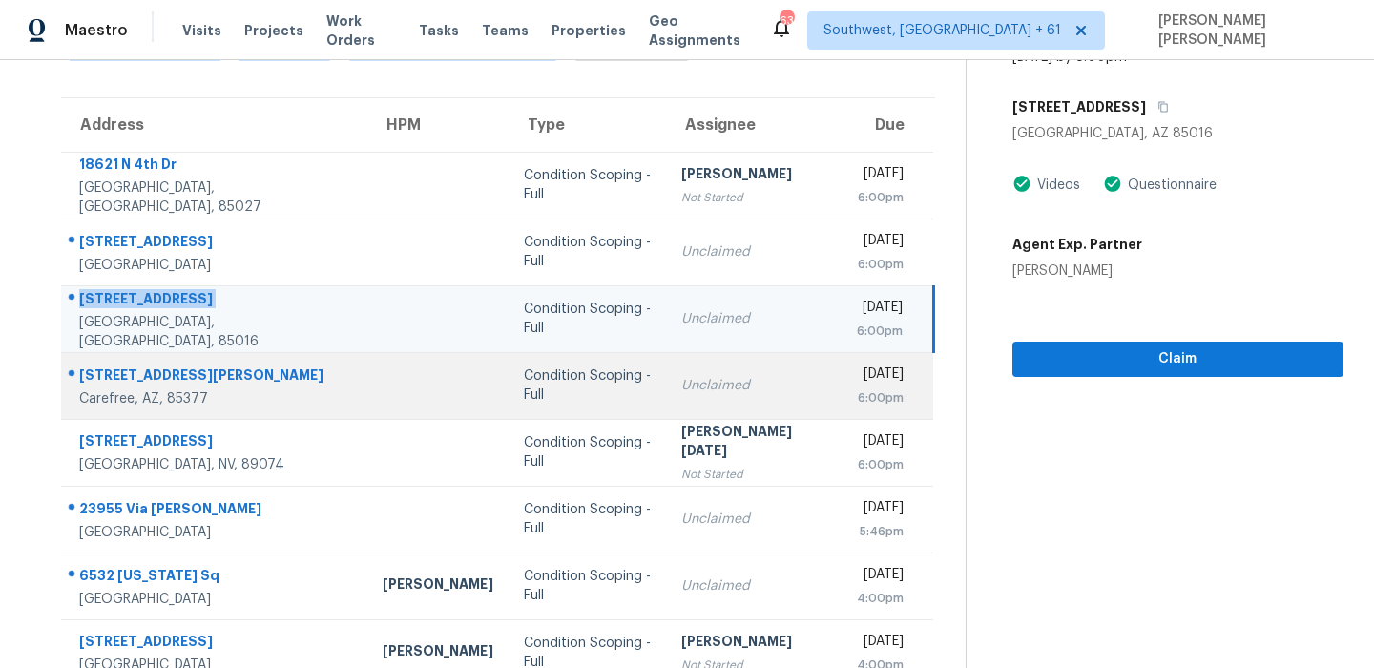
click at [268, 372] on div "[STREET_ADDRESS][PERSON_NAME]" at bounding box center [215, 377] width 273 height 24
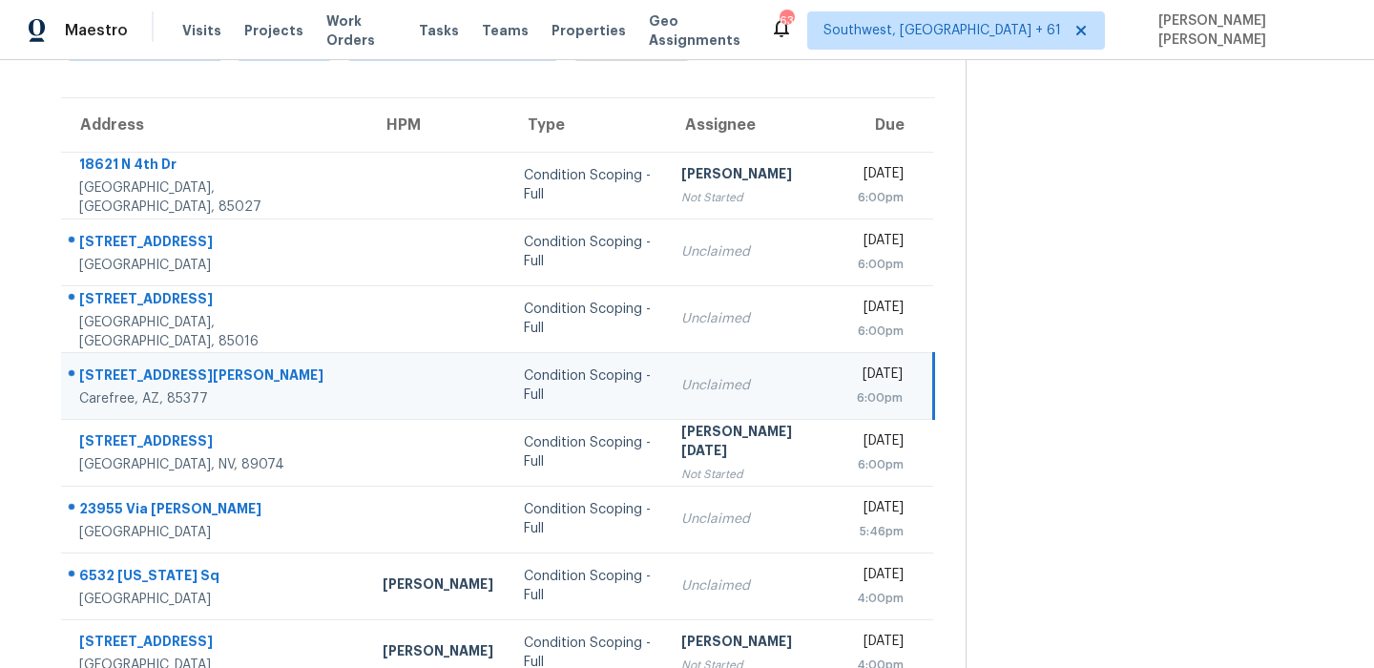
click at [268, 372] on div "[STREET_ADDRESS][PERSON_NAME]" at bounding box center [215, 377] width 273 height 24
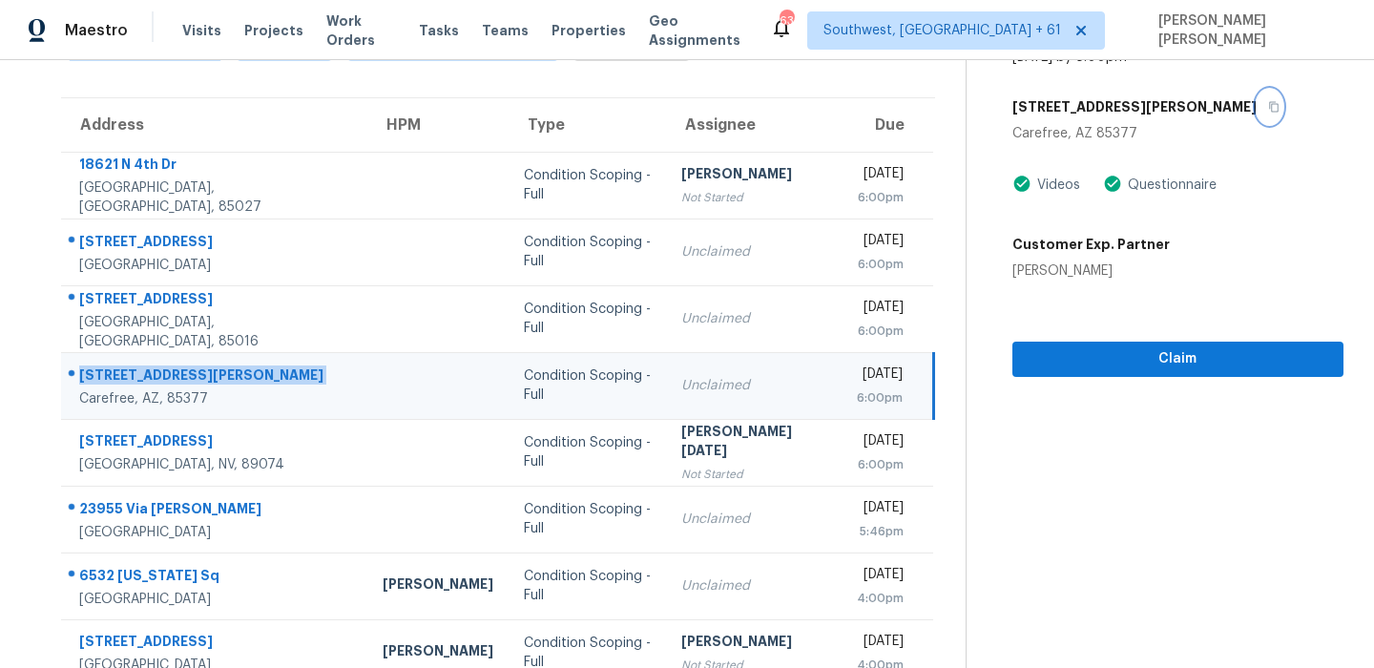
click at [1257, 108] on button "button" at bounding box center [1270, 107] width 26 height 34
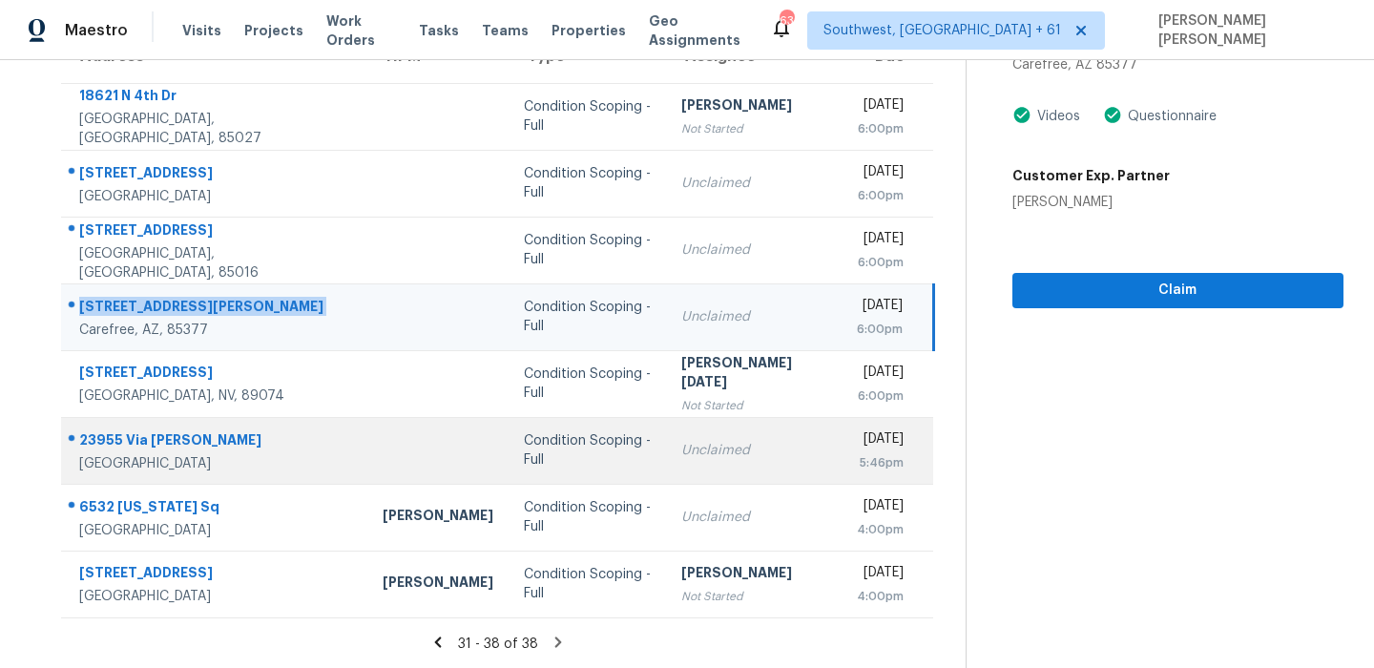
click at [141, 432] on div "23955 Via [PERSON_NAME]" at bounding box center [215, 442] width 273 height 24
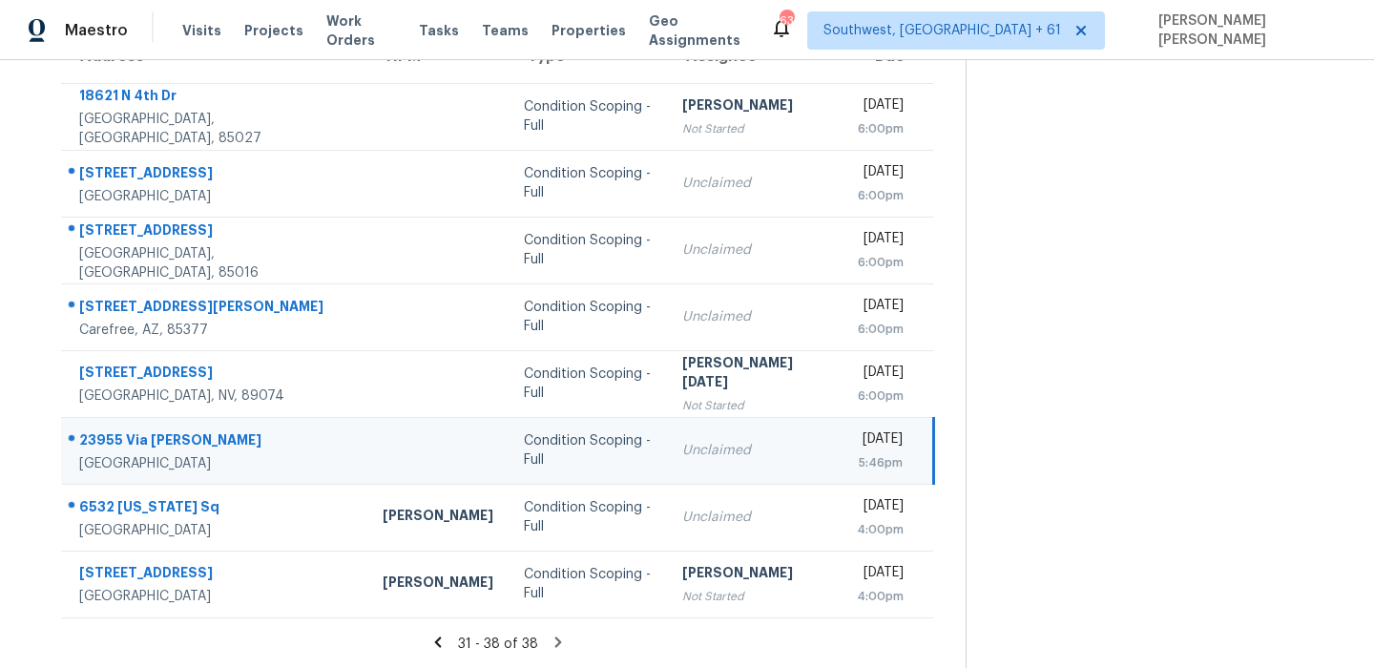
click at [141, 432] on div "23955 Via [PERSON_NAME]" at bounding box center [215, 442] width 273 height 24
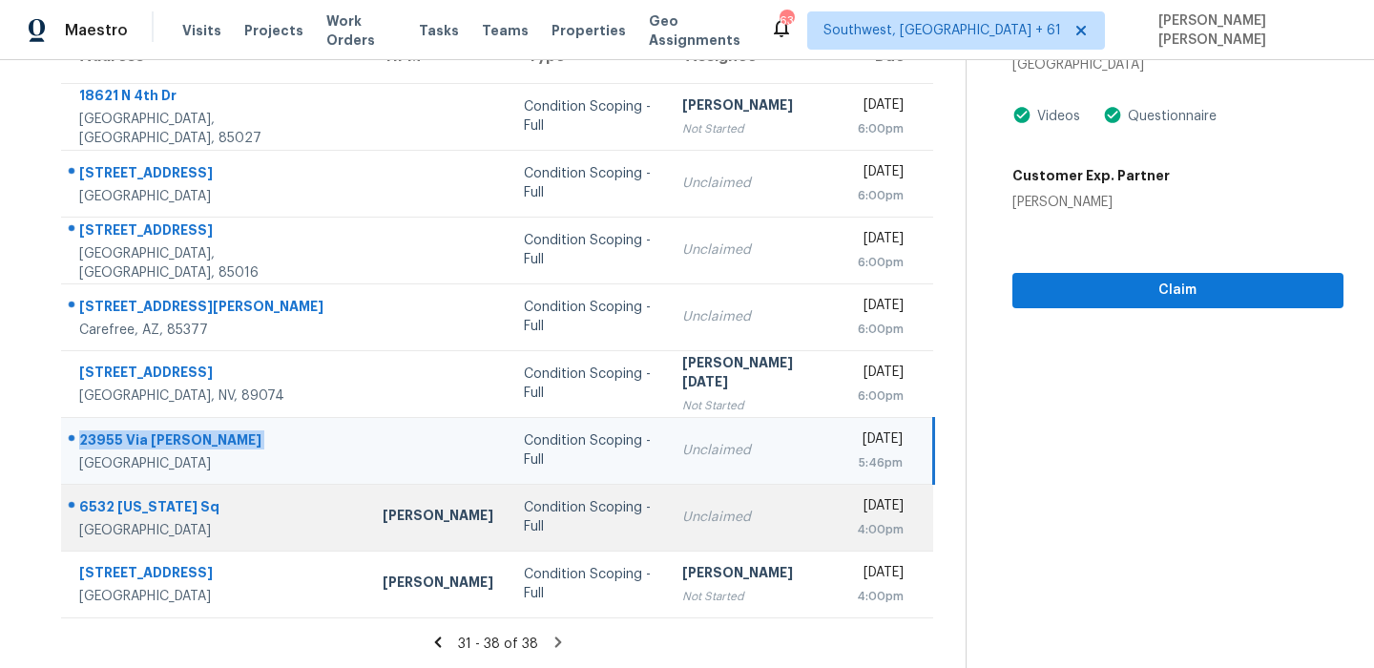
click at [121, 515] on div "6532 [US_STATE] Sq" at bounding box center [215, 509] width 273 height 24
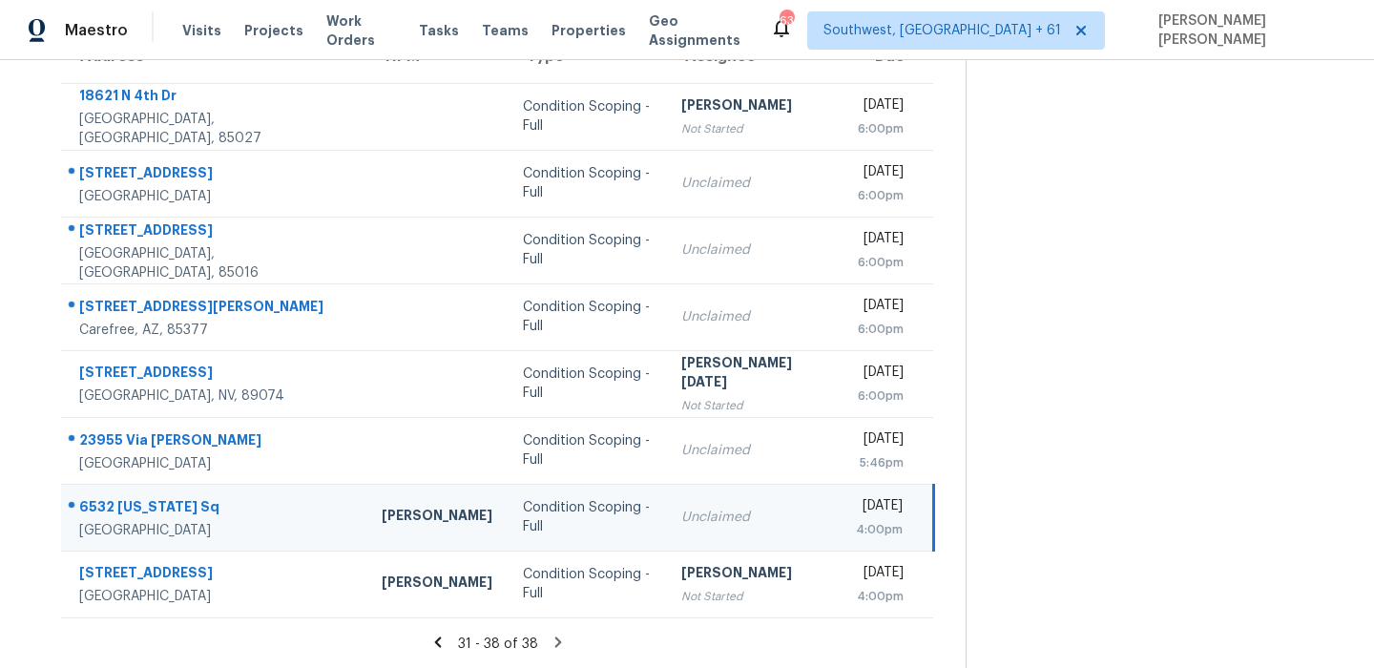
click at [121, 515] on div "6532 [US_STATE] Sq" at bounding box center [215, 509] width 272 height 24
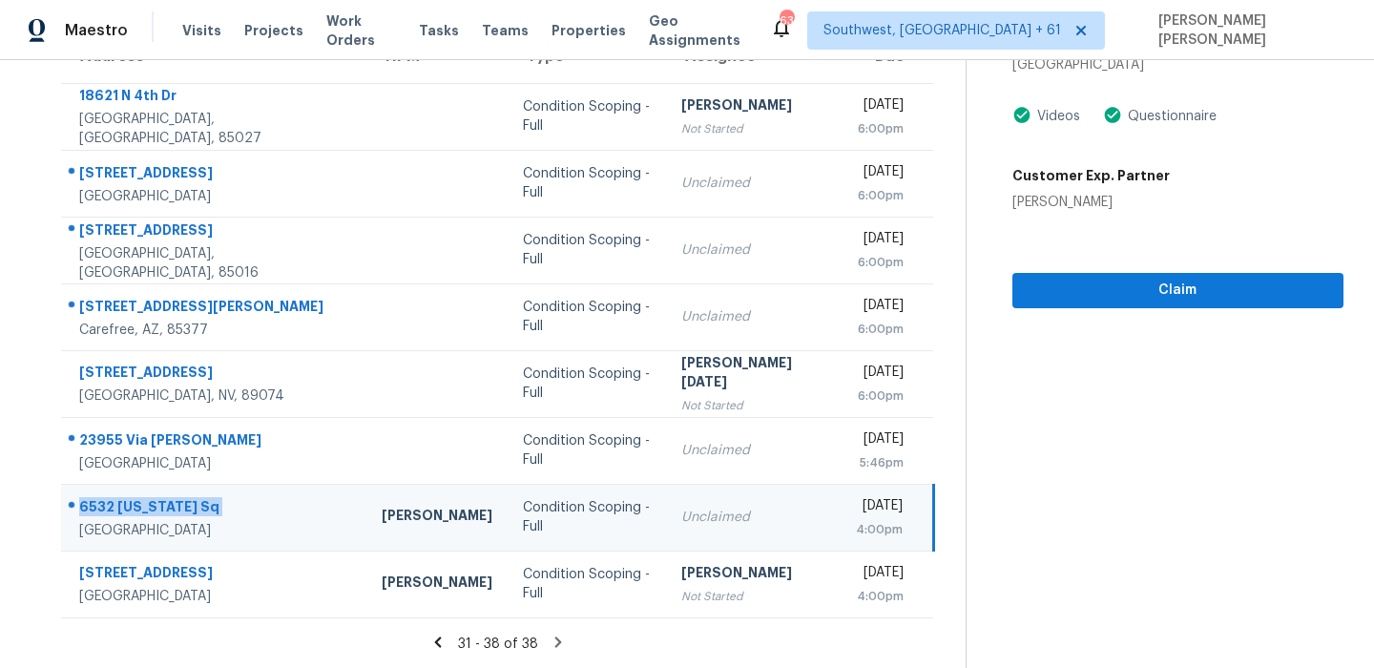
scroll to position [0, 0]
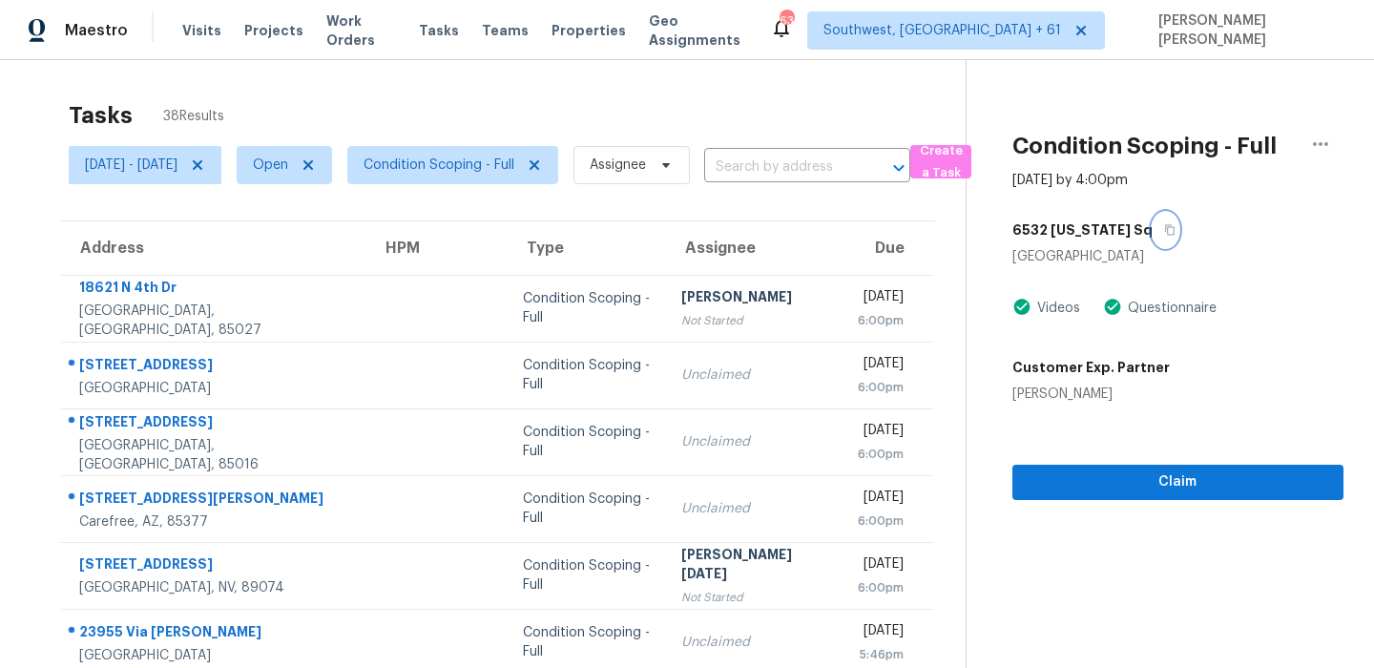
click at [1164, 235] on icon "button" at bounding box center [1169, 229] width 11 height 11
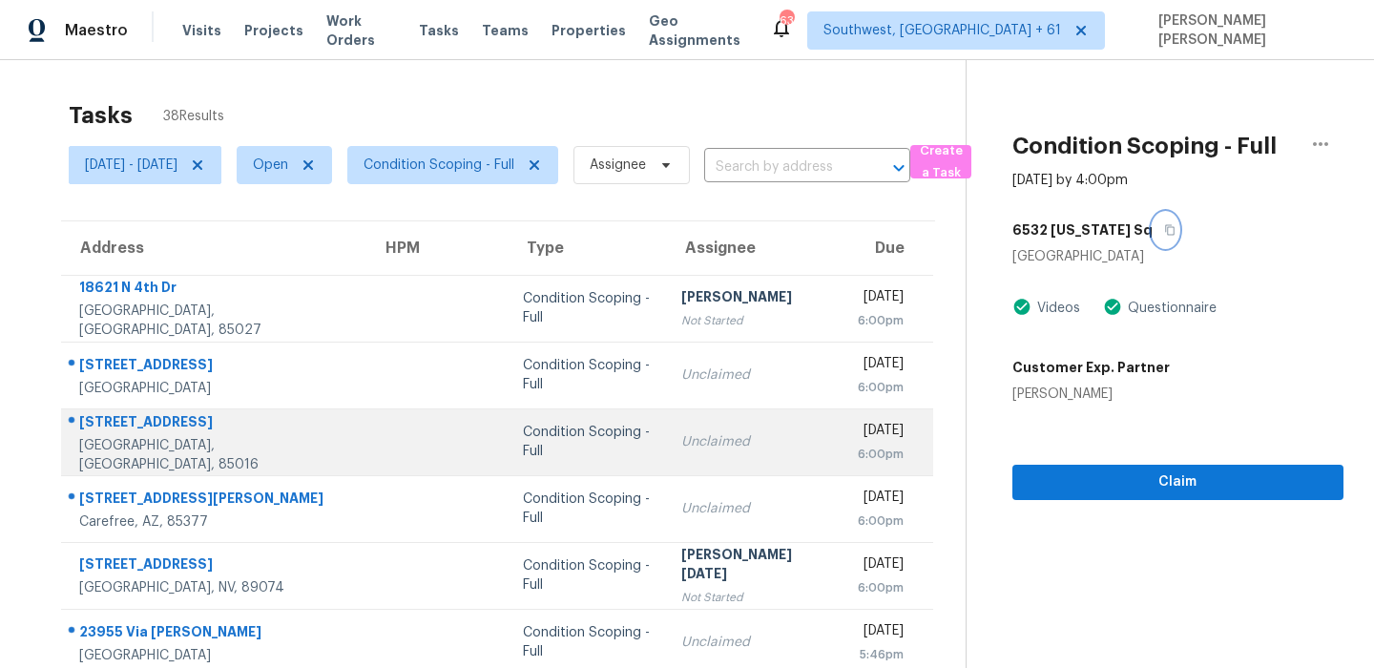
scroll to position [192, 0]
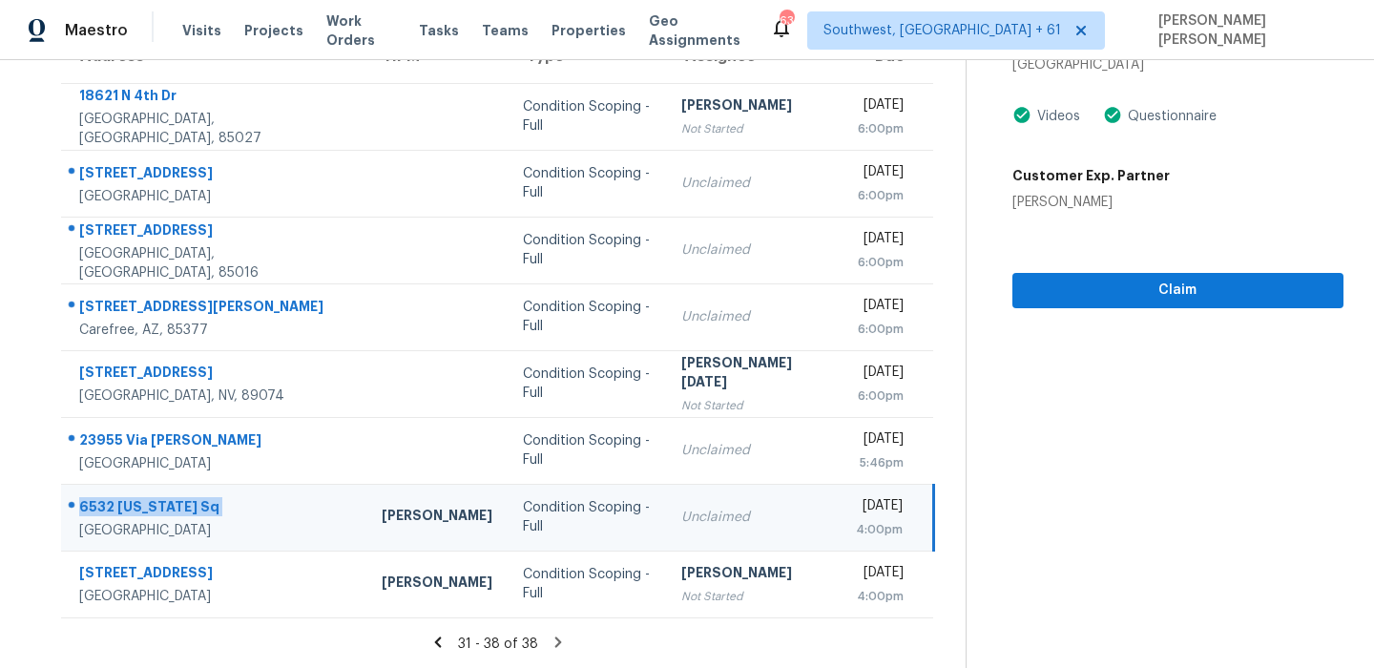
click at [556, 640] on icon at bounding box center [558, 642] width 17 height 17
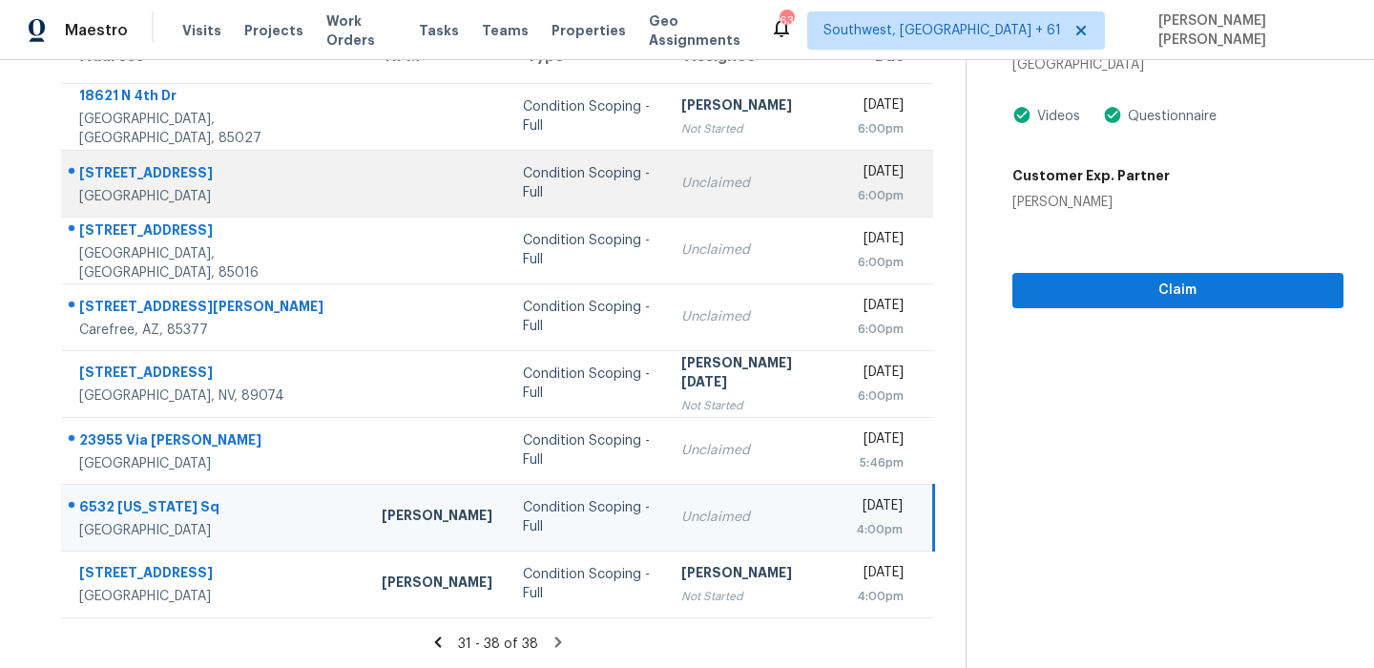
scroll to position [0, 0]
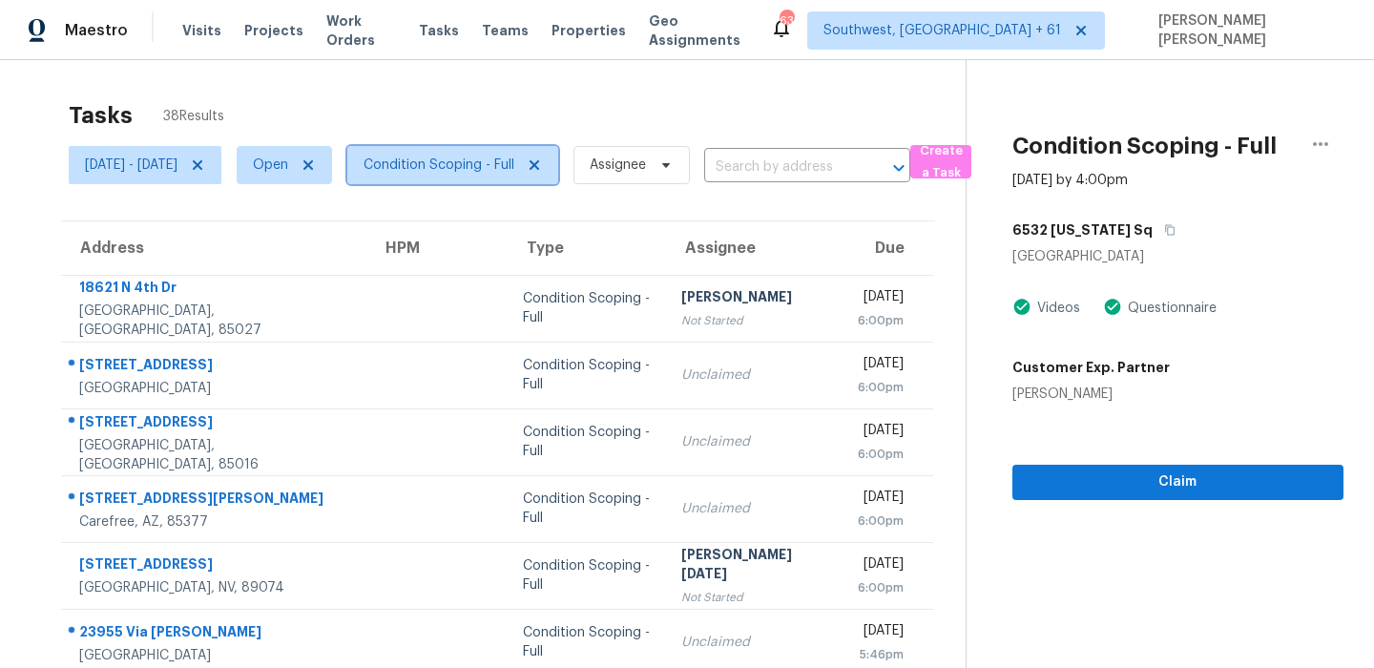
click at [458, 162] on span "Condition Scoping - Full" at bounding box center [439, 165] width 151 height 19
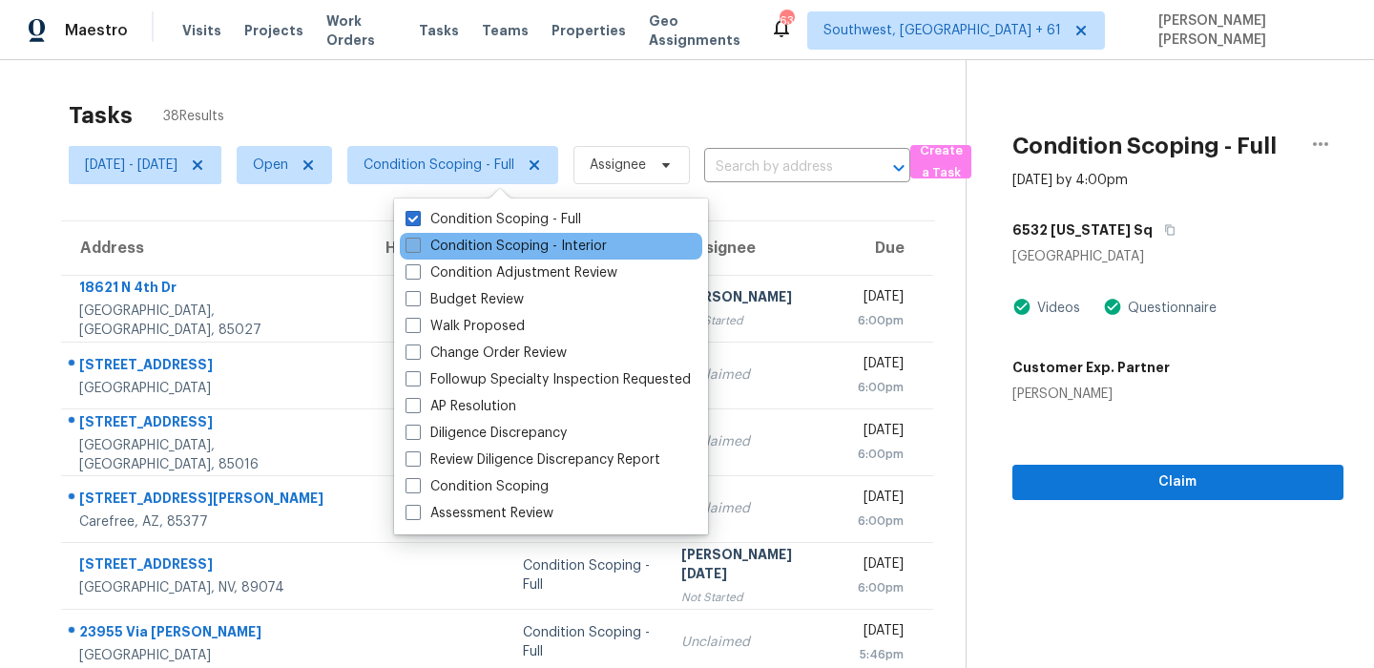
click at [458, 247] on label "Condition Scoping - Interior" at bounding box center [505, 246] width 201 height 19
click at [418, 247] on input "Condition Scoping - Interior" at bounding box center [411, 243] width 12 height 12
checkbox input "true"
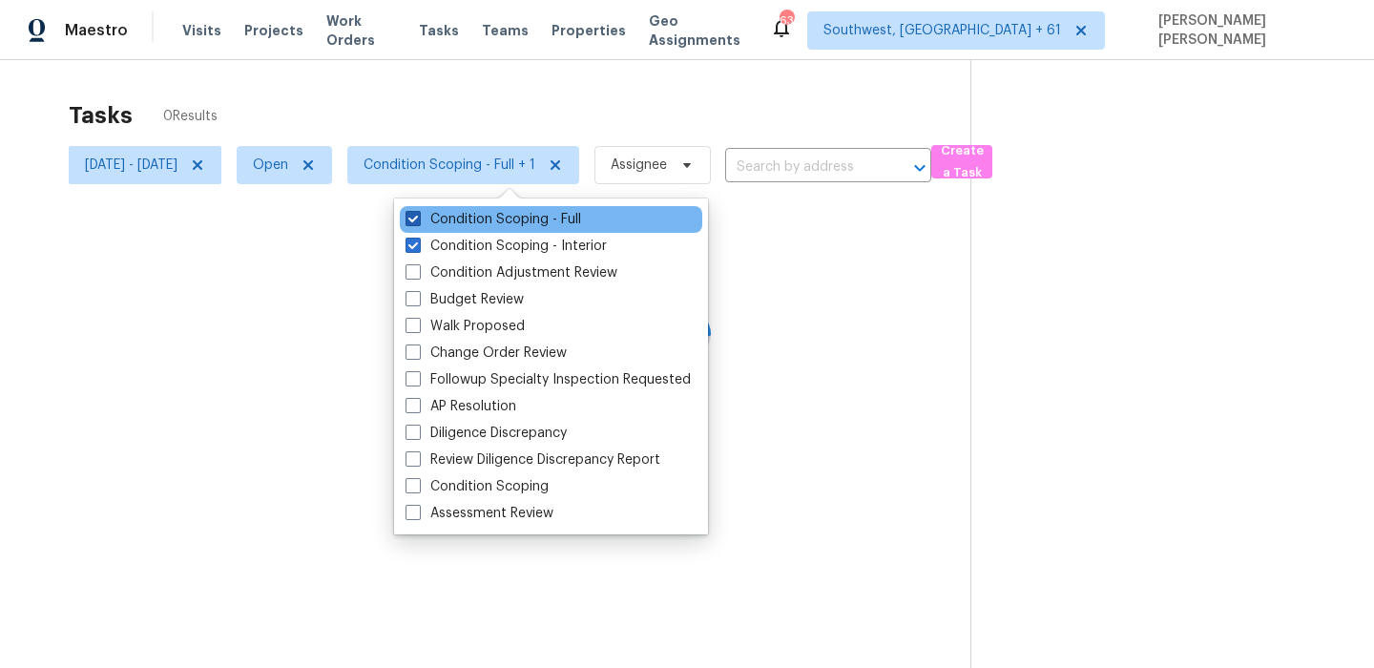
click at [474, 217] on label "Condition Scoping - Full" at bounding box center [493, 219] width 176 height 19
click at [418, 217] on input "Condition Scoping - Full" at bounding box center [411, 216] width 12 height 12
checkbox input "false"
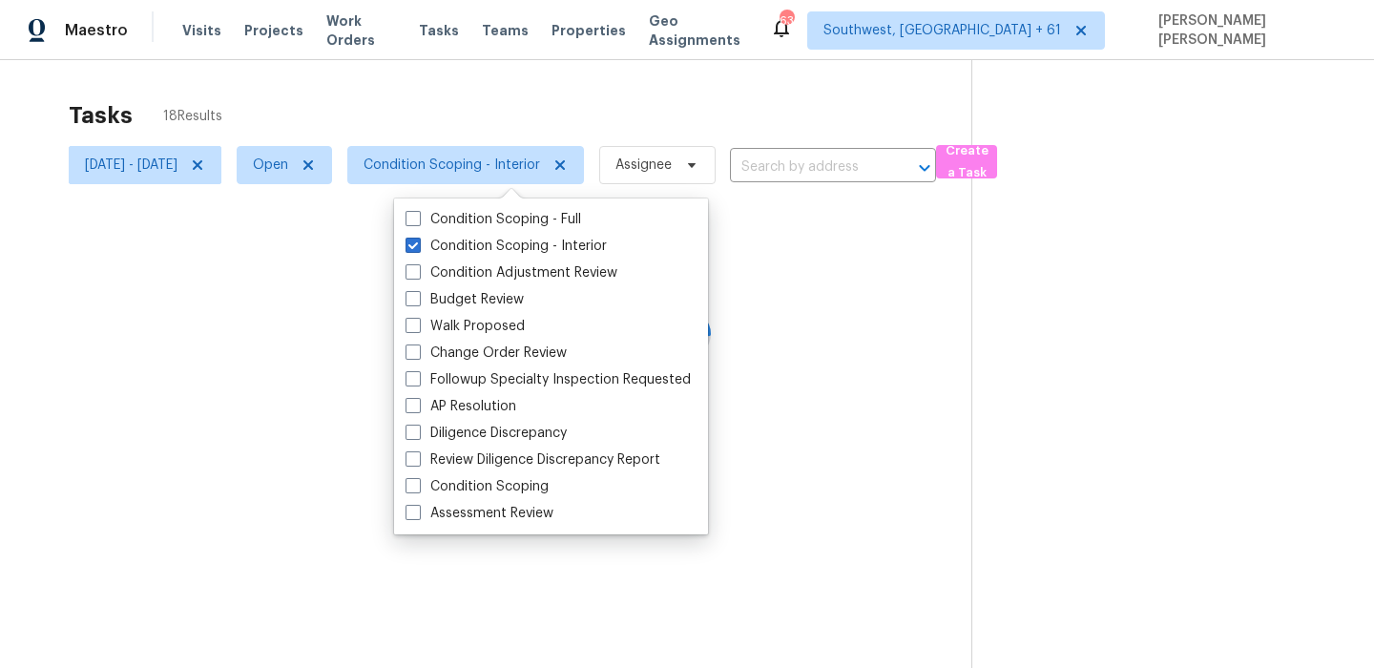
click at [583, 93] on div at bounding box center [687, 334] width 1374 height 668
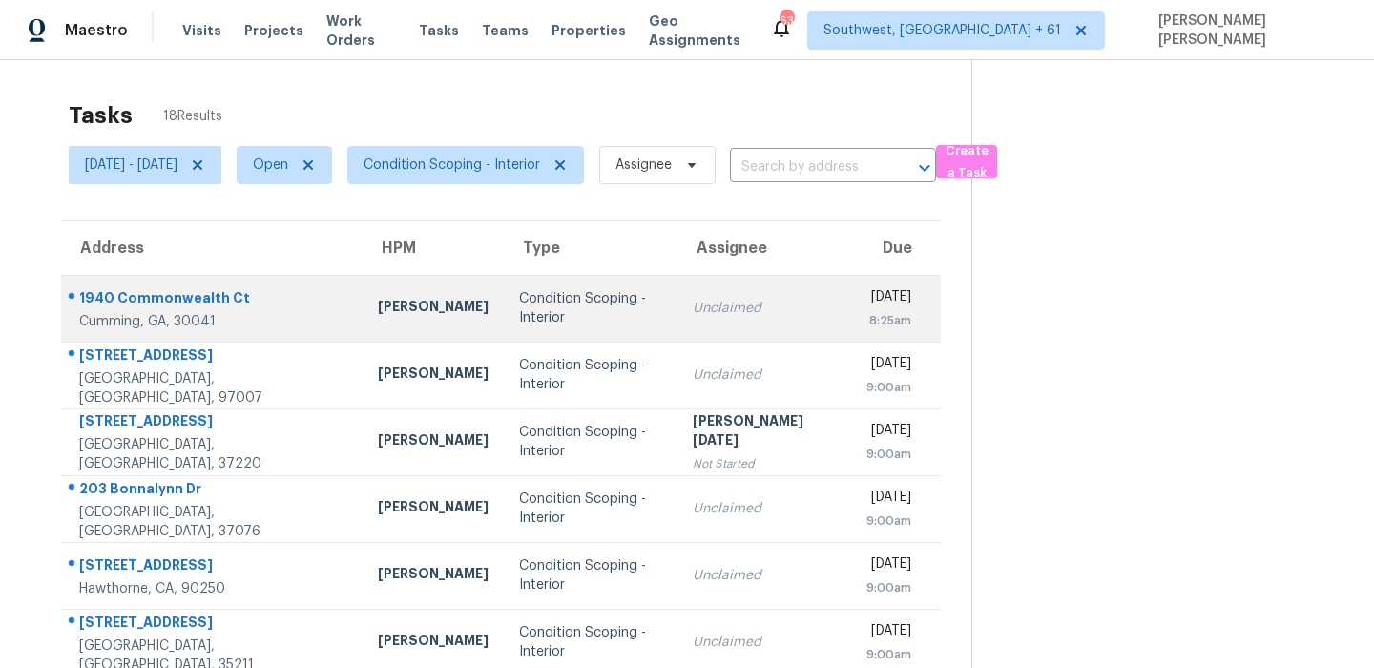
click at [161, 299] on div "1940 Commonwealth Ct" at bounding box center [213, 300] width 268 height 24
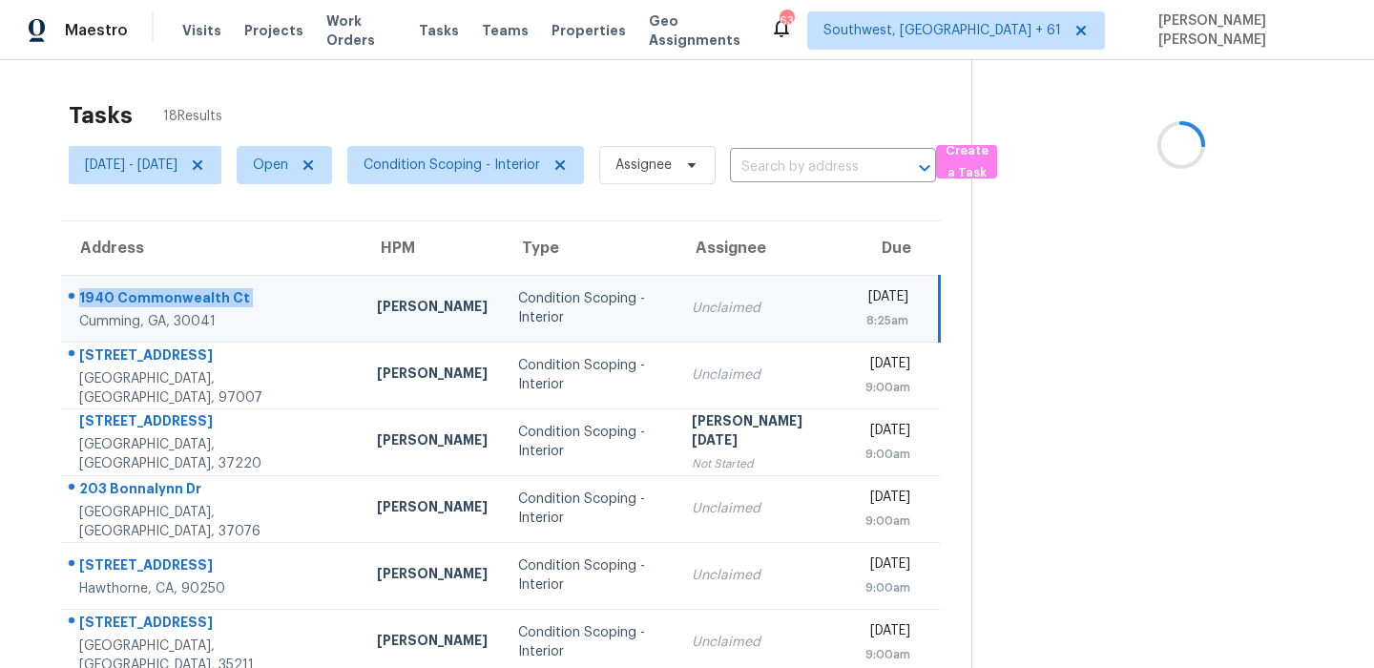
click at [161, 299] on div "1940 Commonwealth Ct" at bounding box center [212, 300] width 267 height 24
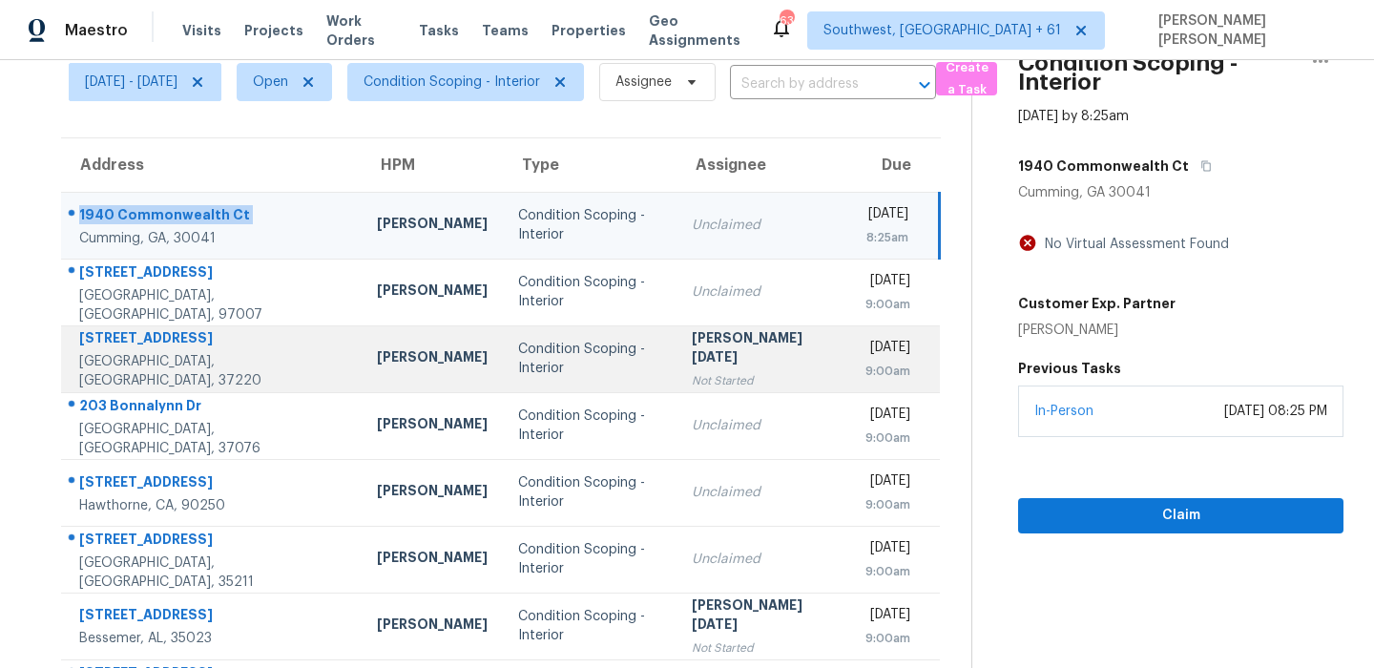
scroll to position [133, 0]
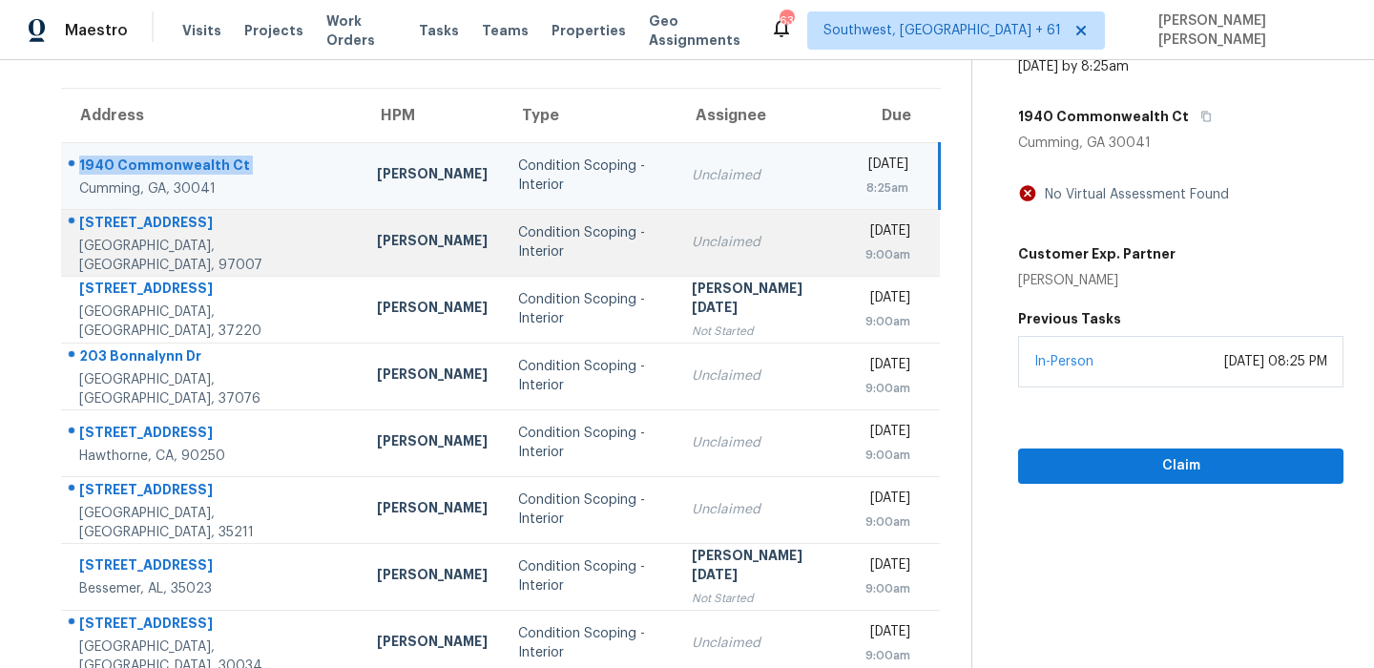
click at [129, 223] on div "[STREET_ADDRESS]" at bounding box center [212, 225] width 267 height 24
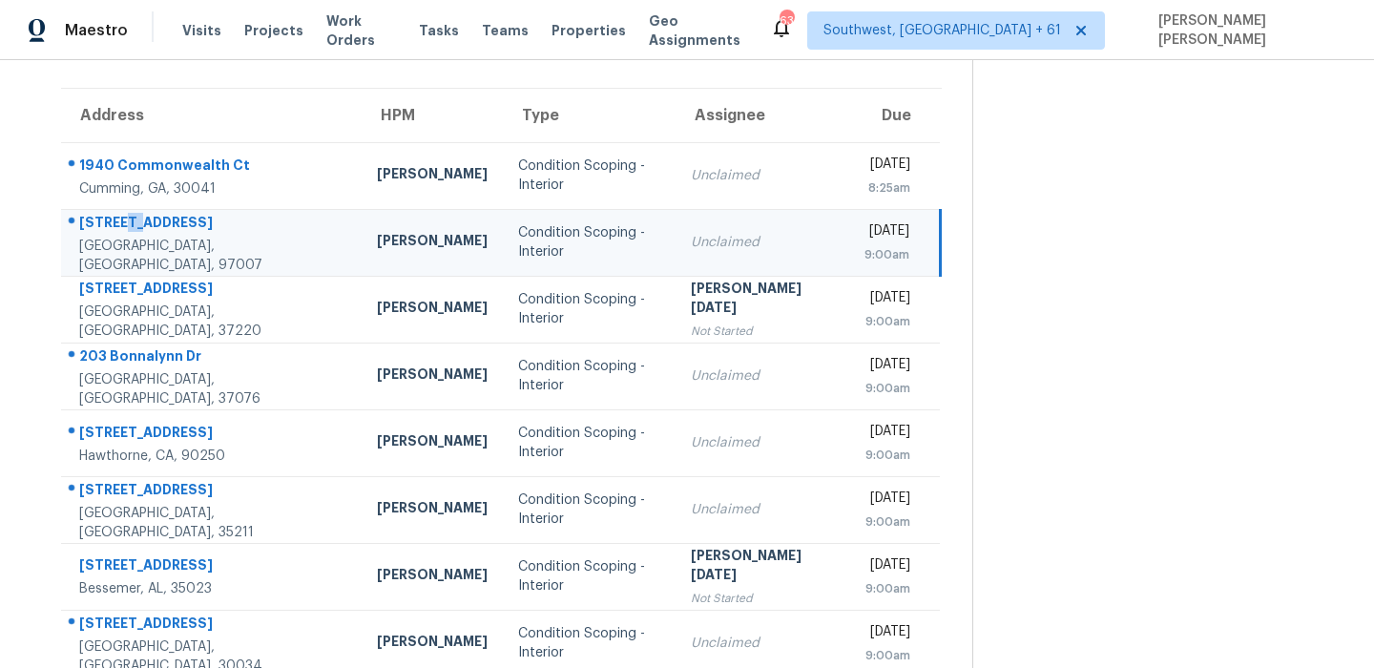
click at [129, 223] on div "[STREET_ADDRESS]" at bounding box center [212, 225] width 267 height 24
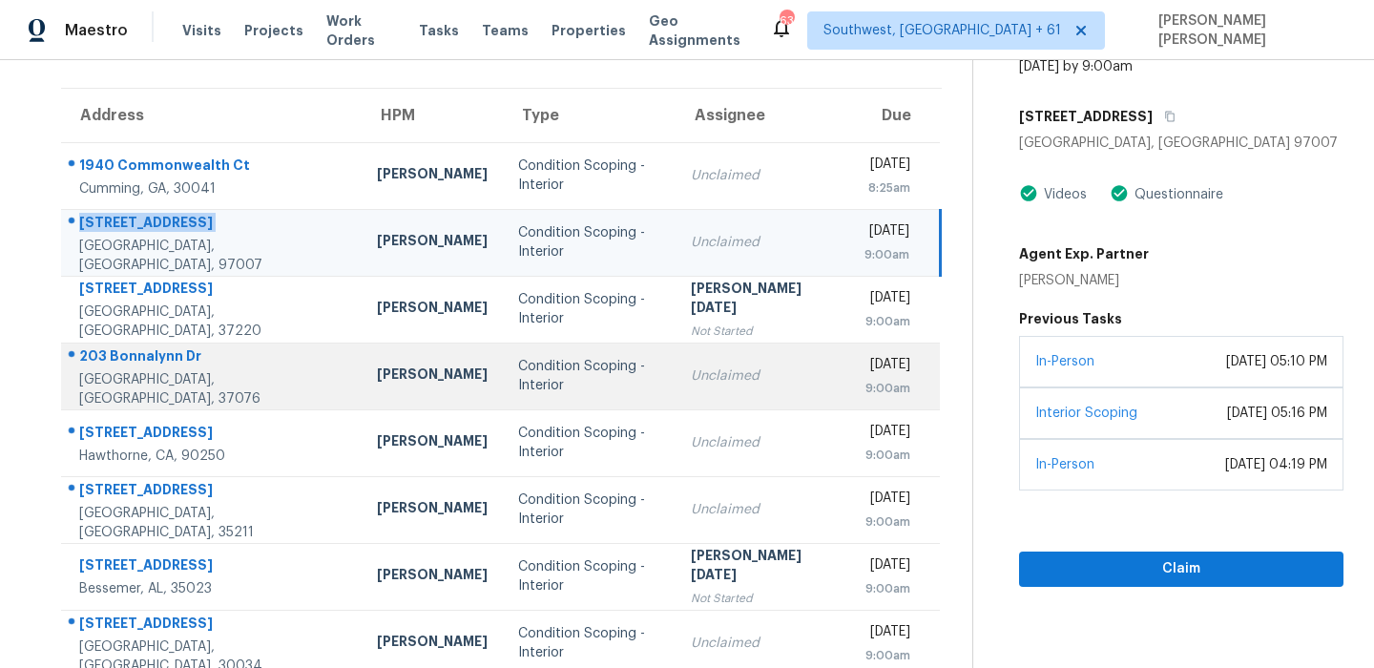
scroll to position [325, 0]
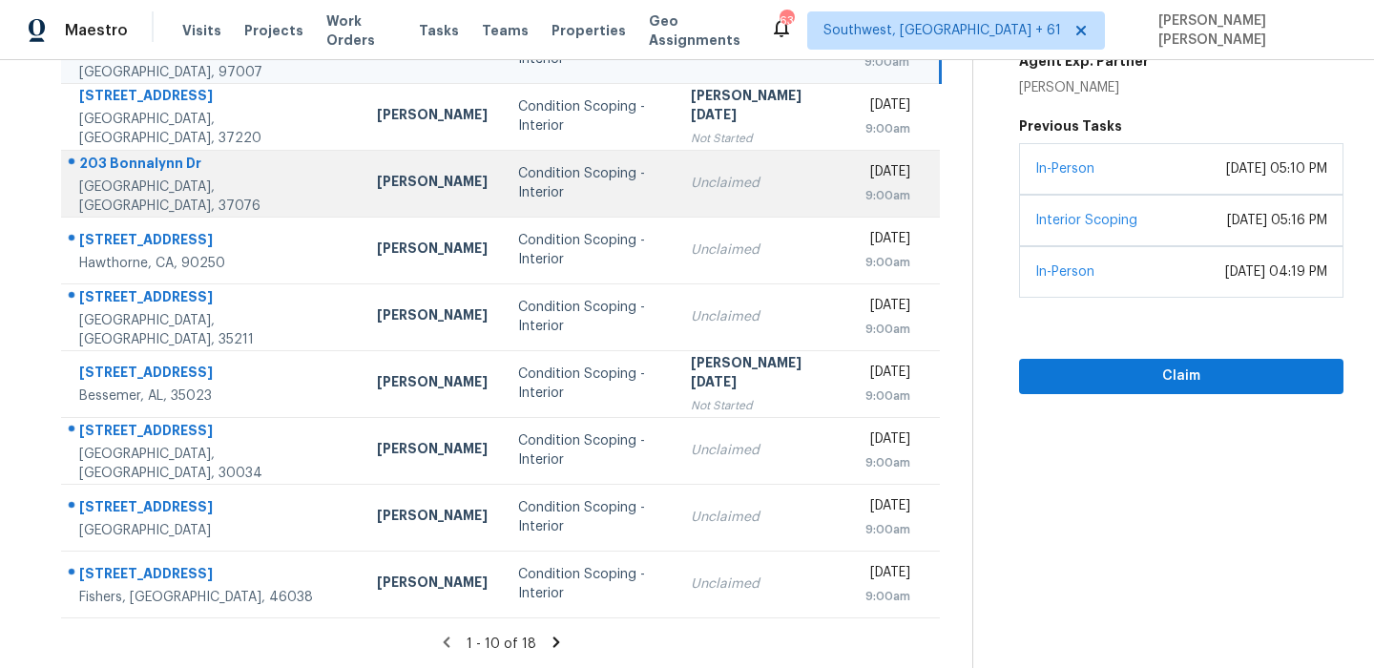
click at [160, 175] on div "203 Bonnalynn Dr" at bounding box center [212, 166] width 267 height 24
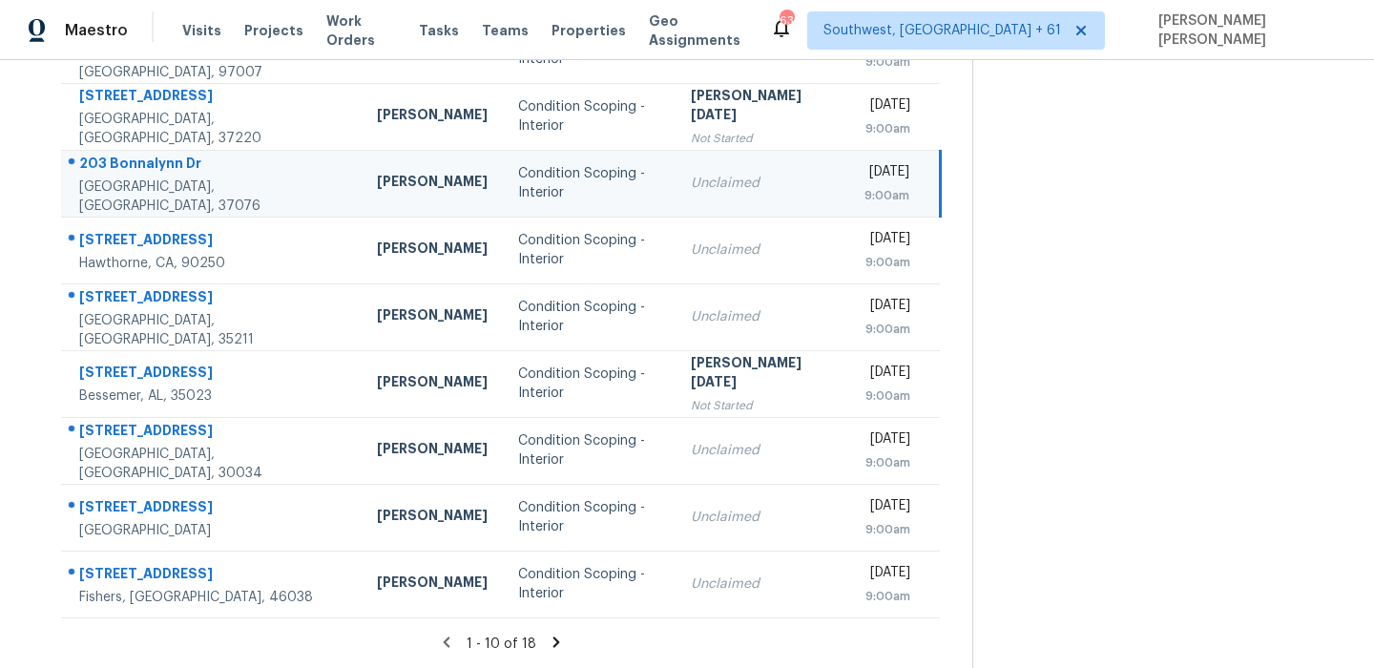
click at [160, 175] on div "203 Bonnalynn Dr" at bounding box center [212, 166] width 267 height 24
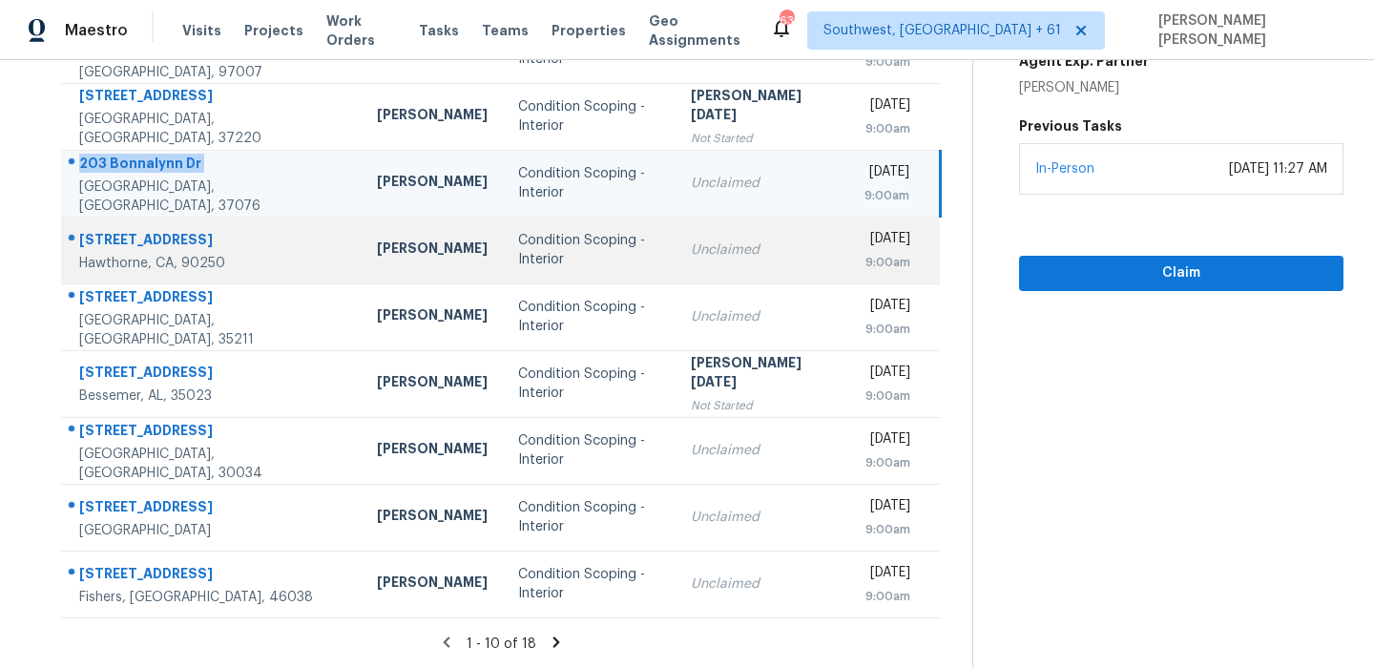
click at [133, 248] on div "[STREET_ADDRESS]" at bounding box center [212, 242] width 267 height 24
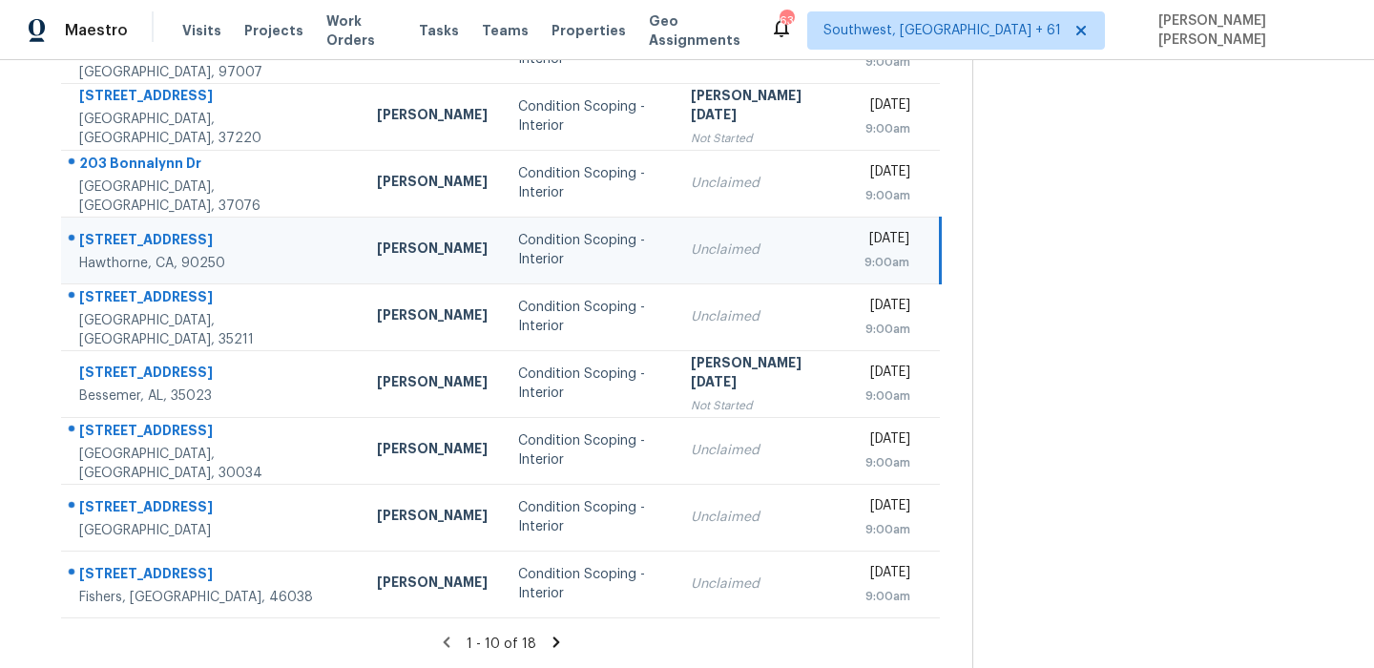
click at [133, 248] on div "[STREET_ADDRESS]" at bounding box center [212, 242] width 267 height 24
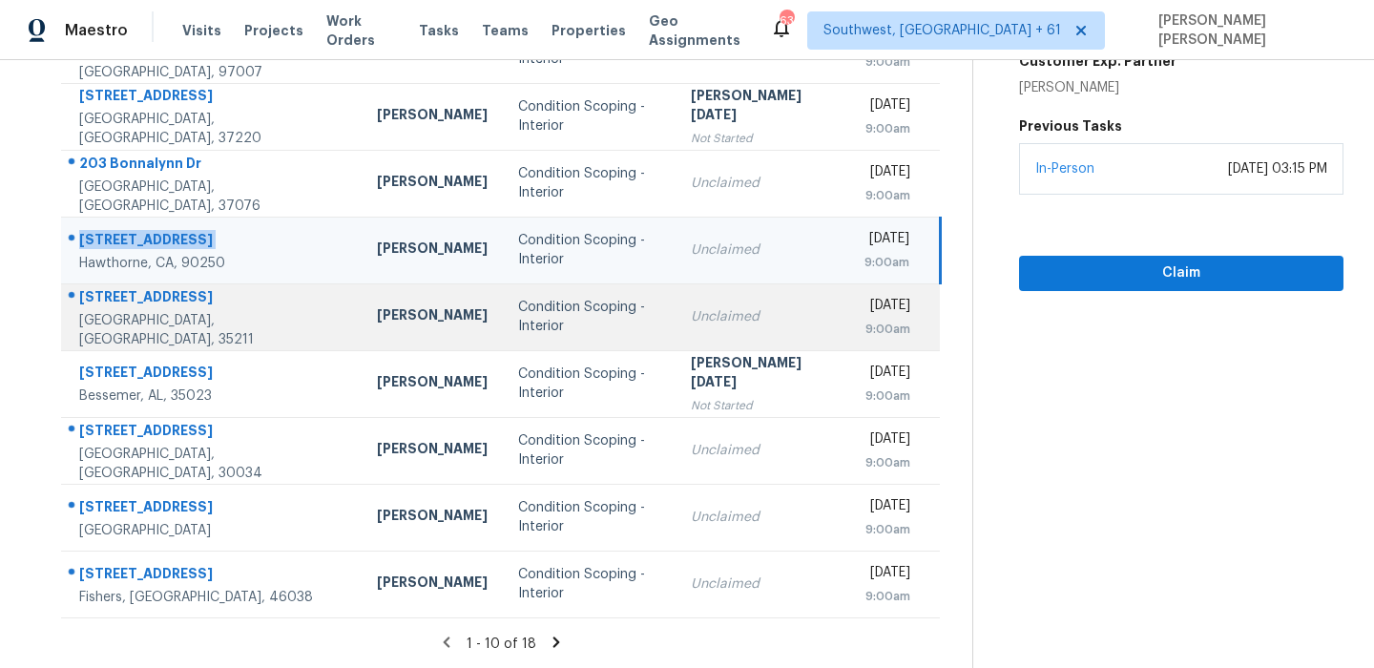
click at [177, 287] on td "[STREET_ADDRESS]" at bounding box center [211, 316] width 301 height 67
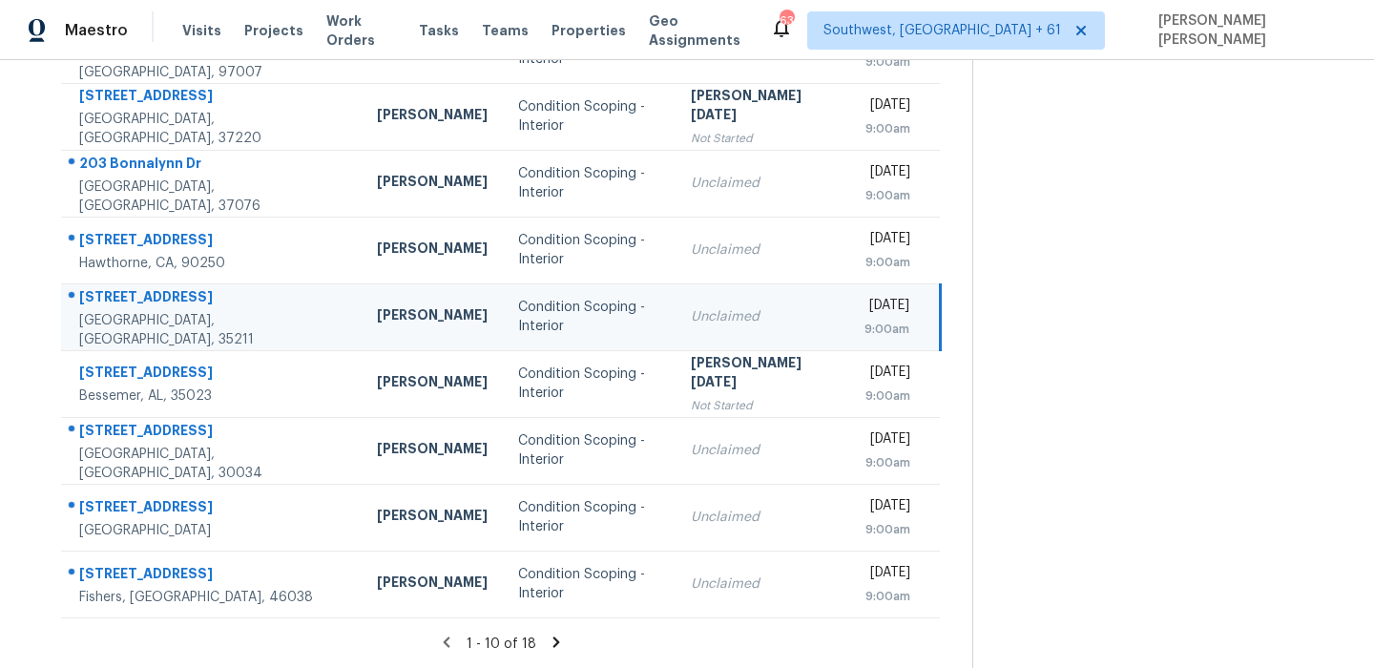
click at [177, 287] on td "[STREET_ADDRESS]" at bounding box center [211, 316] width 301 height 67
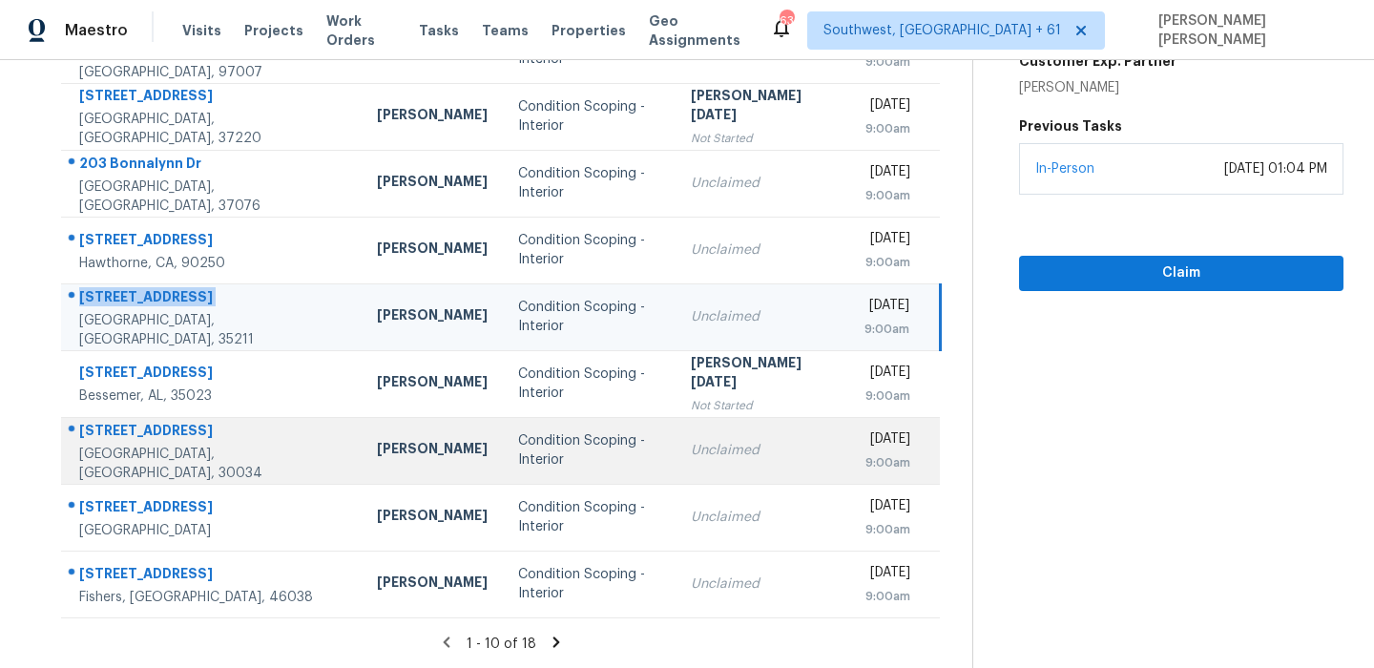
click at [184, 430] on div "[STREET_ADDRESS]" at bounding box center [212, 433] width 267 height 24
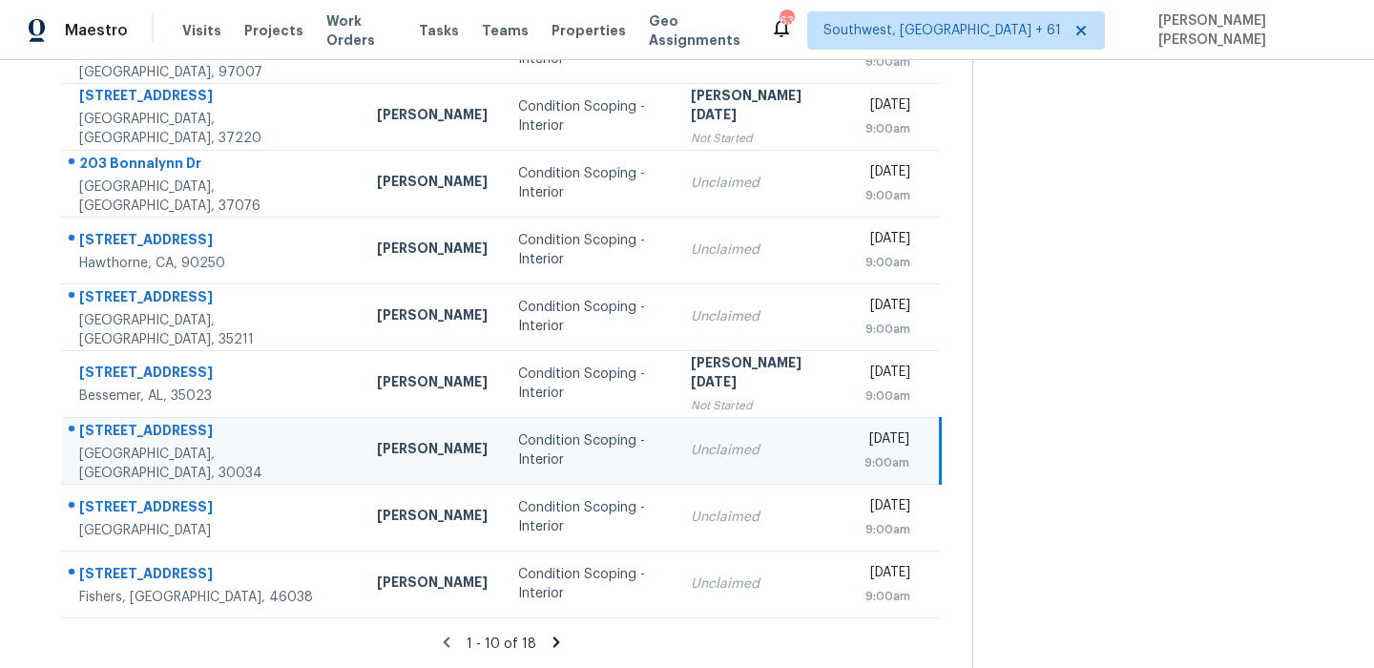
click at [184, 430] on div "[STREET_ADDRESS]" at bounding box center [212, 433] width 267 height 24
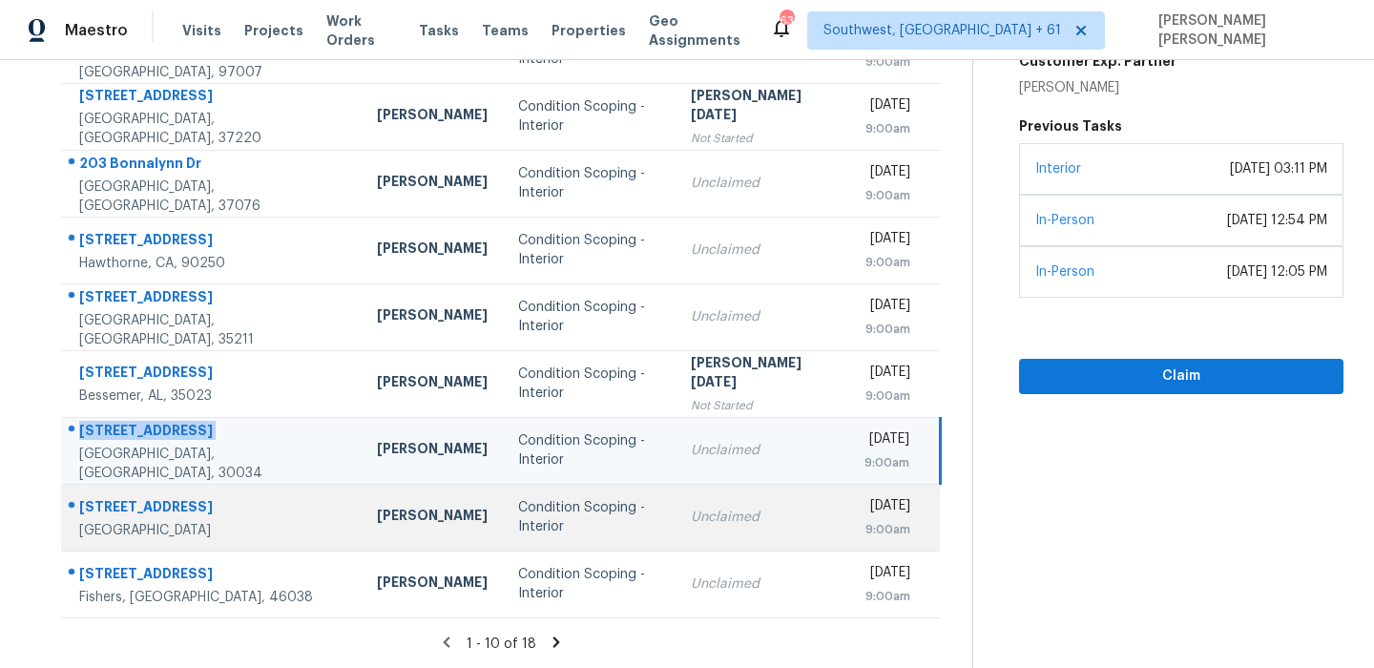
click at [153, 509] on div "[STREET_ADDRESS]" at bounding box center [212, 509] width 267 height 24
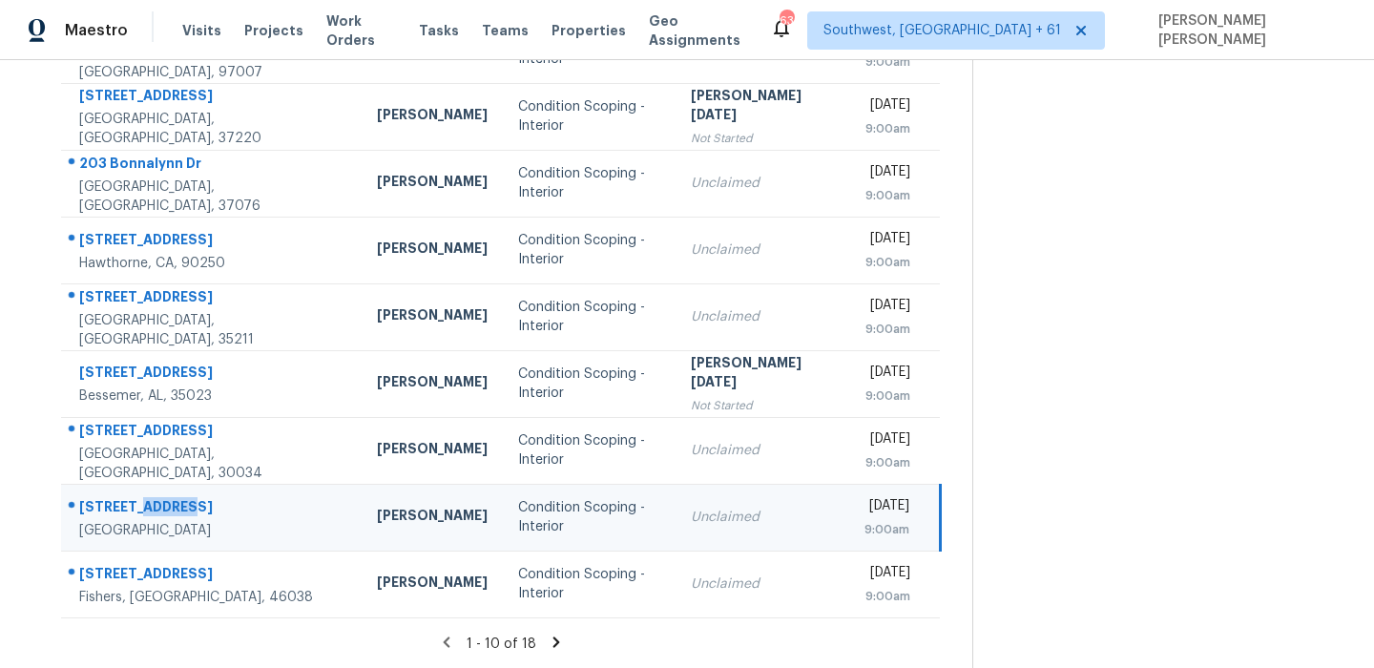
click at [153, 509] on div "[STREET_ADDRESS]" at bounding box center [212, 509] width 267 height 24
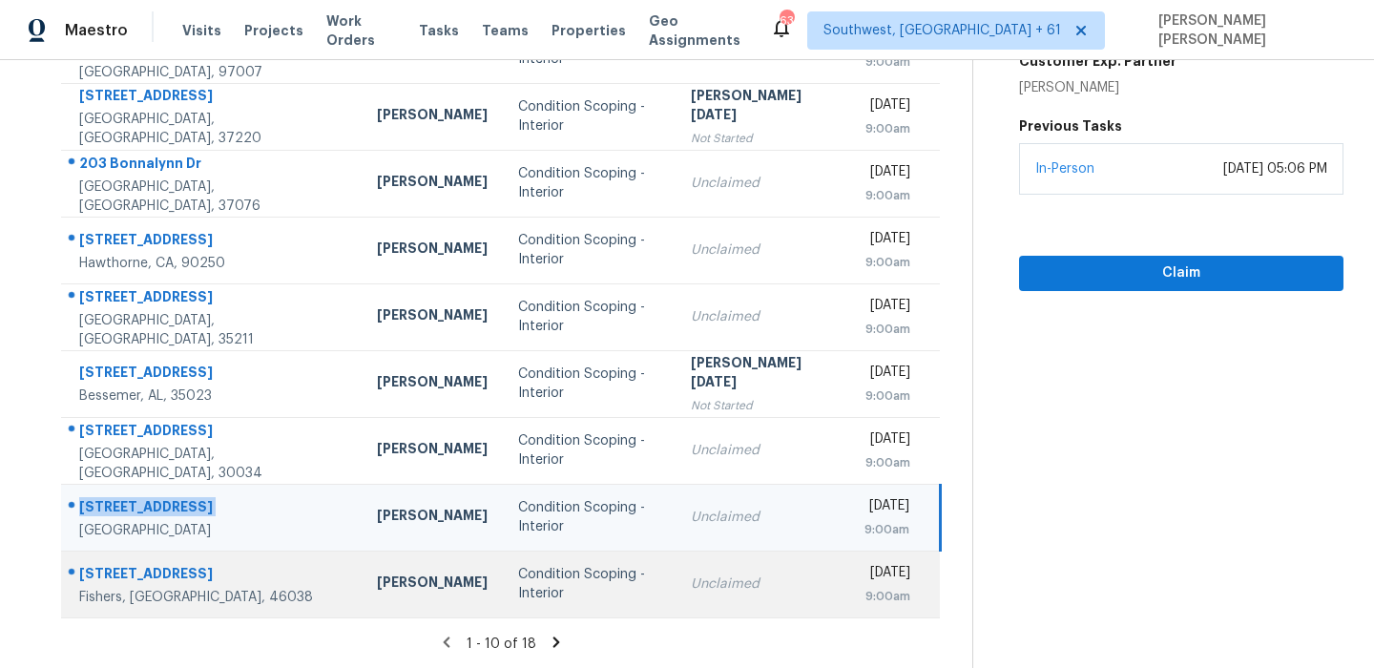
click at [233, 559] on td "[STREET_ADDRESS][PERSON_NAME]" at bounding box center [211, 584] width 301 height 67
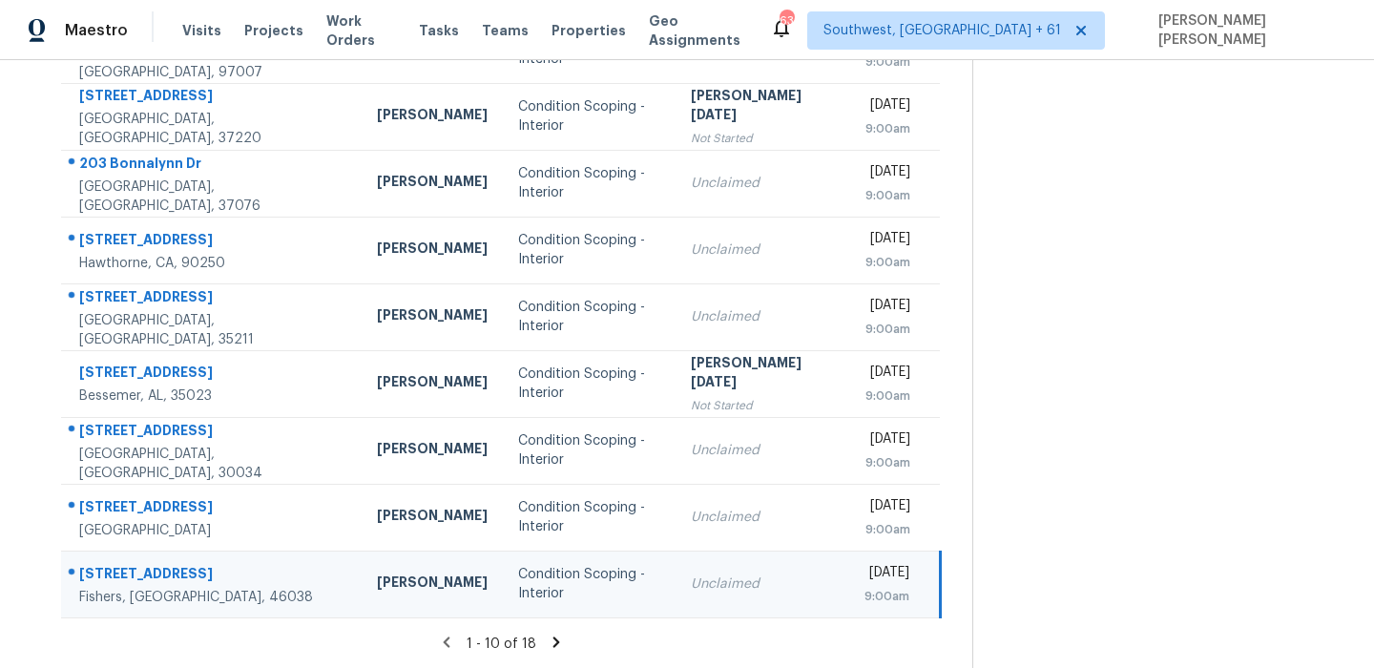
click at [233, 559] on td "[STREET_ADDRESS][PERSON_NAME]" at bounding box center [211, 584] width 301 height 67
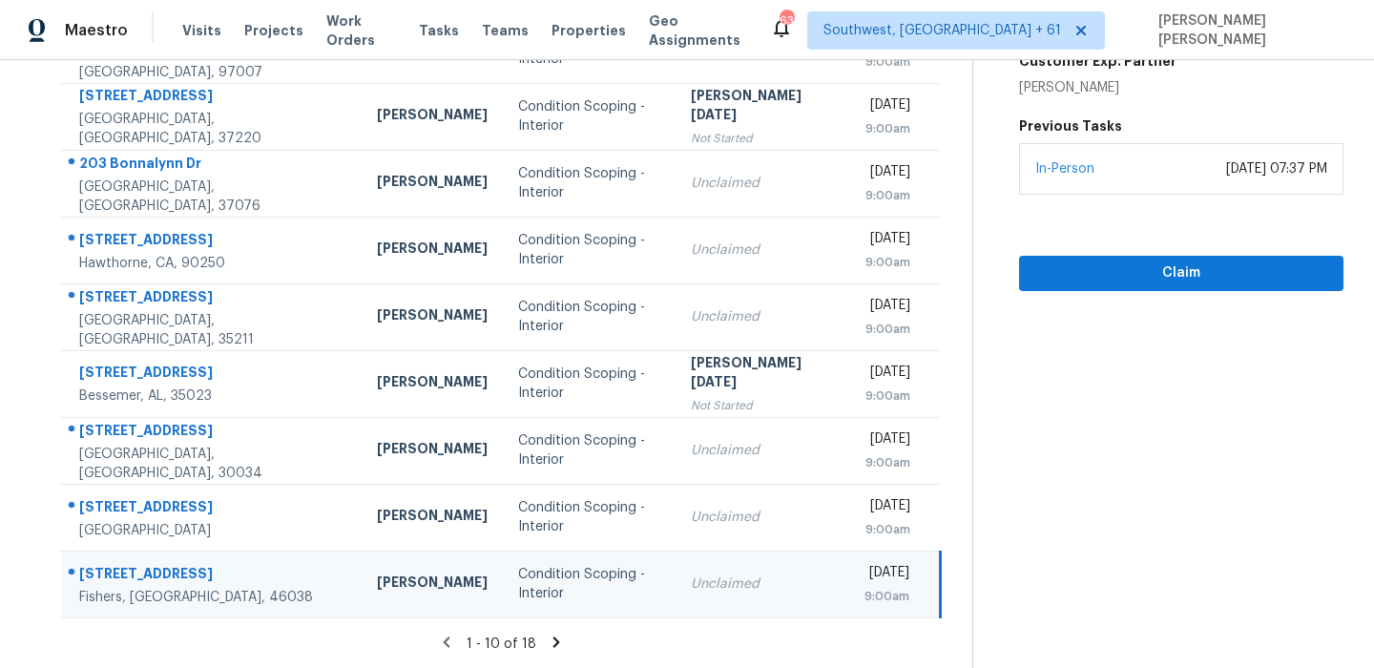
click at [559, 639] on icon at bounding box center [555, 641] width 7 height 10
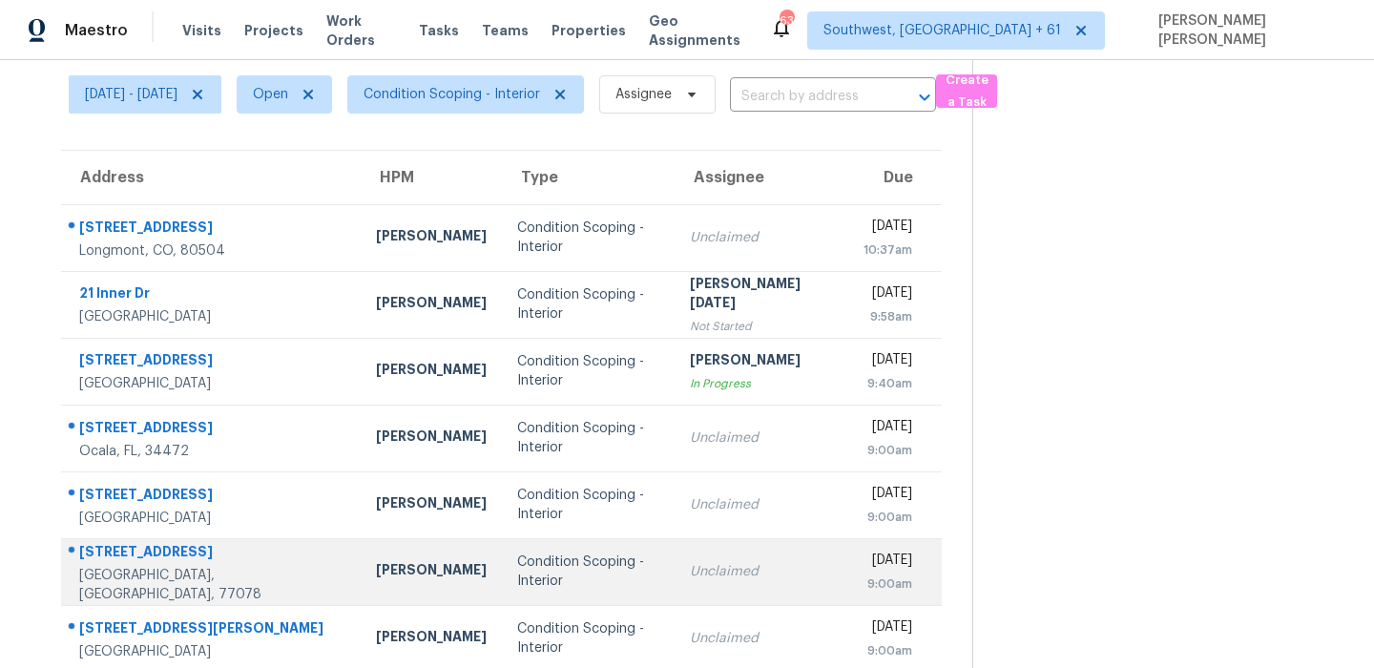
scroll to position [0, 0]
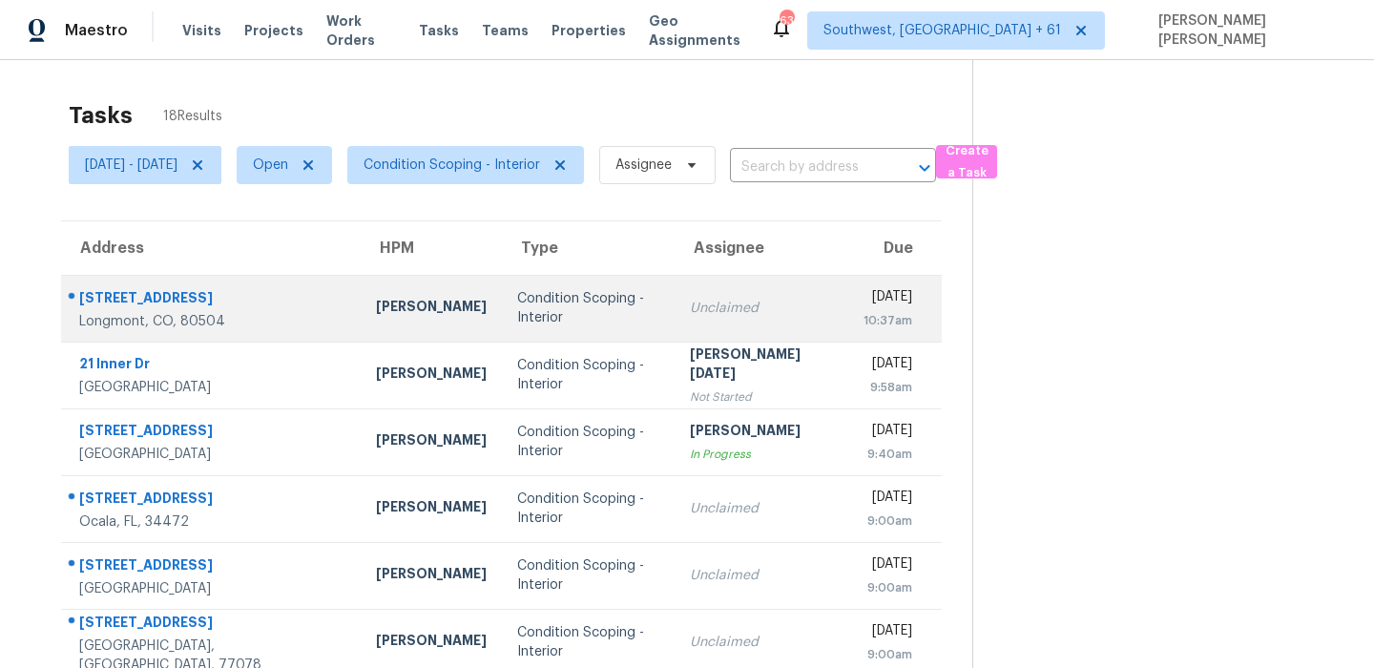
click at [131, 291] on div "[STREET_ADDRESS]" at bounding box center [212, 300] width 266 height 24
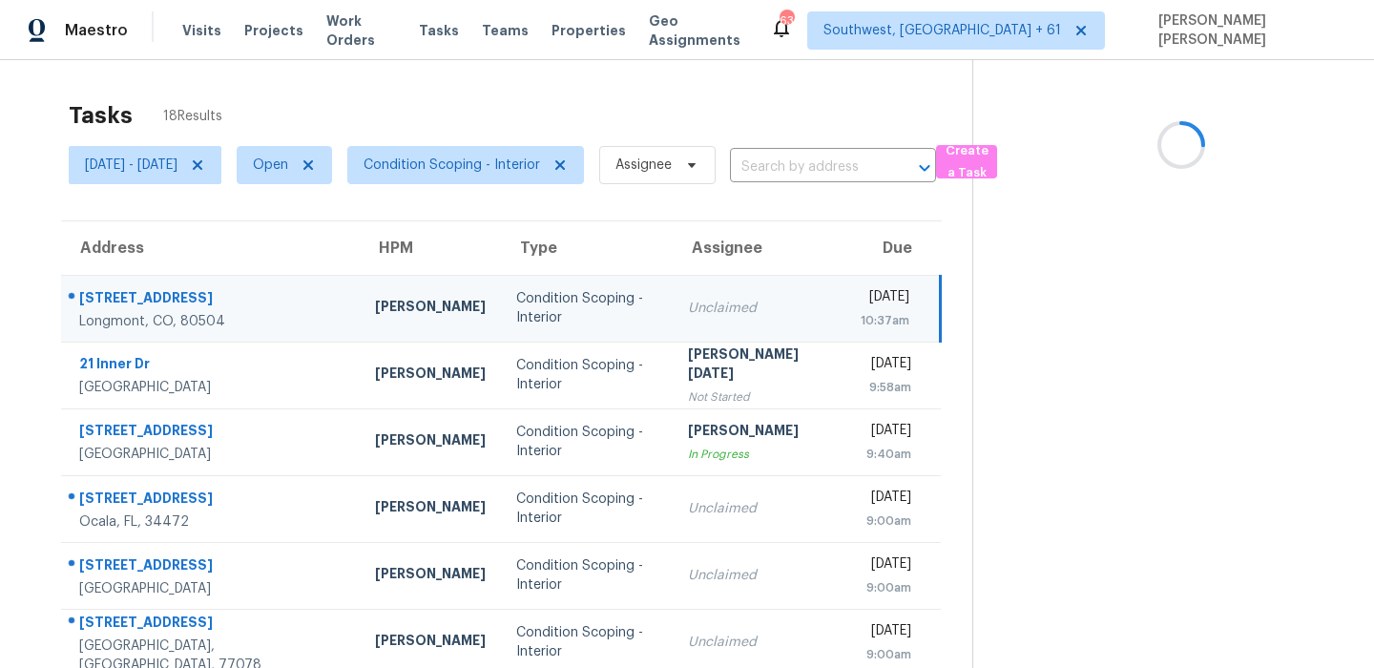
click at [131, 291] on div "[STREET_ADDRESS]" at bounding box center [211, 300] width 265 height 24
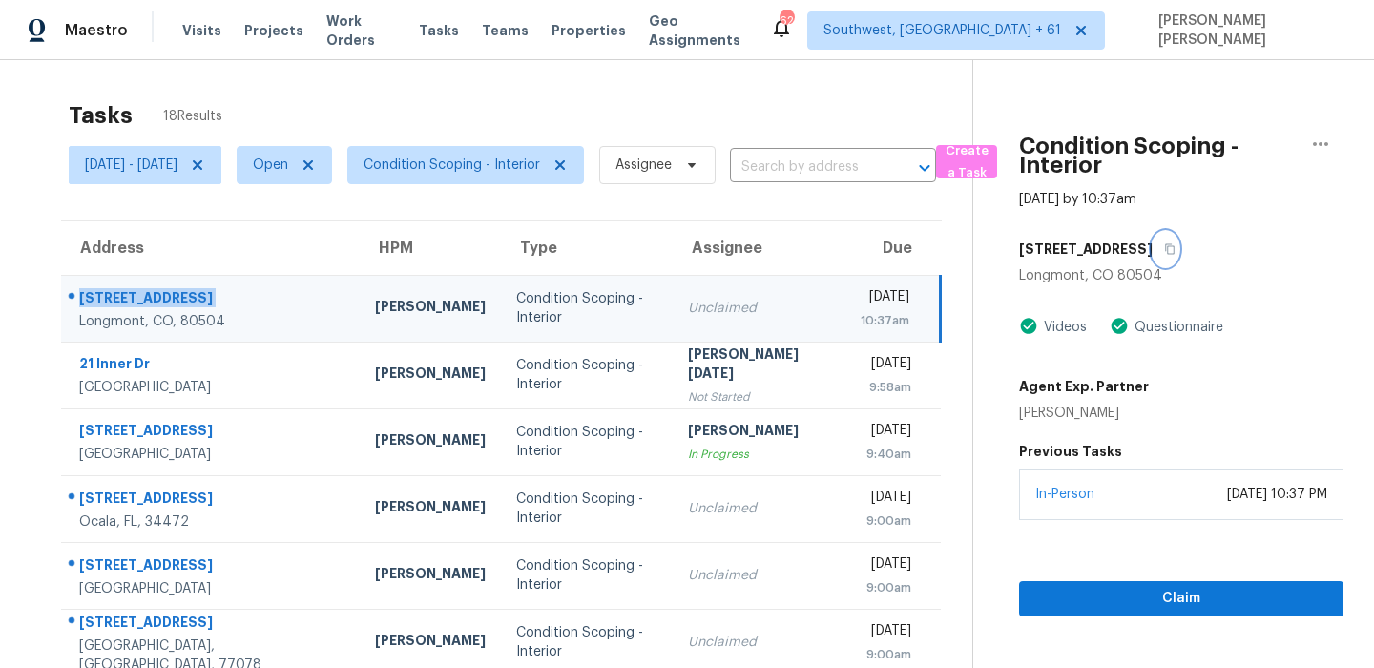
click at [1168, 245] on icon "button" at bounding box center [1171, 249] width 10 height 10
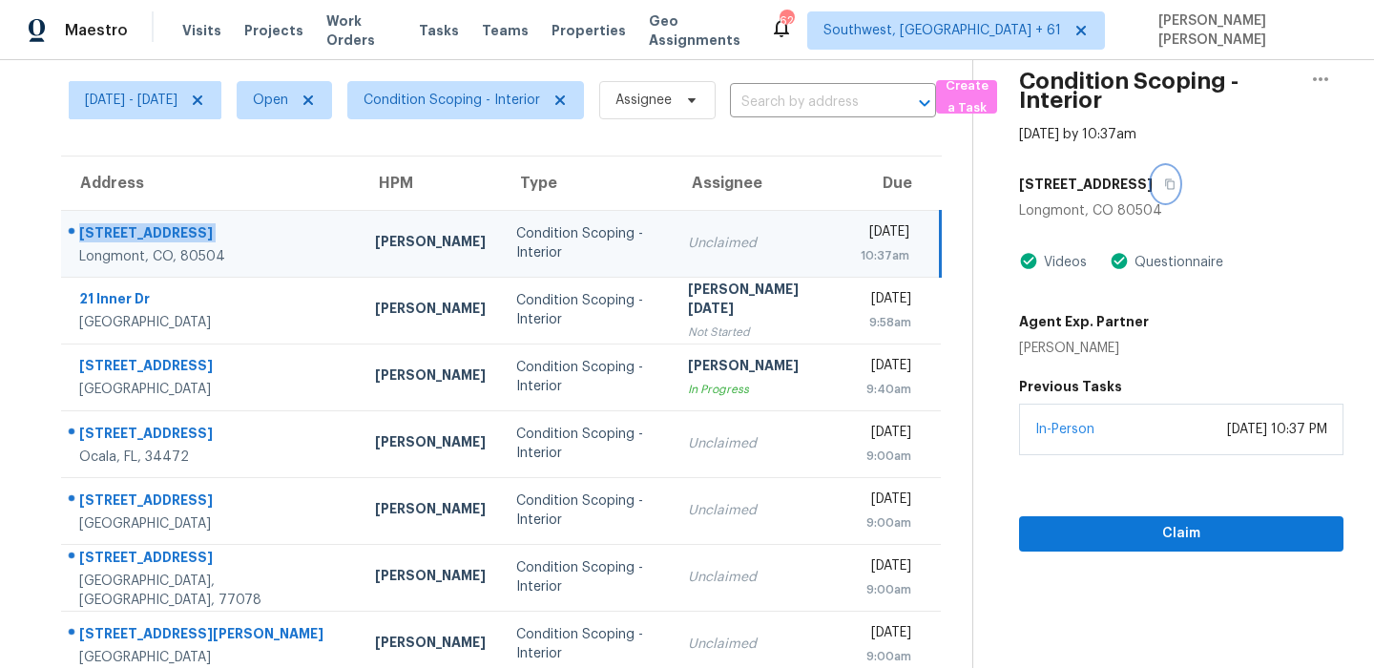
scroll to position [150, 0]
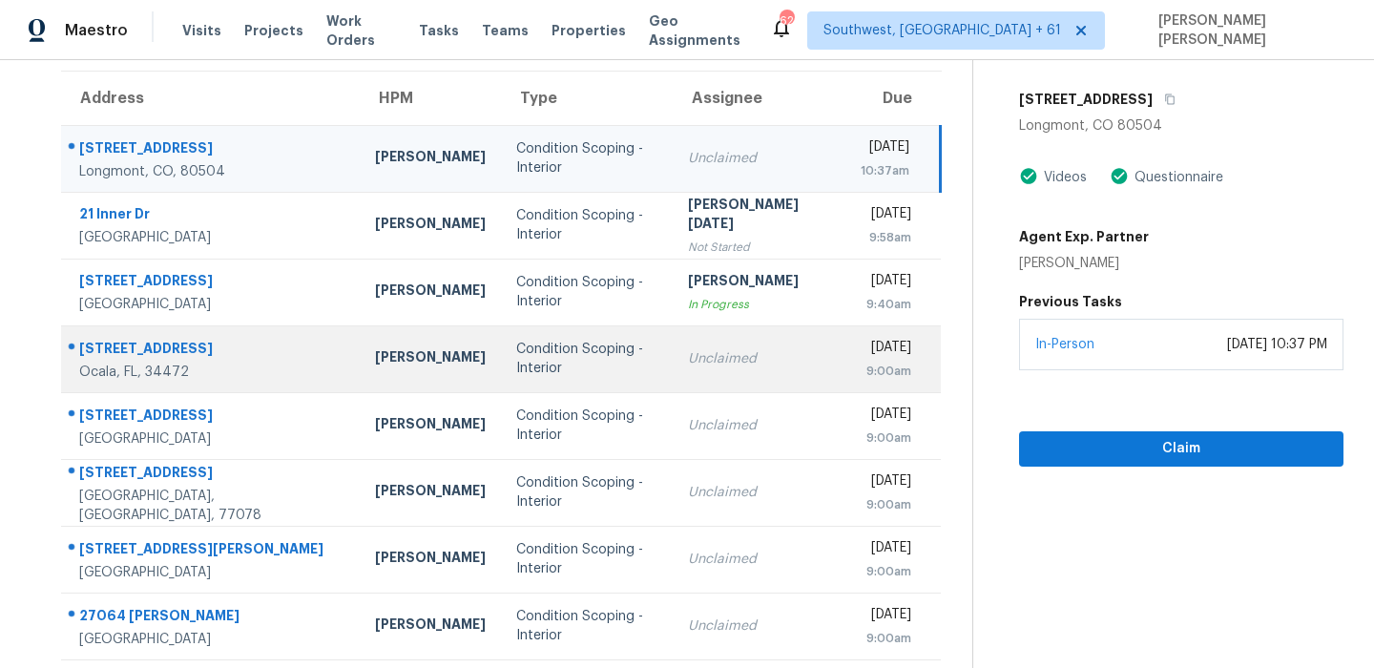
click at [135, 359] on div "[STREET_ADDRESS]" at bounding box center [211, 351] width 265 height 24
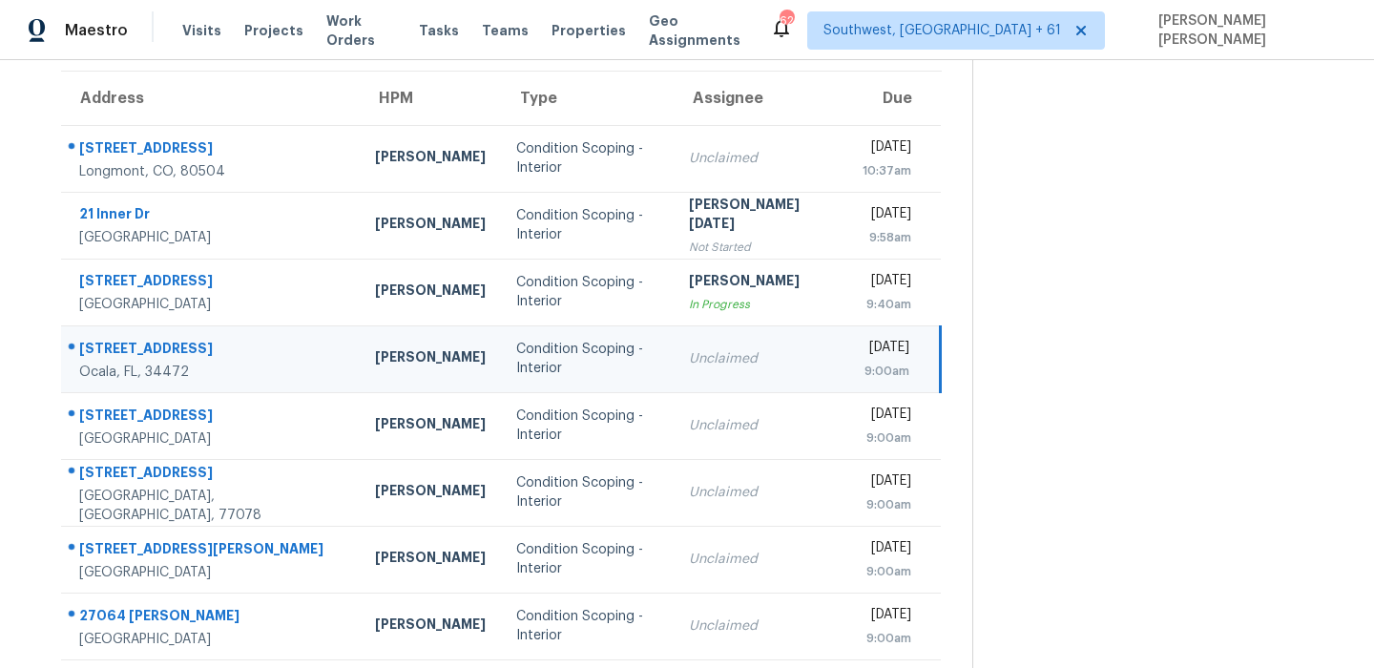
click at [135, 359] on div "[STREET_ADDRESS]" at bounding box center [211, 351] width 265 height 24
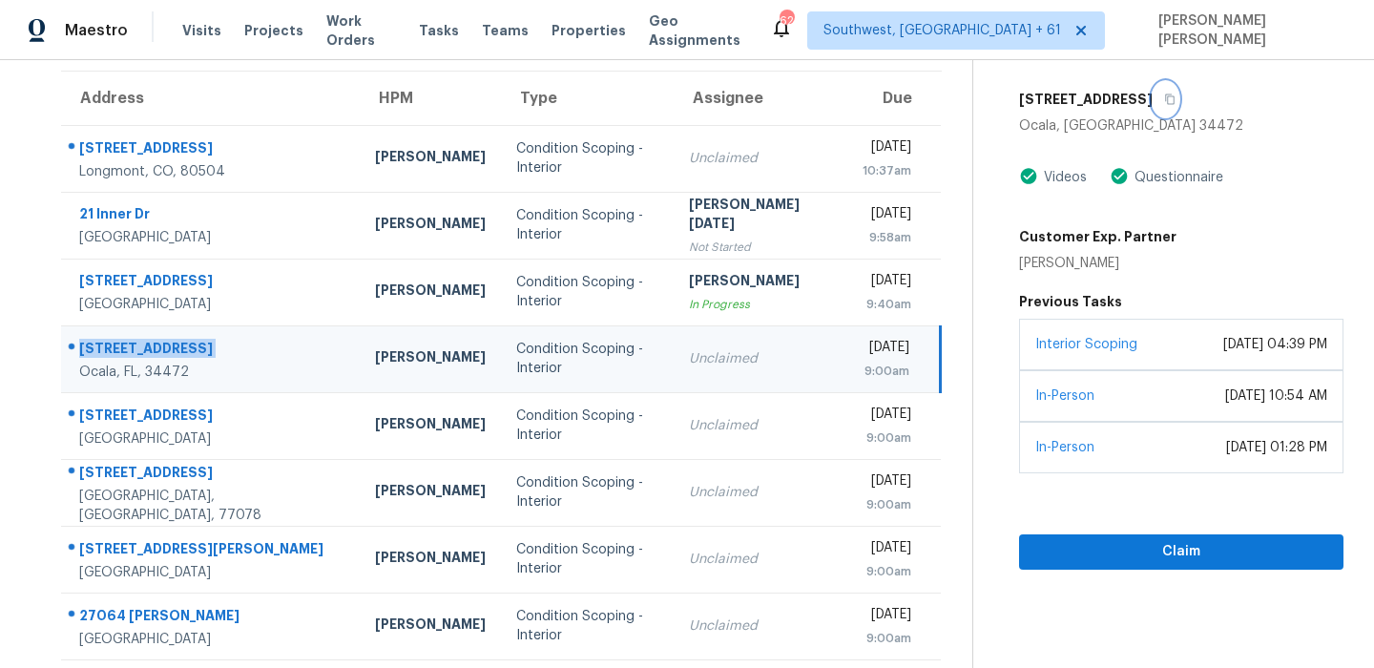
click at [1167, 94] on icon "button" at bounding box center [1169, 99] width 11 height 11
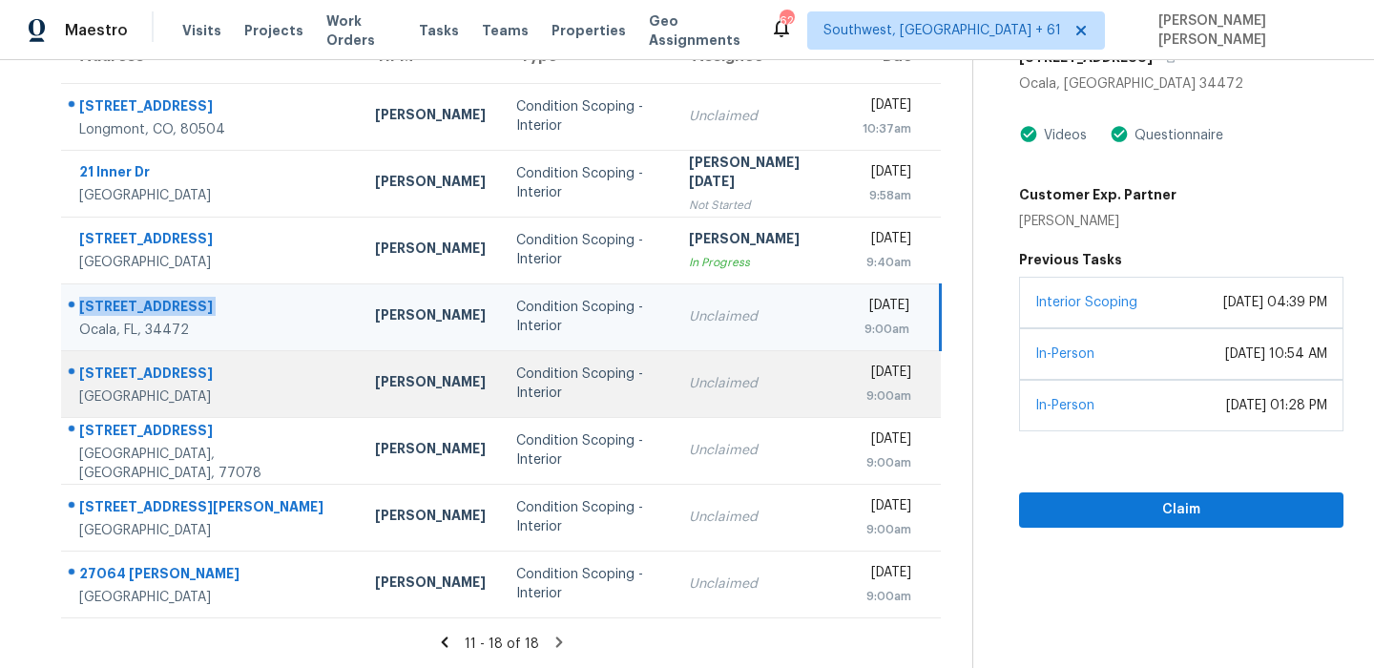
click at [188, 376] on div "[STREET_ADDRESS]" at bounding box center [211, 376] width 265 height 24
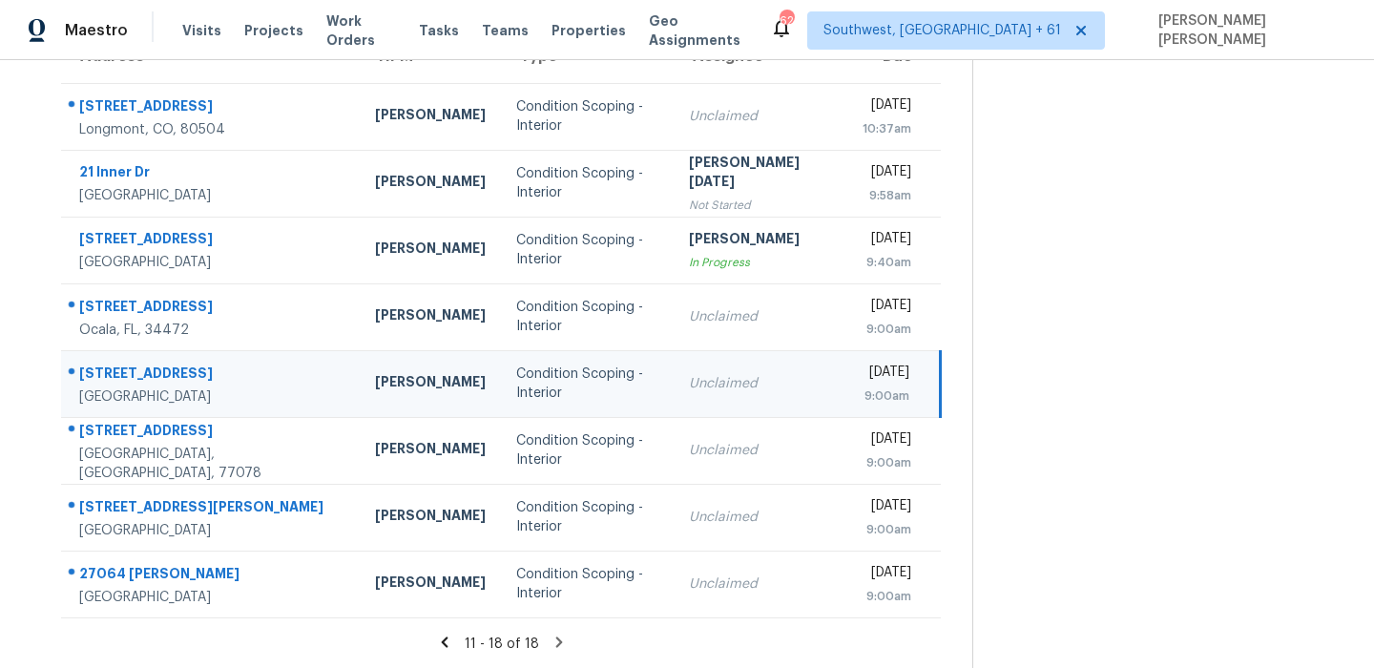
click at [188, 376] on div "[STREET_ADDRESS]" at bounding box center [211, 376] width 265 height 24
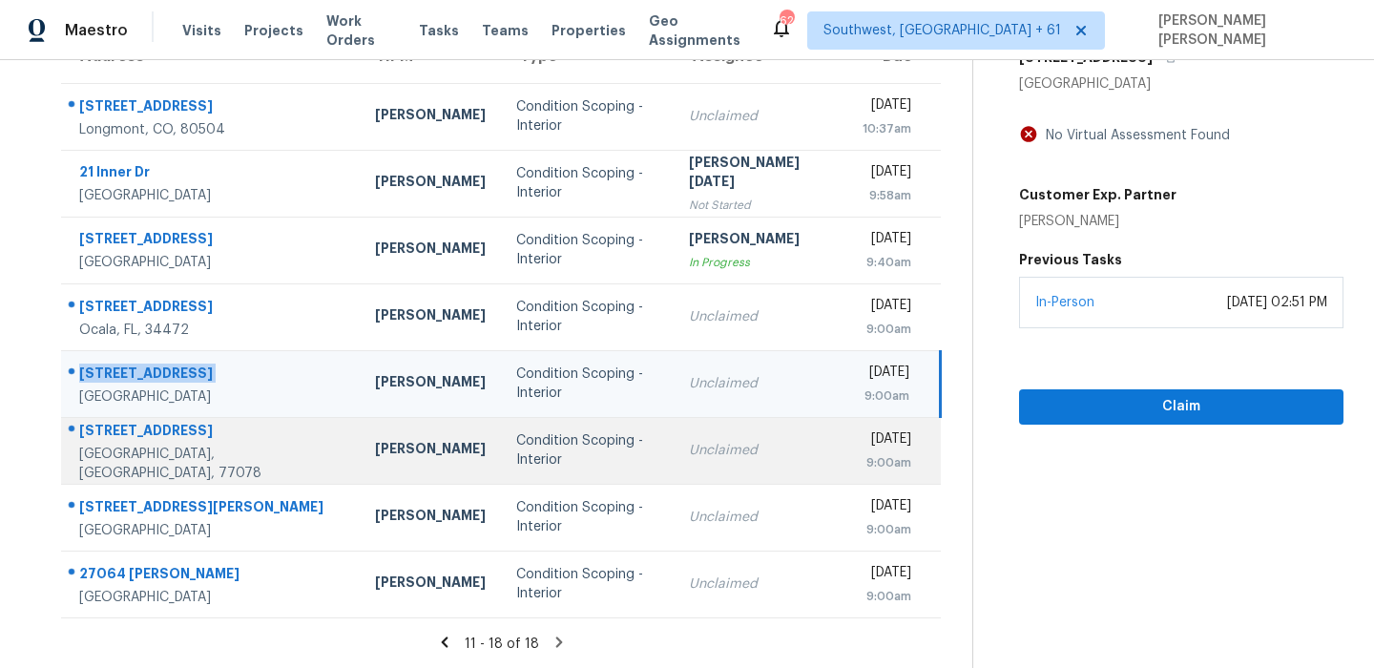
click at [138, 442] on div "[STREET_ADDRESS]" at bounding box center [211, 433] width 265 height 24
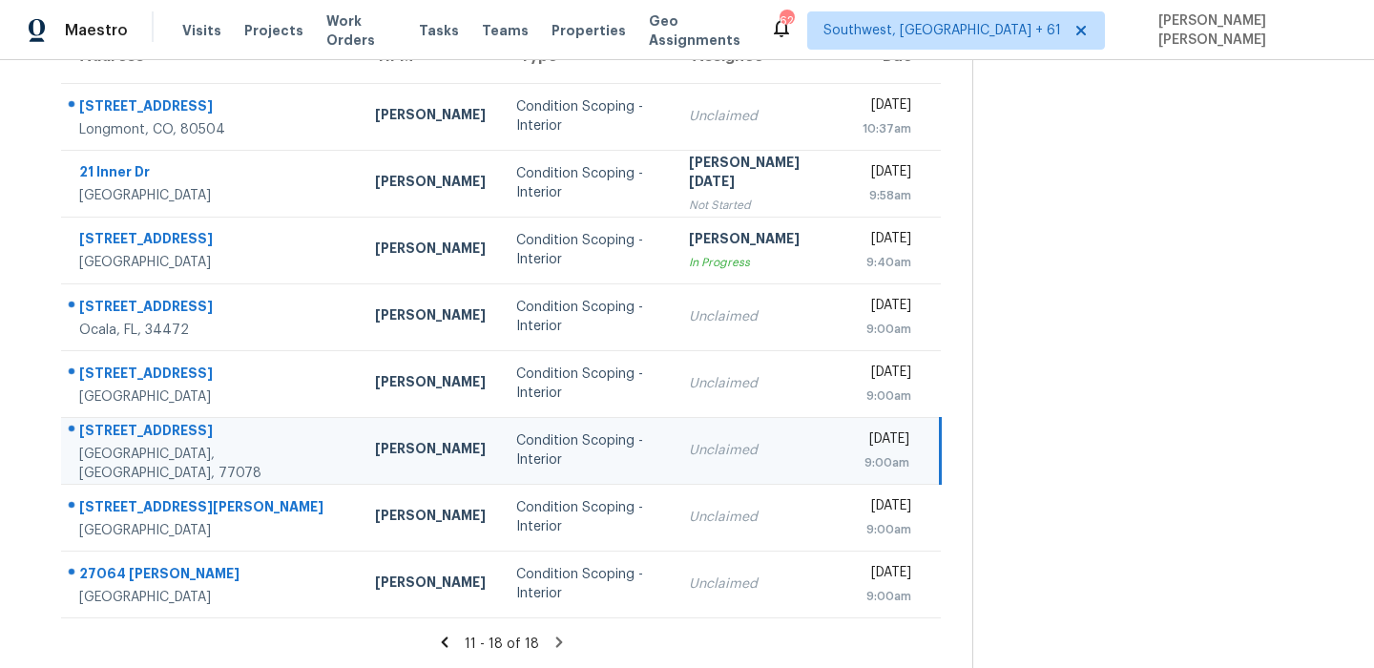
click at [138, 442] on div "[STREET_ADDRESS]" at bounding box center [211, 433] width 265 height 24
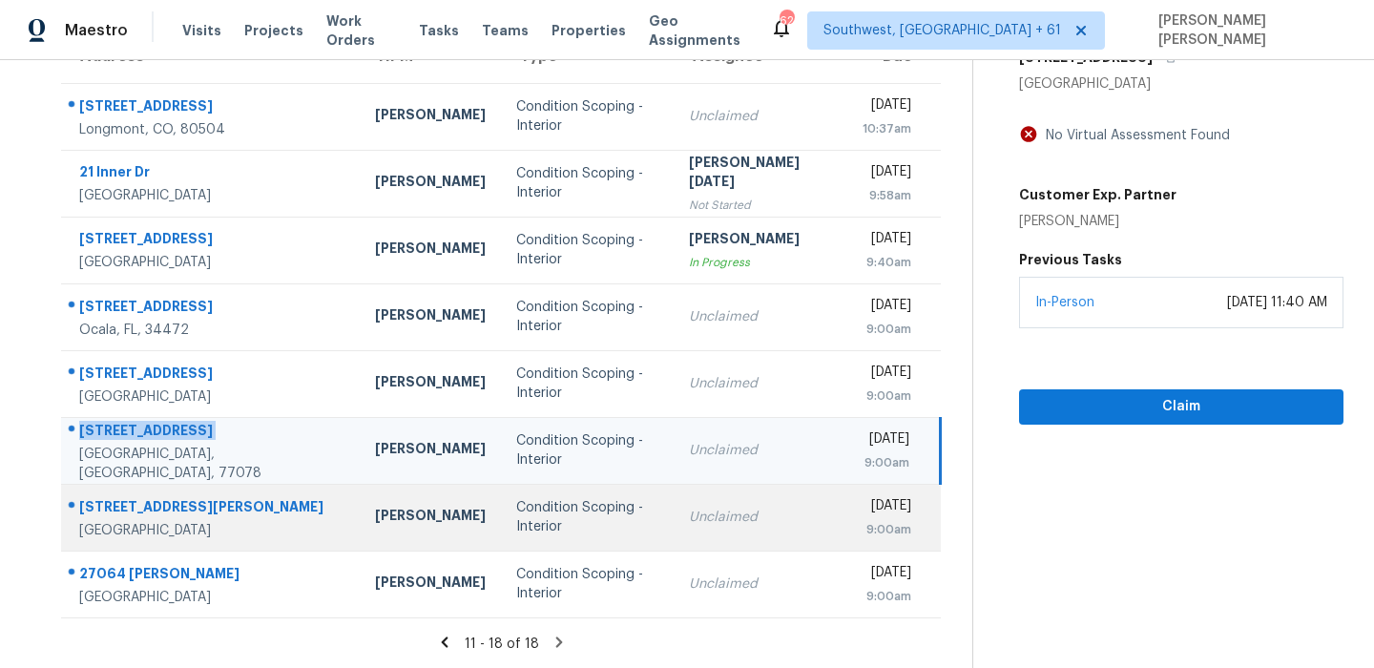
click at [189, 492] on td "[STREET_ADDRESS][PERSON_NAME]" at bounding box center [210, 517] width 299 height 67
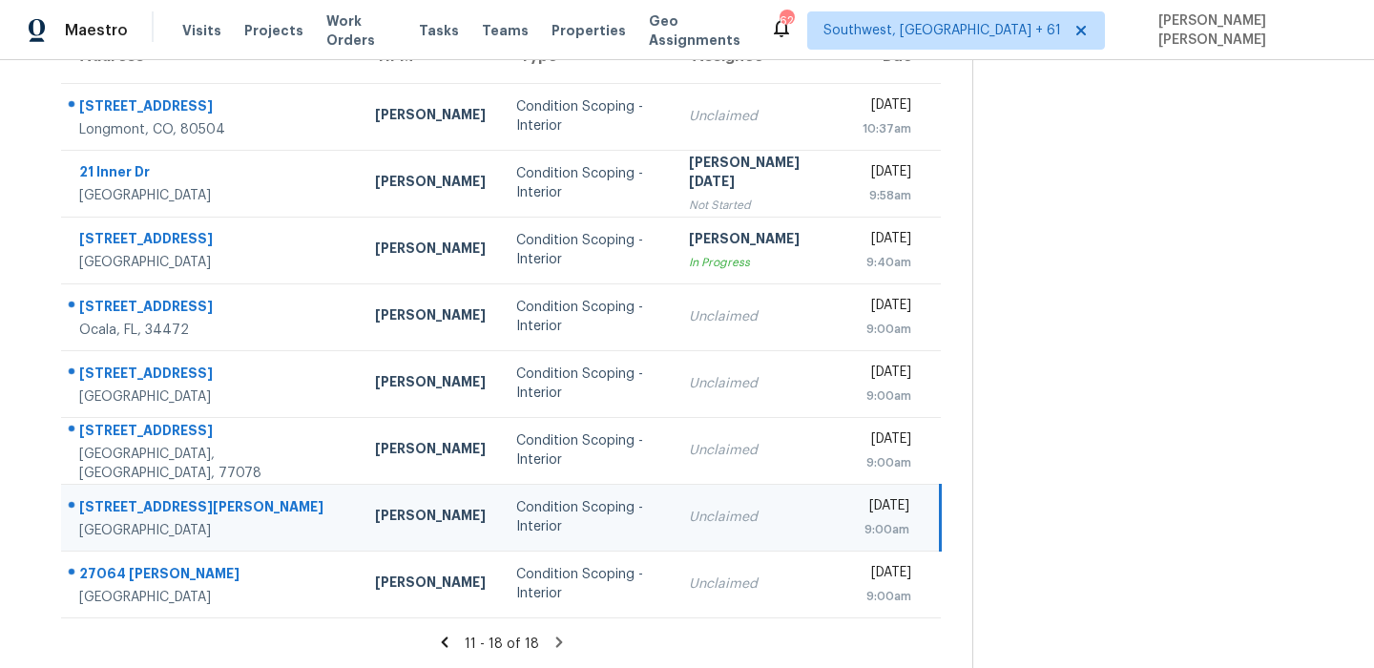
click at [189, 492] on td "[STREET_ADDRESS][PERSON_NAME]" at bounding box center [210, 517] width 299 height 67
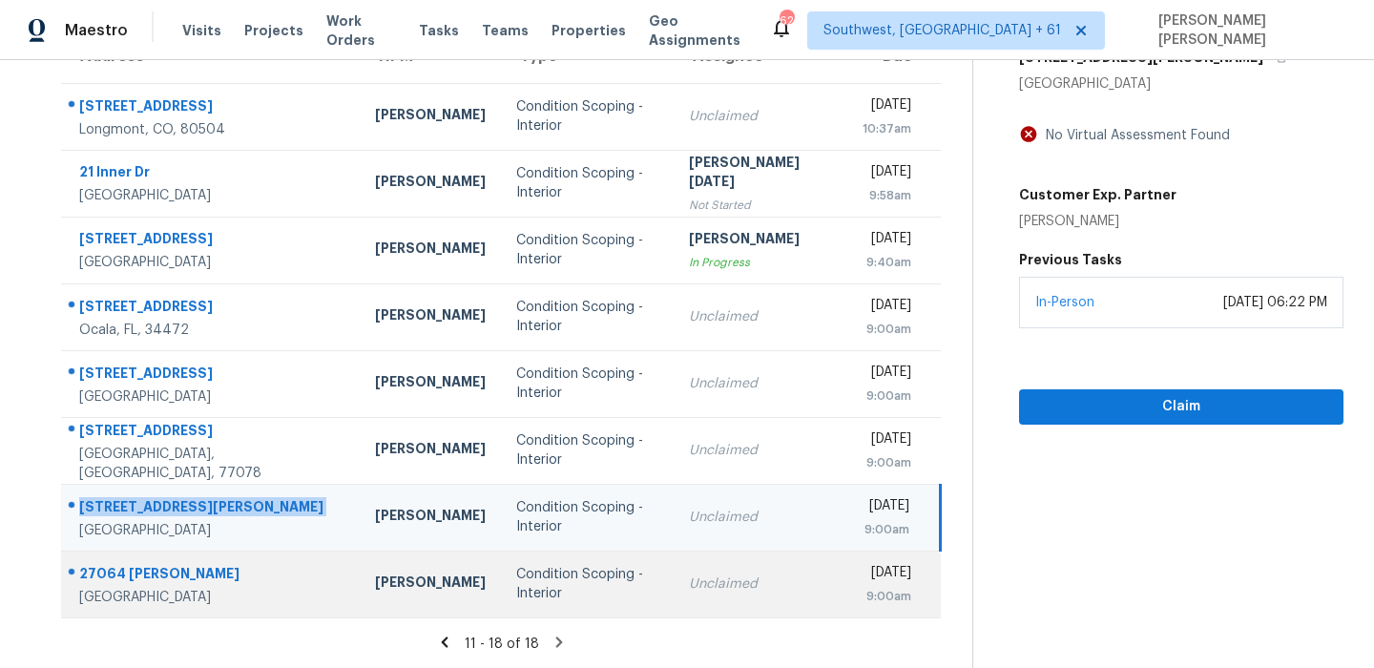
click at [148, 574] on div "27064 [PERSON_NAME]" at bounding box center [211, 576] width 265 height 24
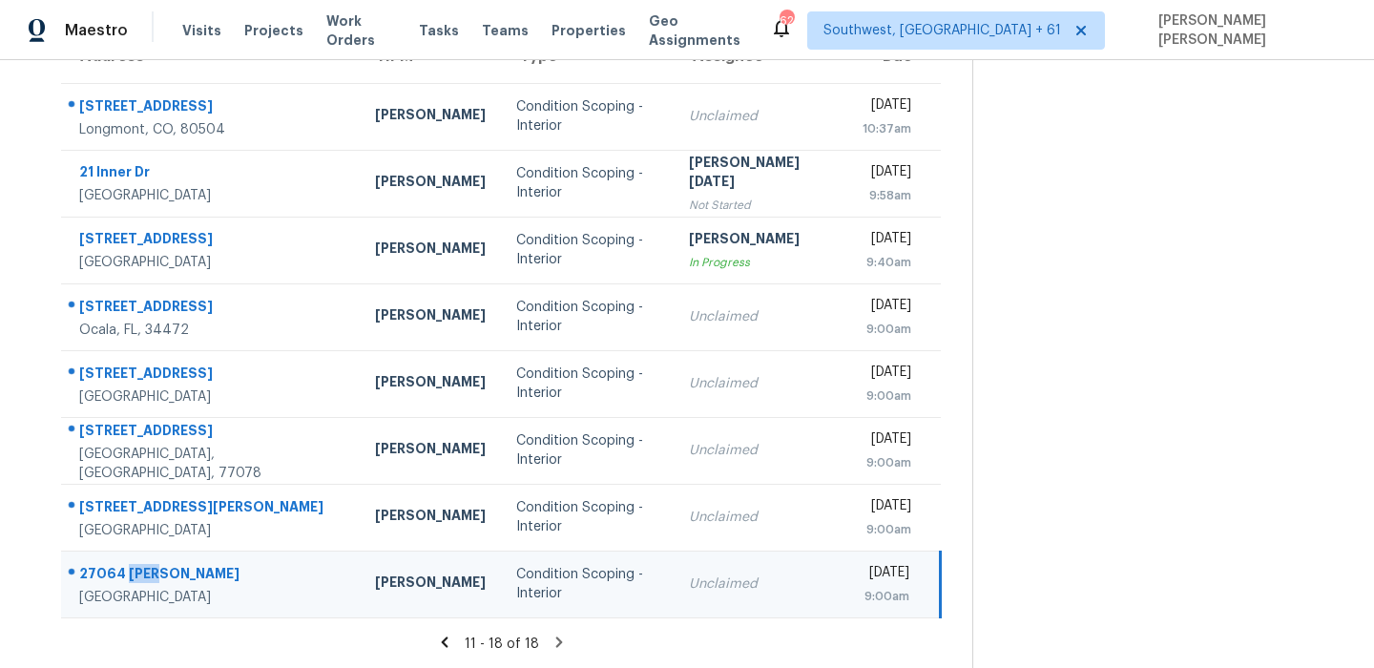
click at [148, 574] on div "27064 [PERSON_NAME]" at bounding box center [211, 576] width 265 height 24
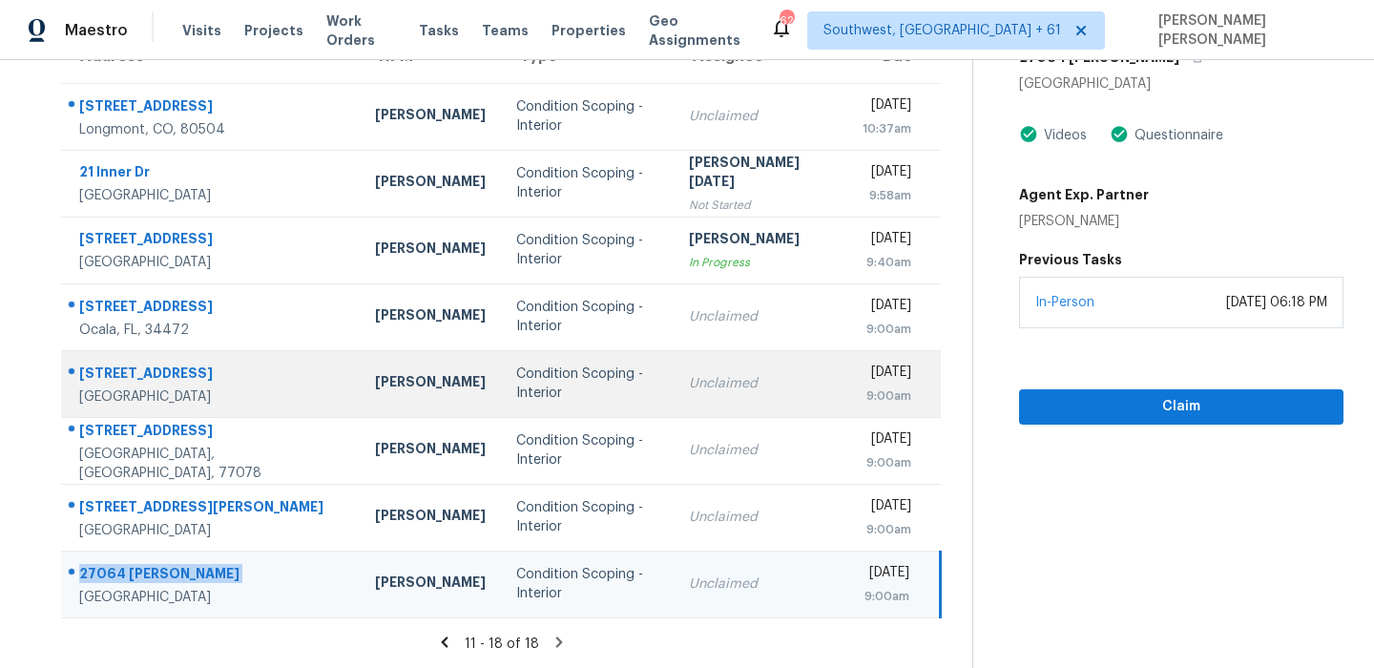
scroll to position [0, 0]
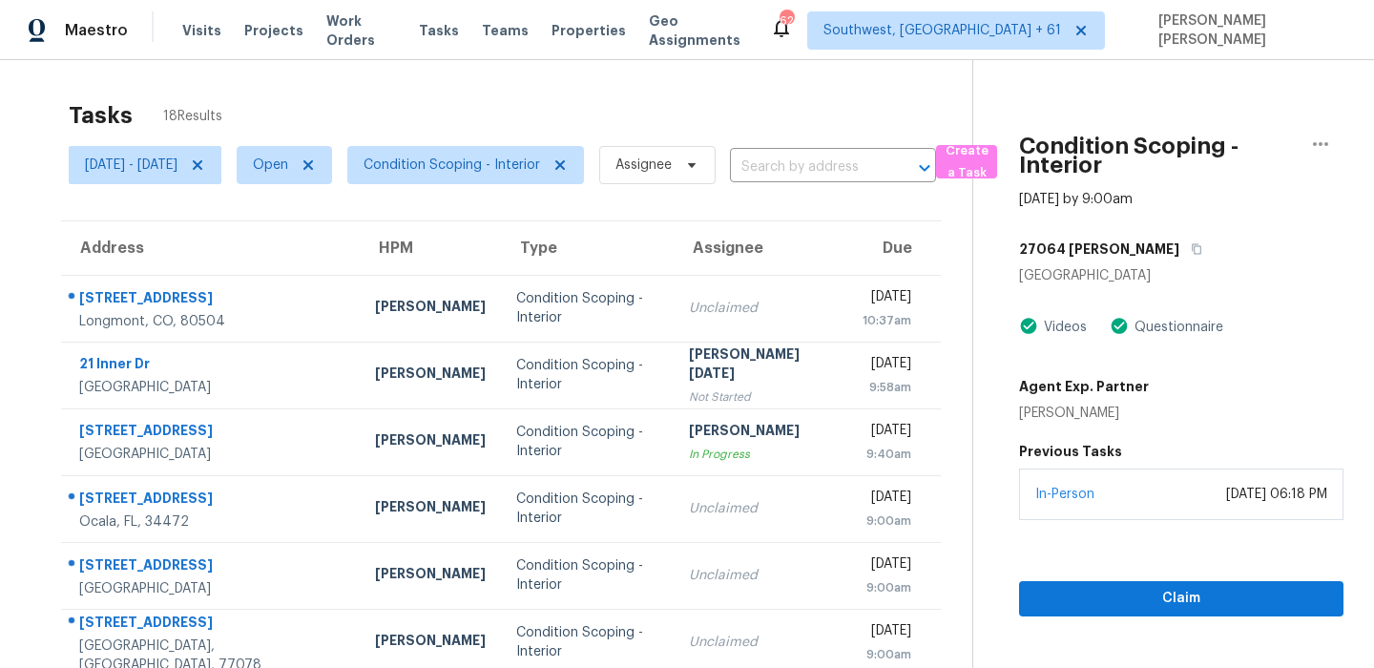
click at [765, 73] on div "Tasks 18 Results [DATE] - [DATE] Open Condition Scoping - Interior Assignee ​ C…" at bounding box center [687, 460] width 1374 height 800
